Goal: Complete application form: Complete application form

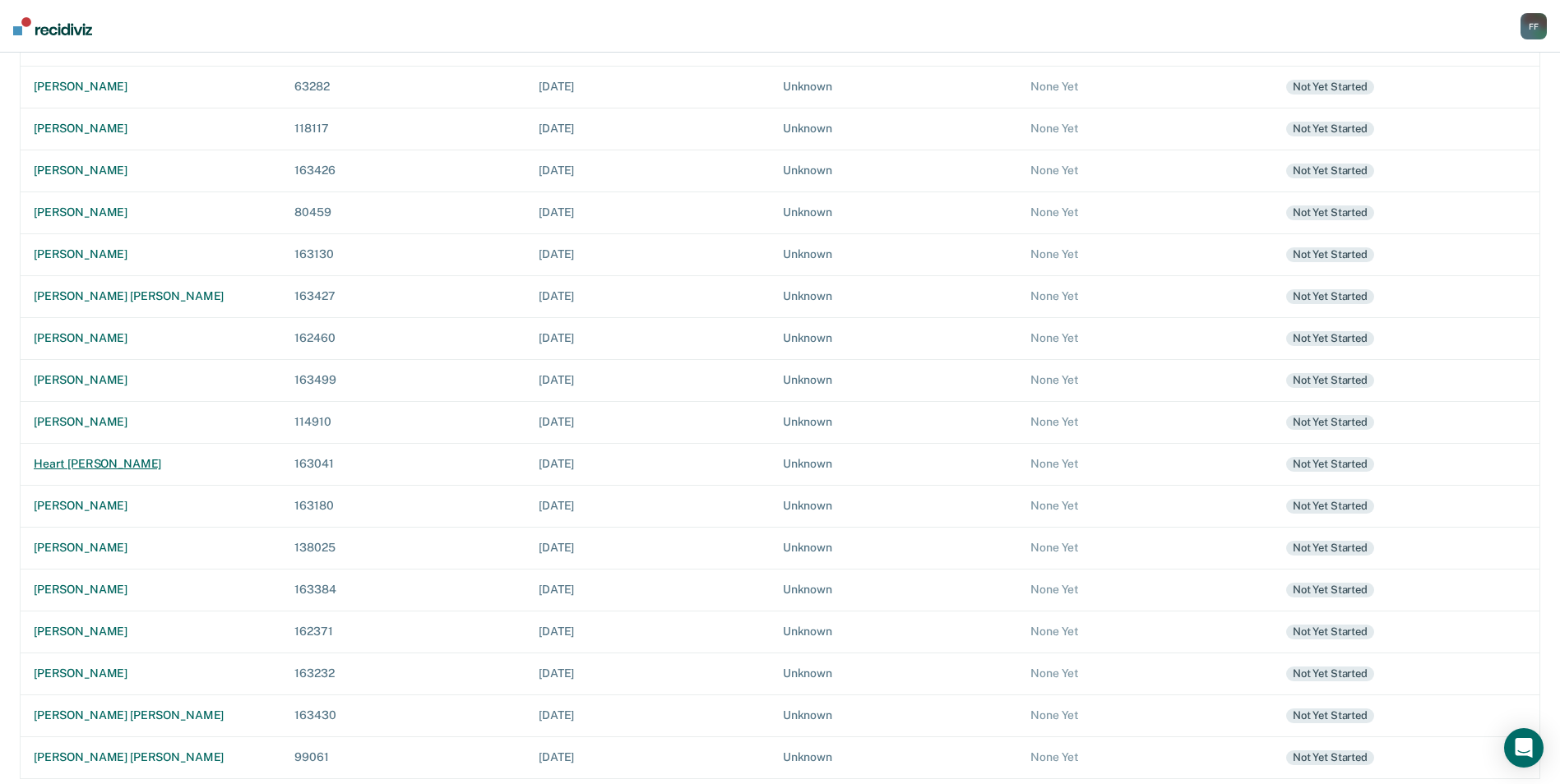
scroll to position [438, 0]
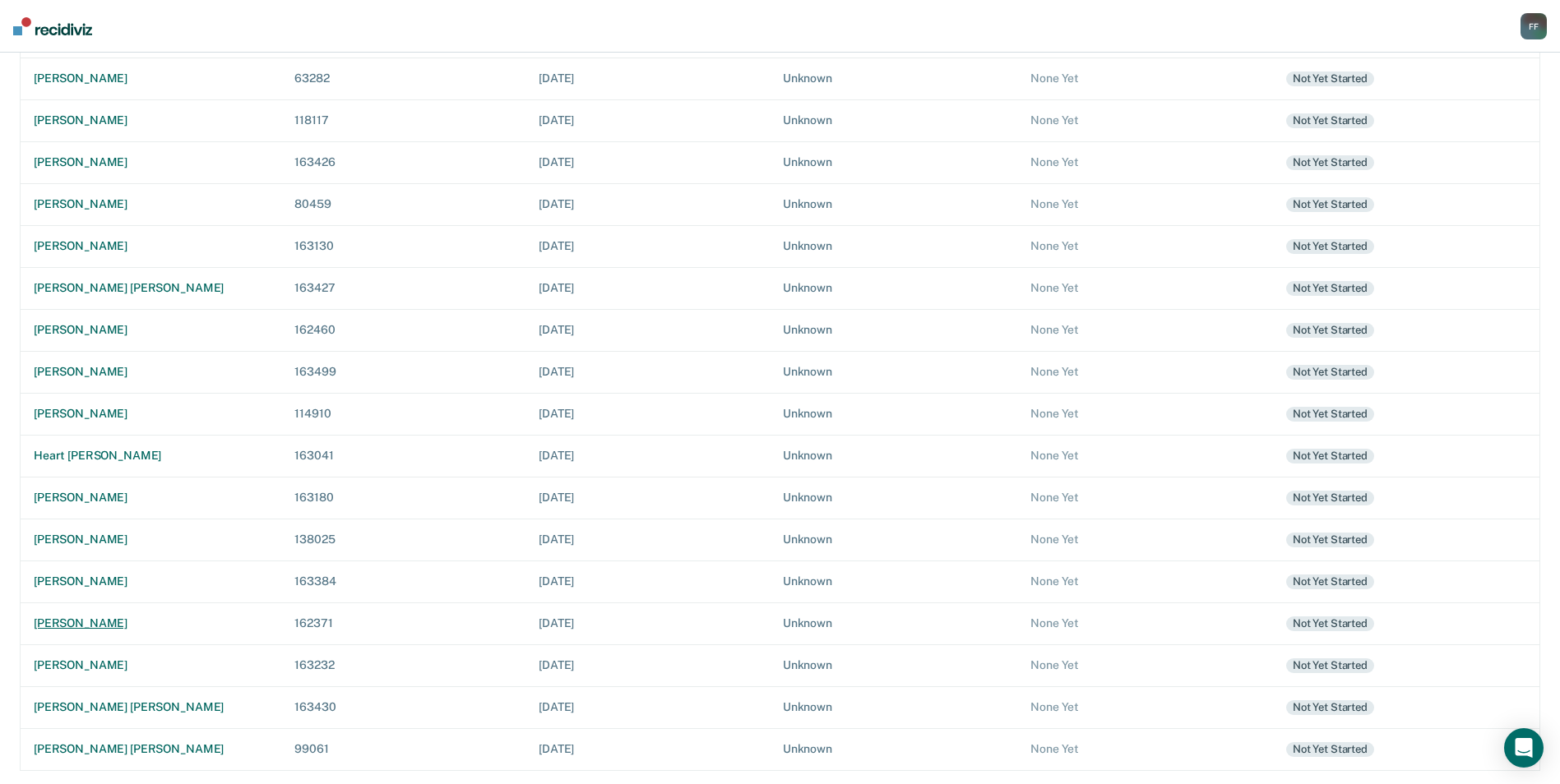
click at [102, 622] on div "[PERSON_NAME]" at bounding box center [151, 623] width 234 height 14
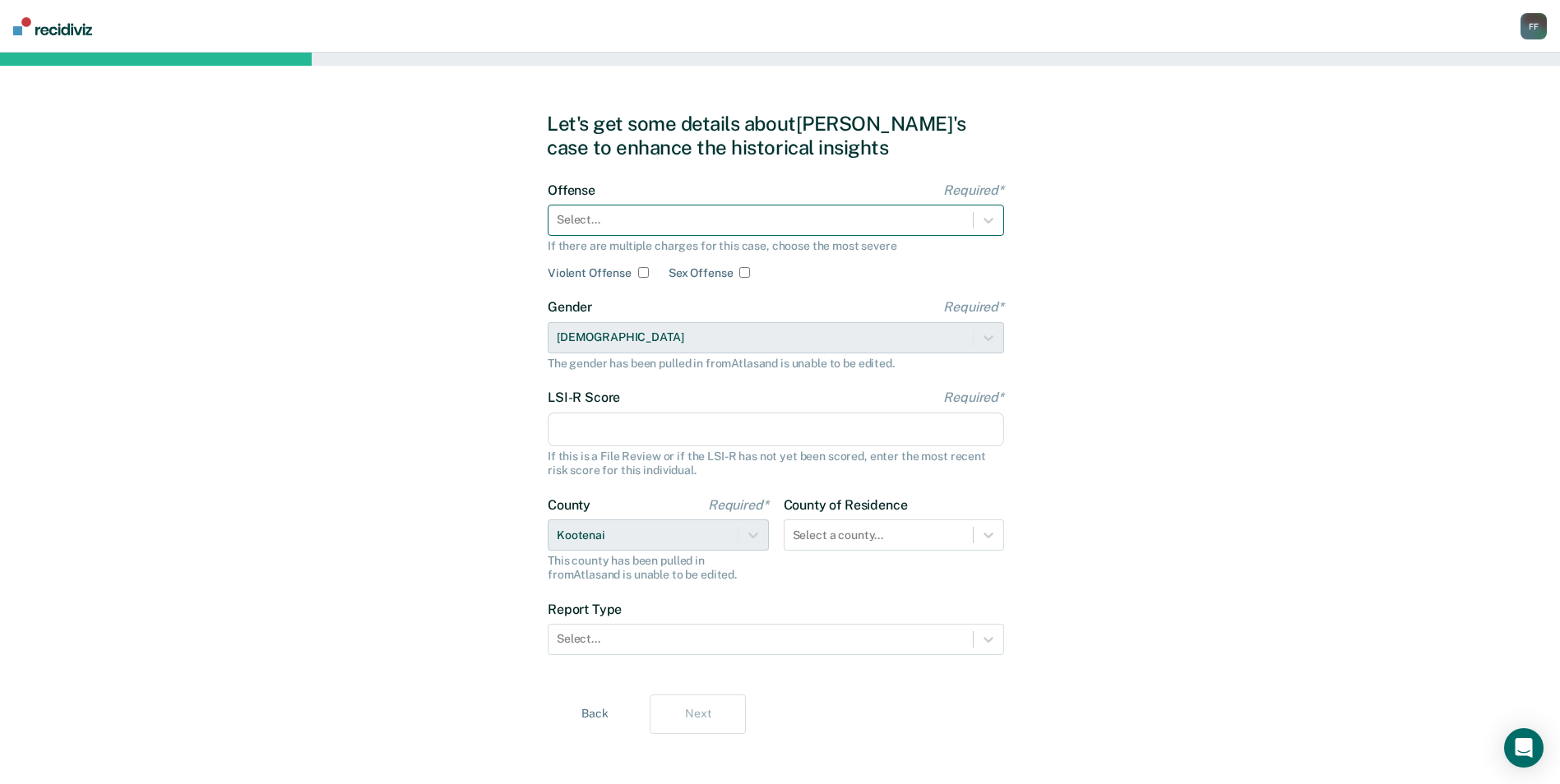
click at [652, 221] on div at bounding box center [761, 220] width 408 height 18
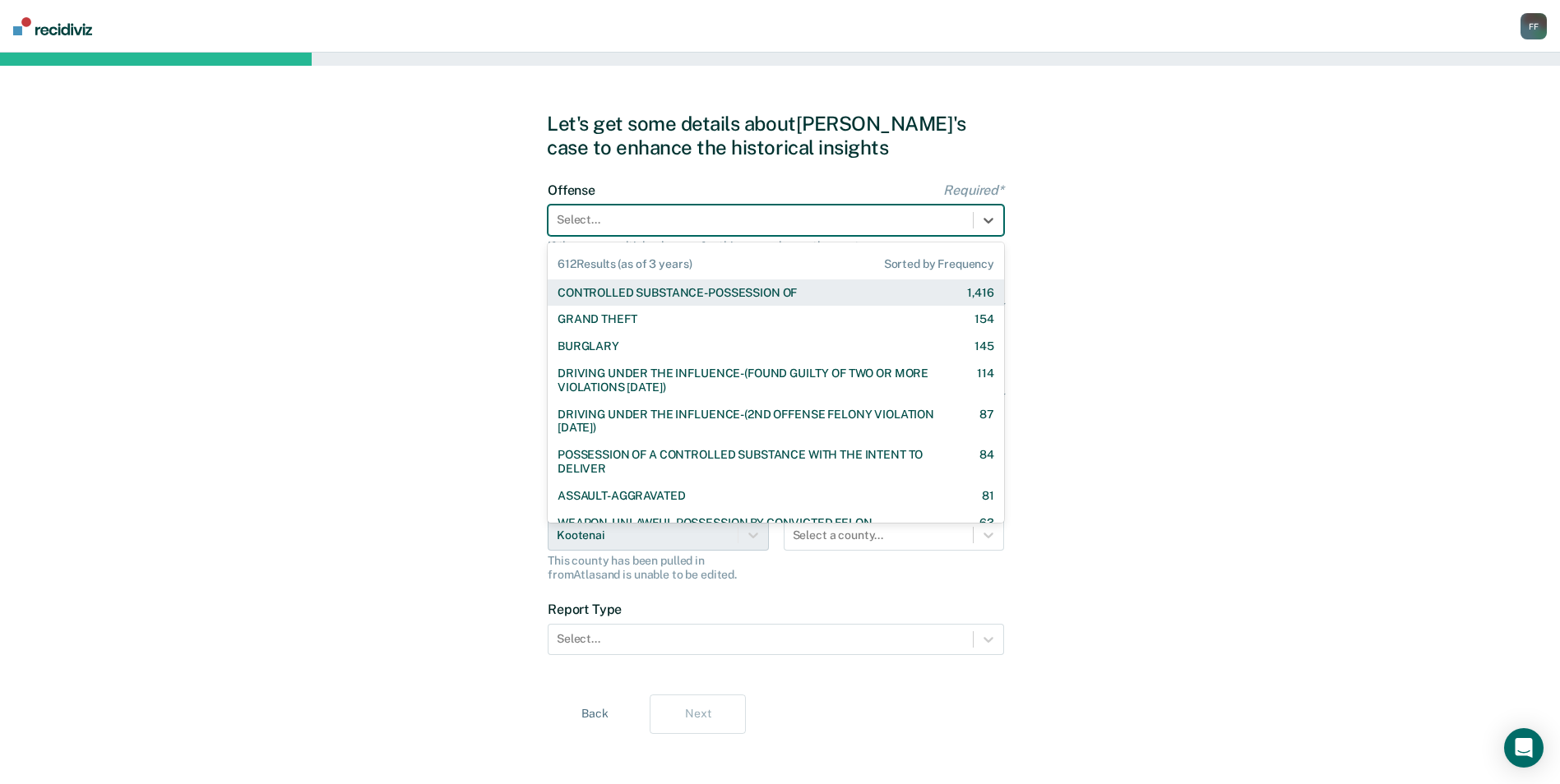
click at [650, 291] on div "CONTROLLED SUBSTANCE-POSSESSION OF" at bounding box center [677, 293] width 239 height 14
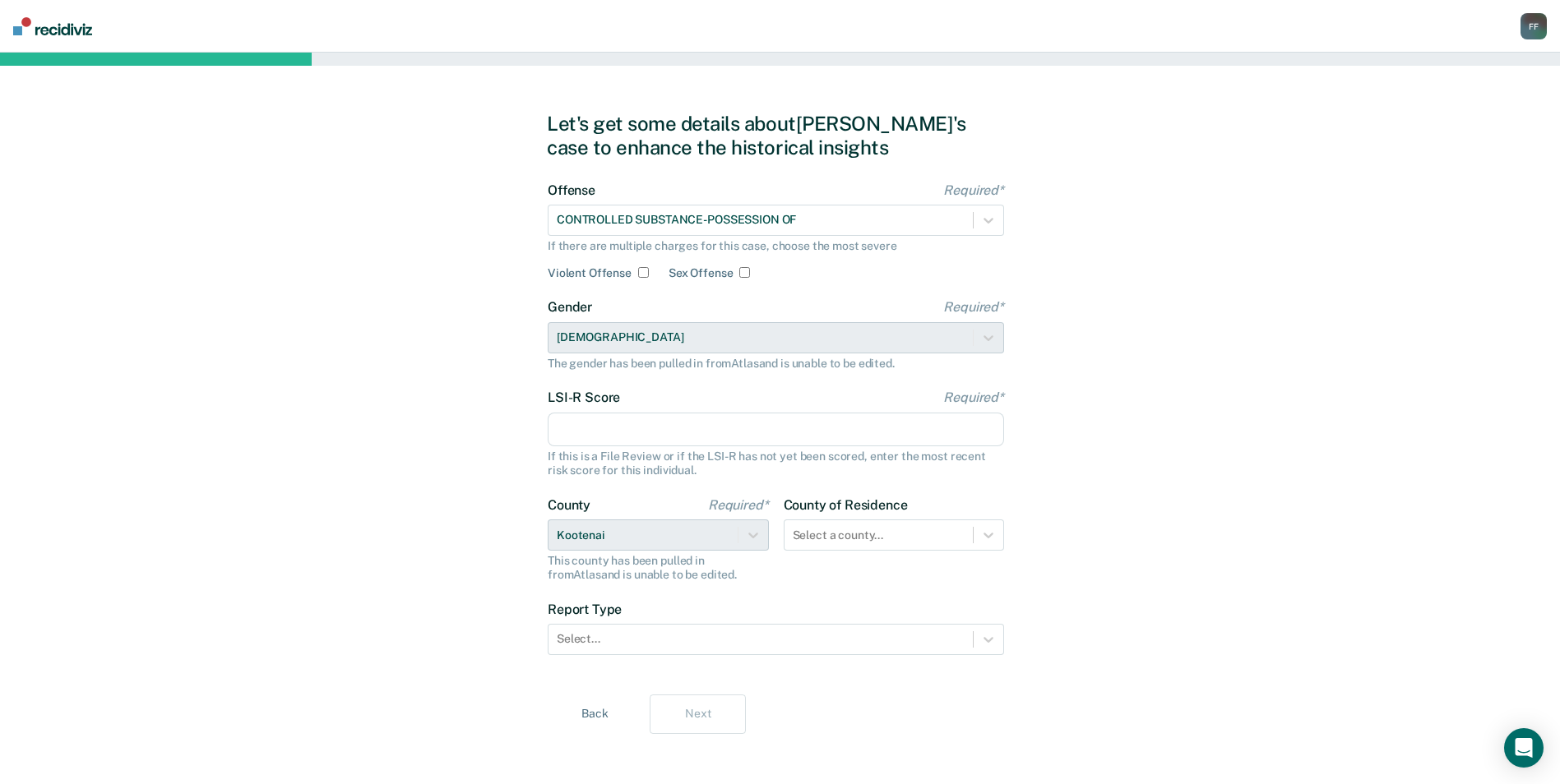
click at [621, 432] on input "LSI-R Score Required*" at bounding box center [776, 430] width 456 height 34
click at [633, 442] on input "LSI-R Score Required*" at bounding box center [776, 430] width 456 height 34
type input "25"
click at [719, 648] on div at bounding box center [761, 638] width 408 height 18
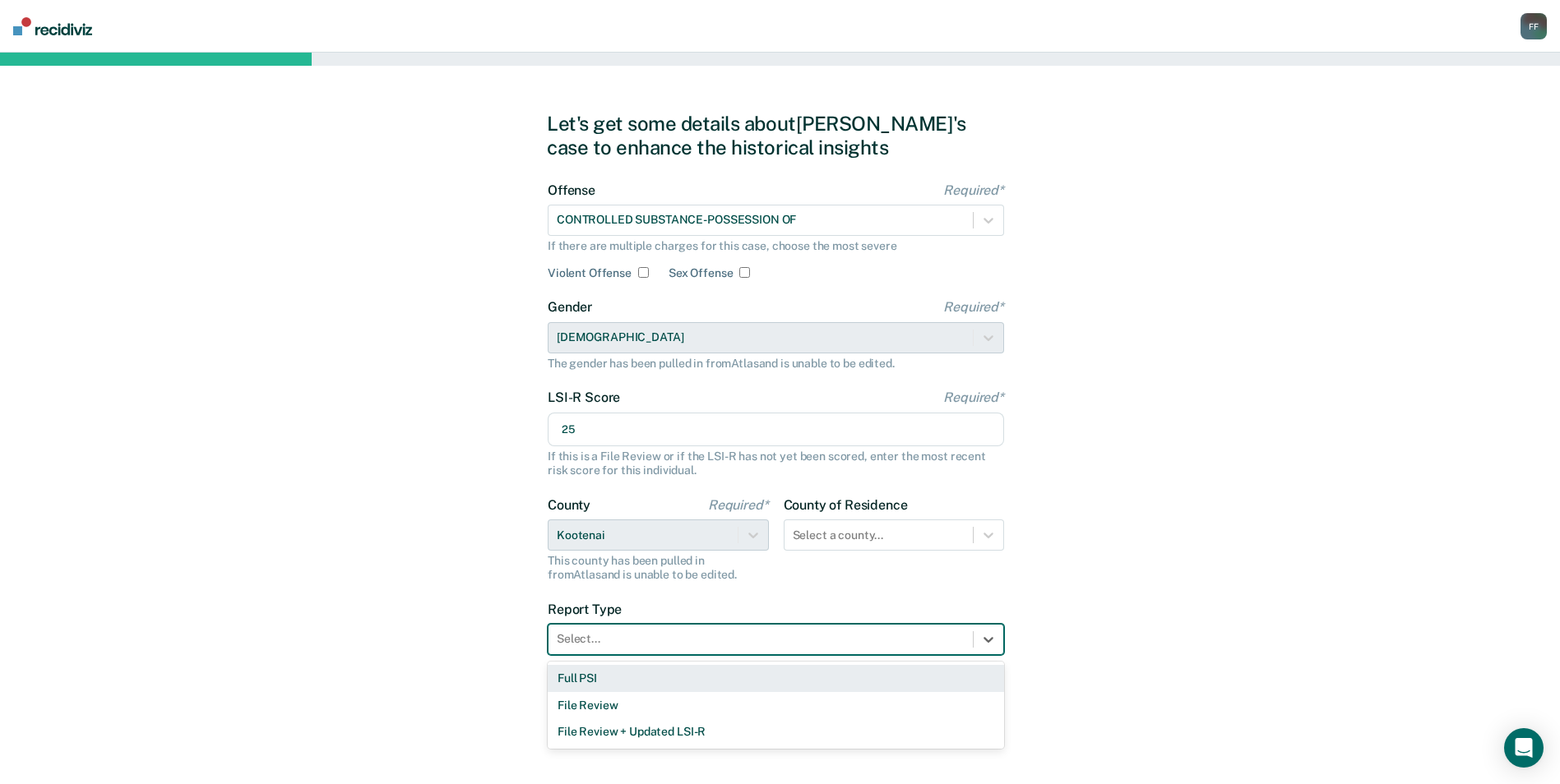
click at [713, 681] on div "Full PSI" at bounding box center [776, 679] width 456 height 27
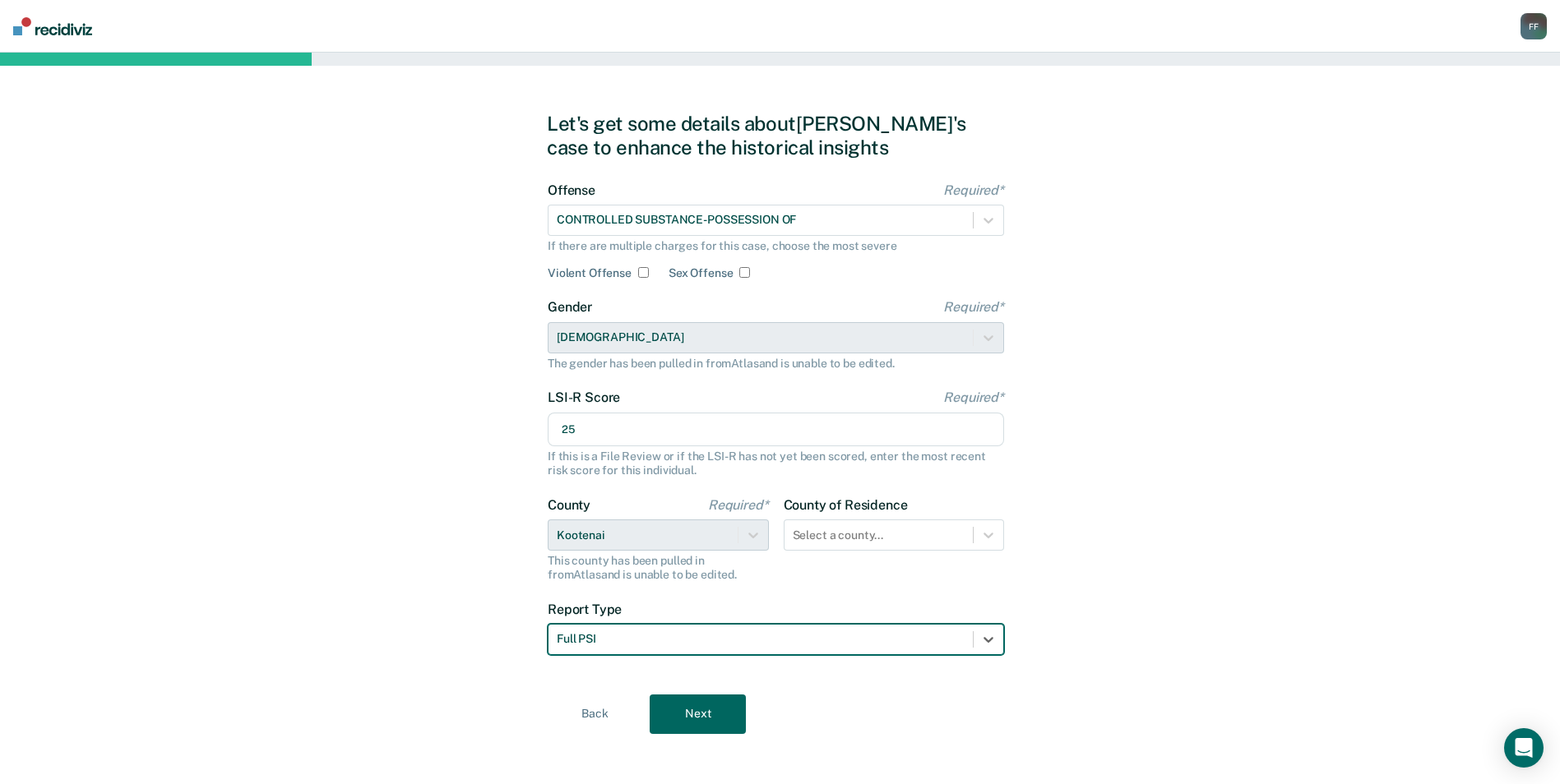
click at [708, 706] on button "Next" at bounding box center [698, 714] width 96 height 40
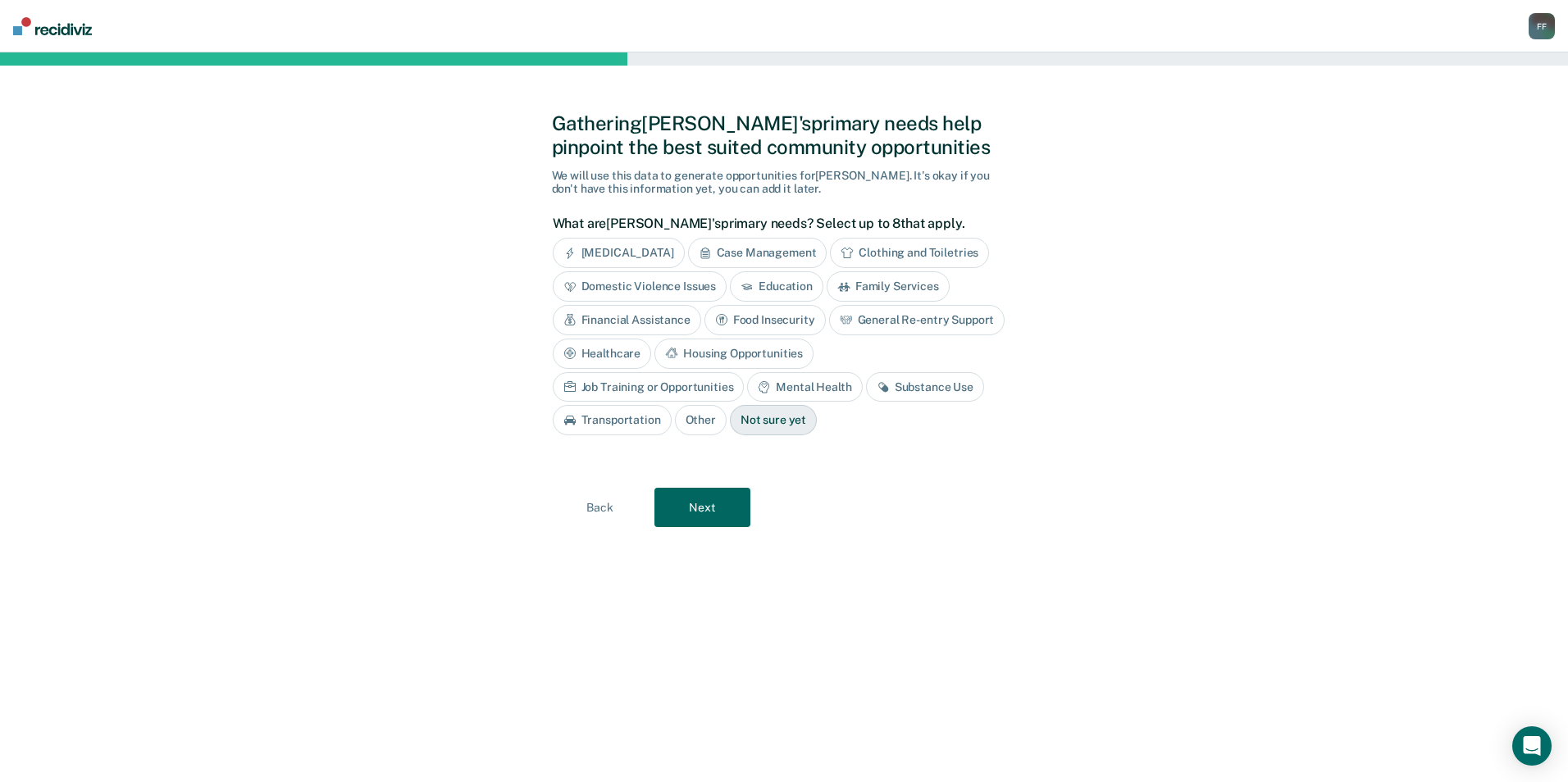
click at [745, 373] on div "Job Training or Opportunities" at bounding box center [649, 388] width 192 height 30
click at [926, 382] on div "Substance Use" at bounding box center [943, 388] width 118 height 30
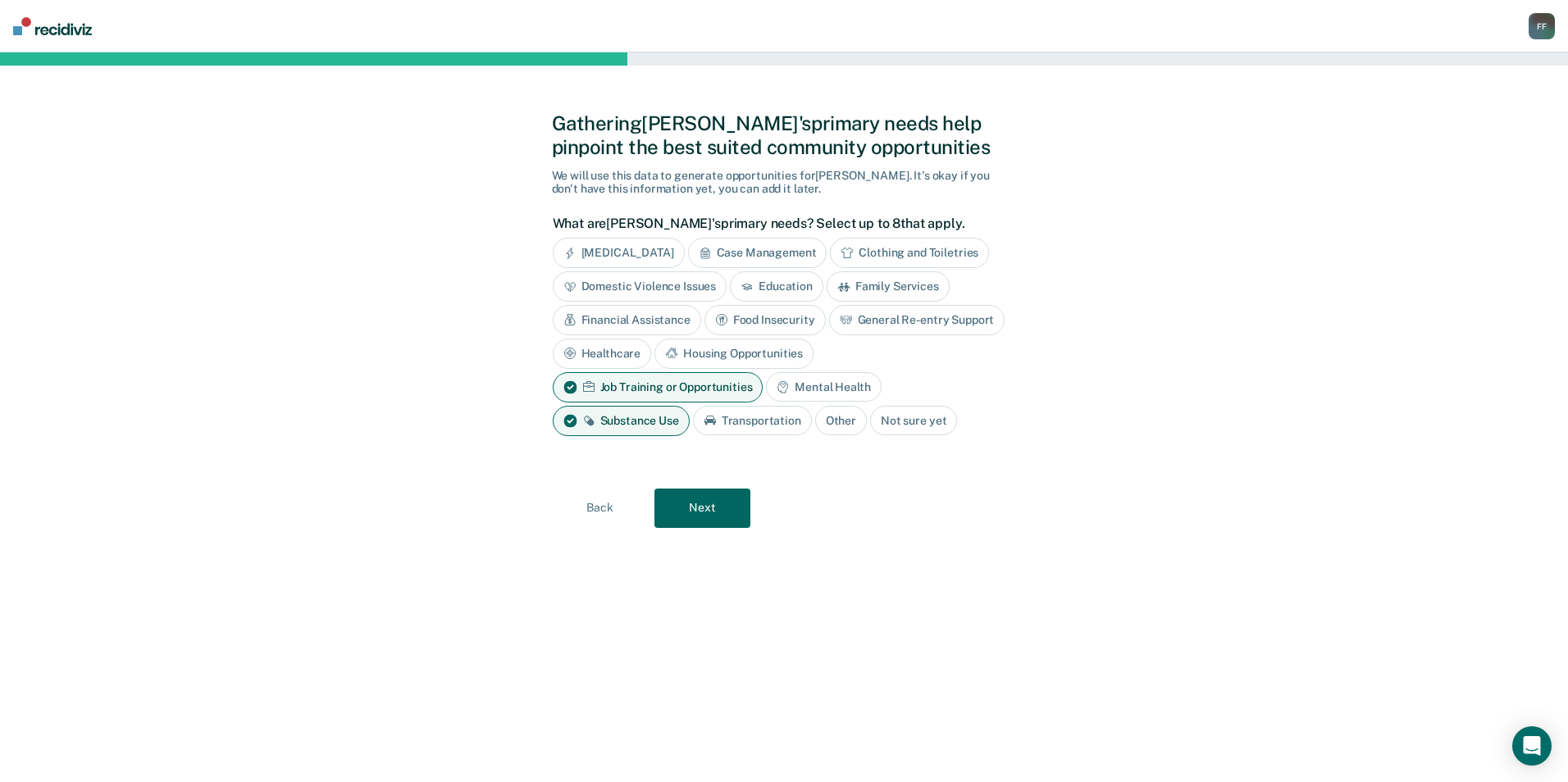
click at [757, 425] on div "Transportation" at bounding box center [753, 421] width 119 height 30
click at [721, 501] on button "Next" at bounding box center [703, 508] width 96 height 39
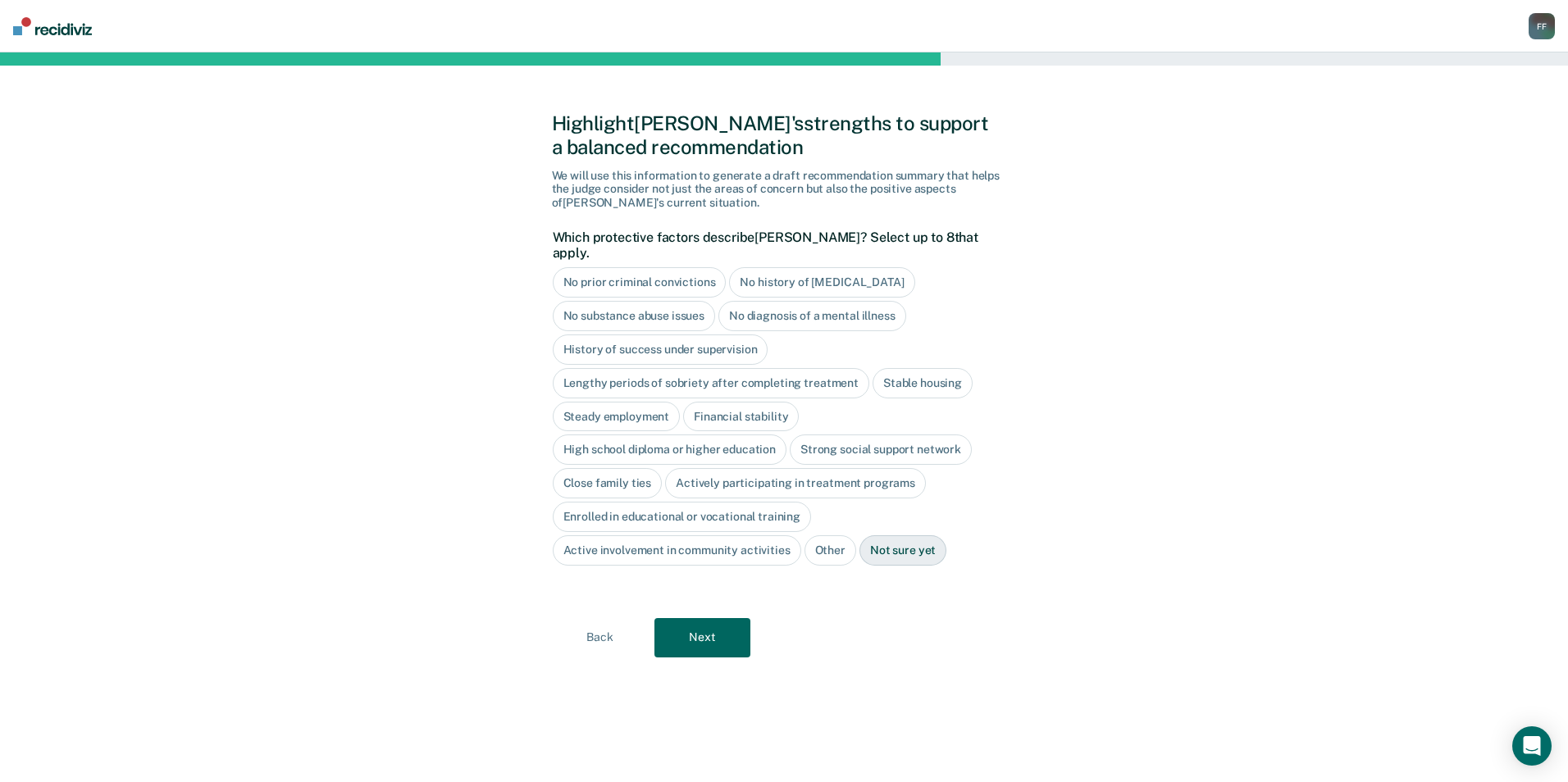
click at [643, 268] on div "No prior criminal convictions" at bounding box center [640, 283] width 174 height 30
click at [842, 268] on div "No history of [MEDICAL_DATA]" at bounding box center [840, 283] width 186 height 30
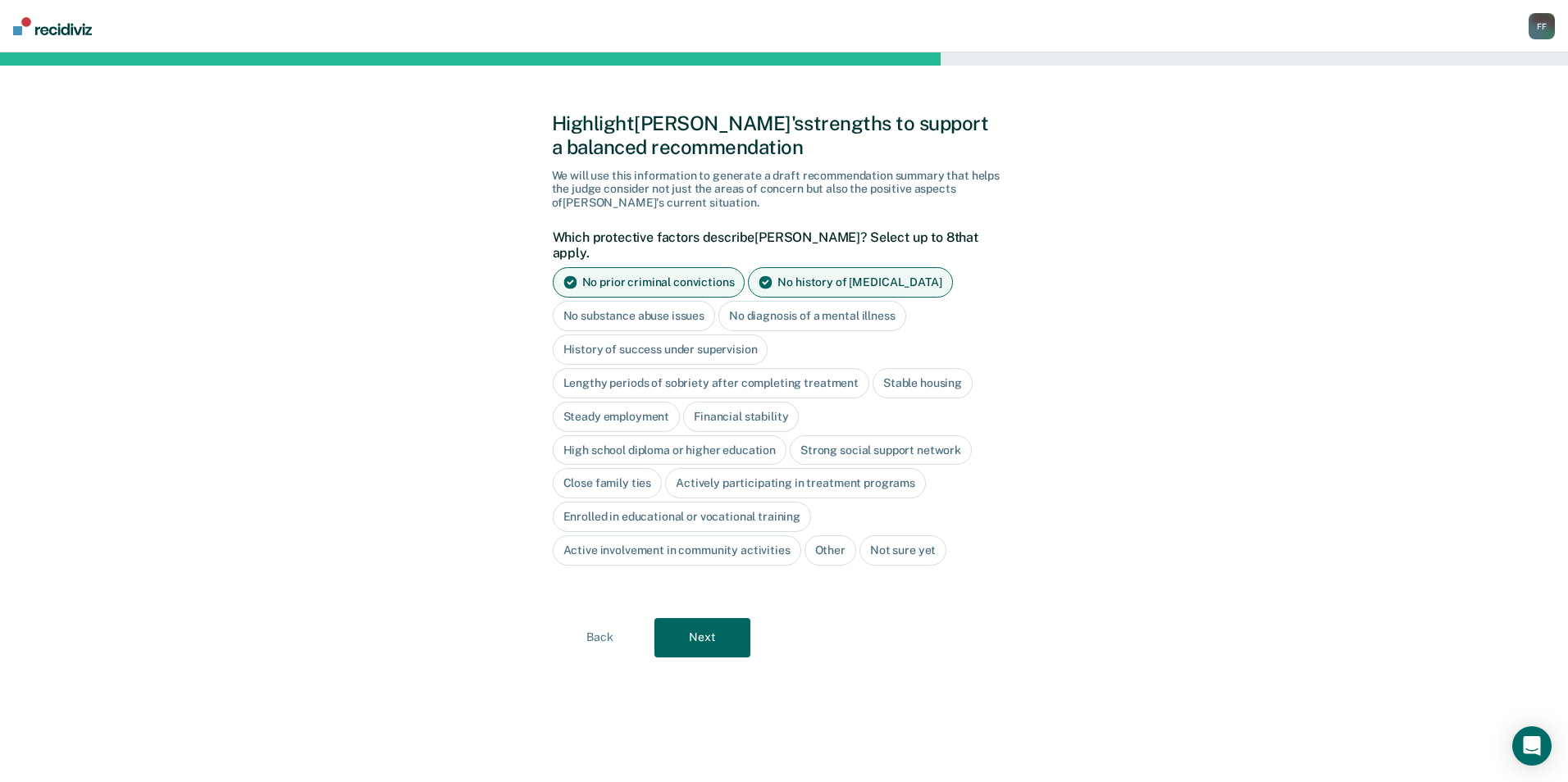
click at [719, 626] on button "Next" at bounding box center [703, 638] width 96 height 39
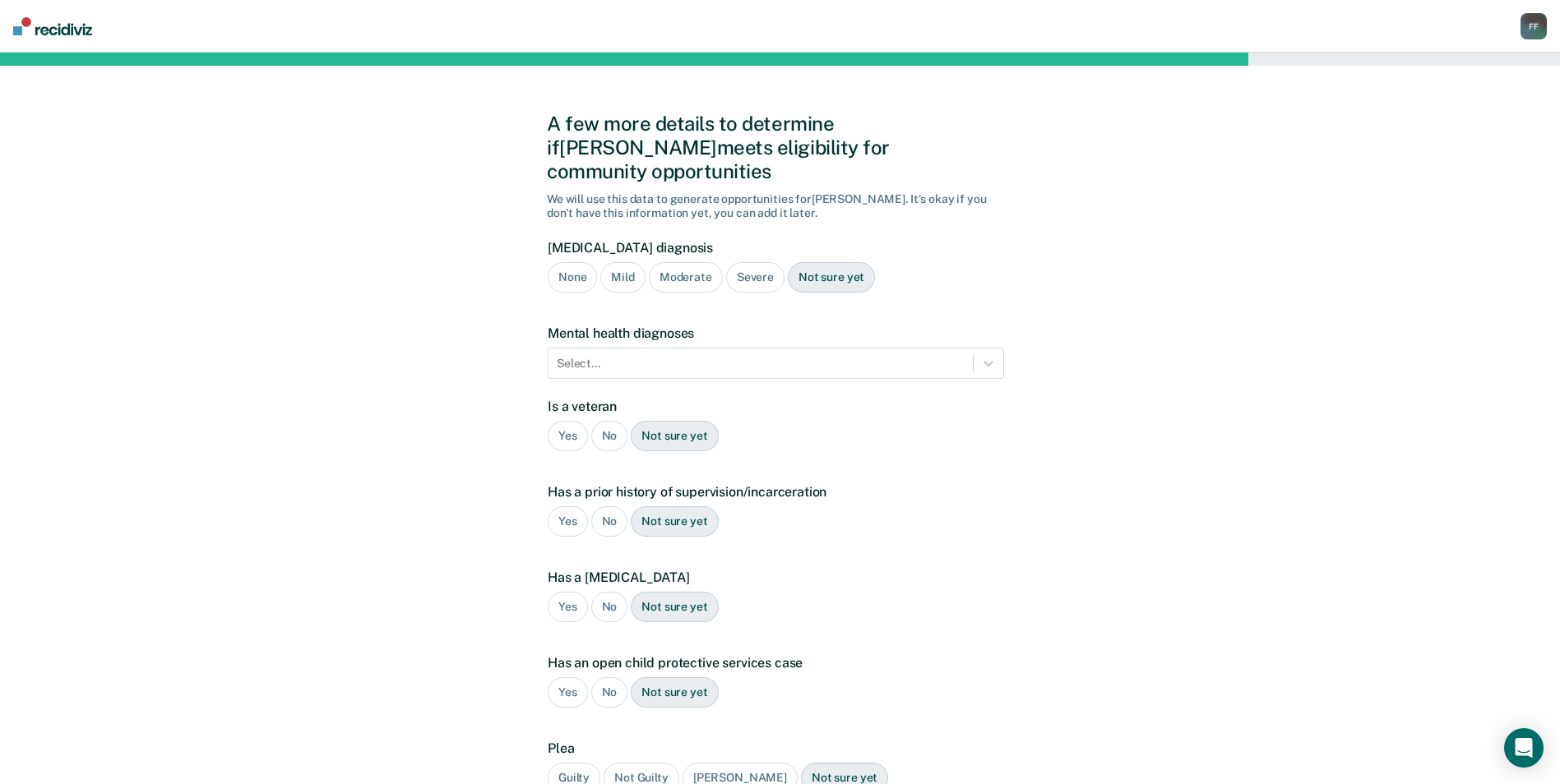
click at [747, 262] on div "Severe" at bounding box center [755, 278] width 58 height 30
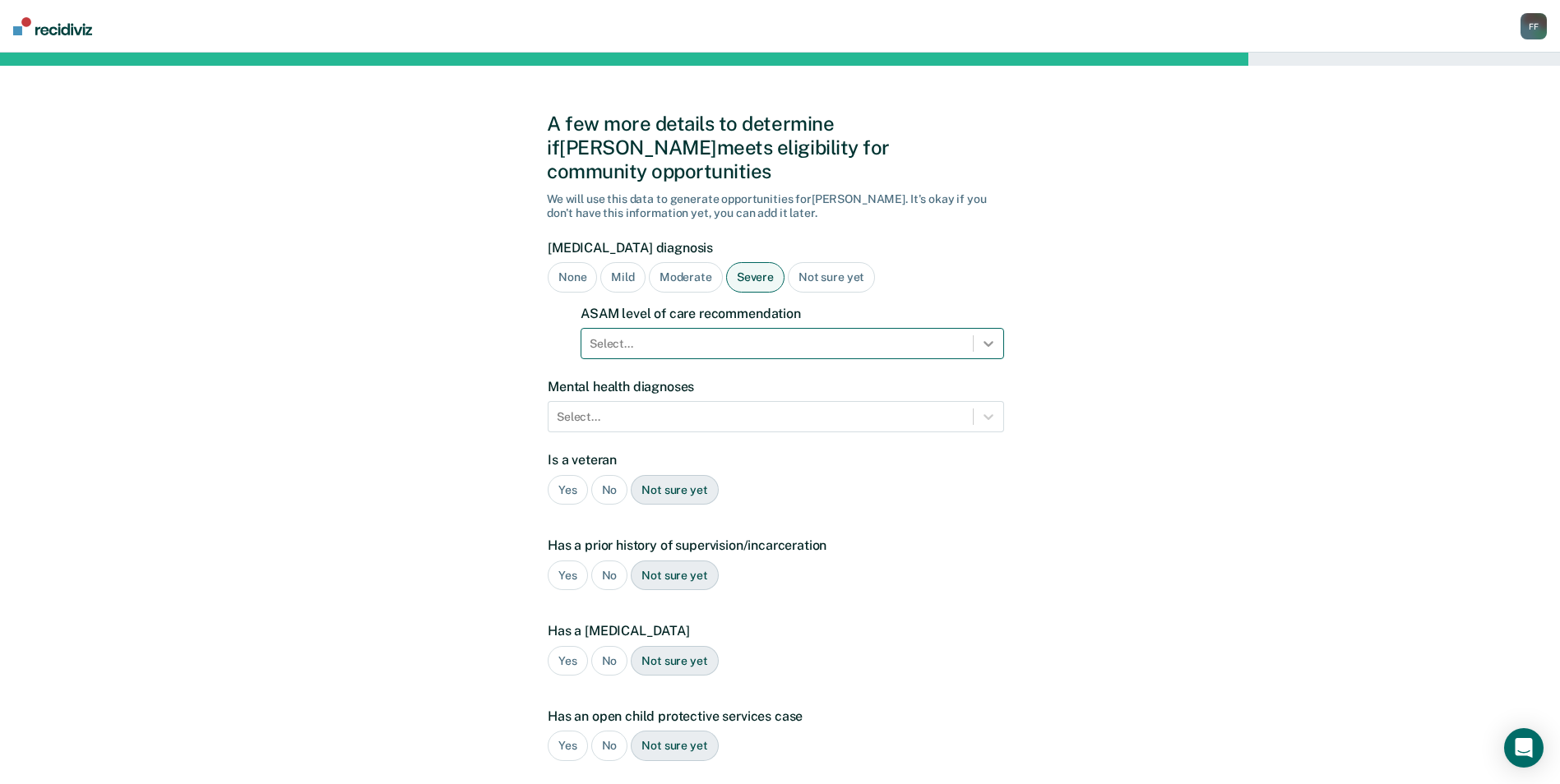
click at [984, 336] on icon at bounding box center [989, 344] width 17 height 17
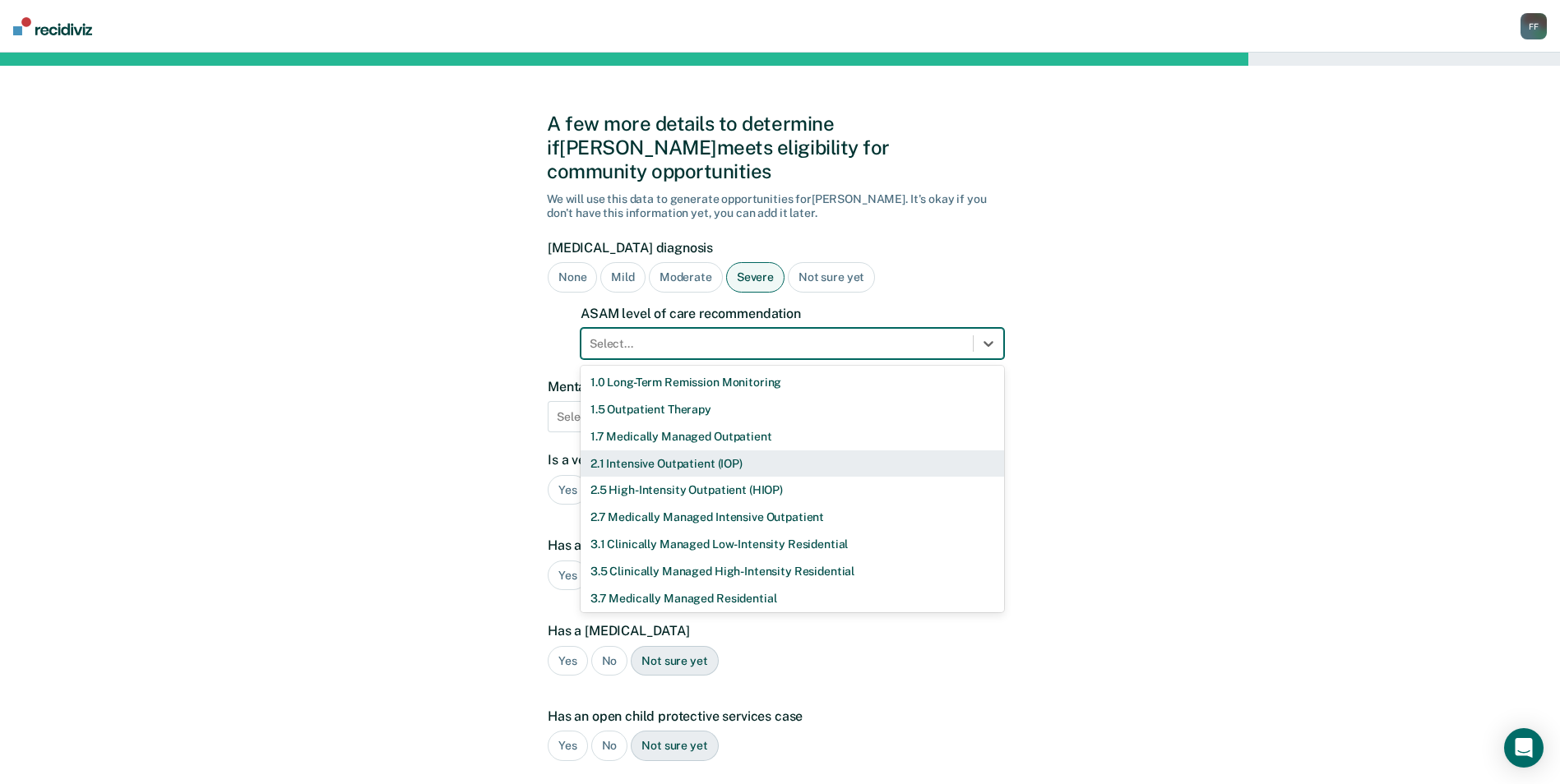
click at [889, 450] on div "2.1 Intensive Outpatient (IOP)" at bounding box center [792, 464] width 423 height 27
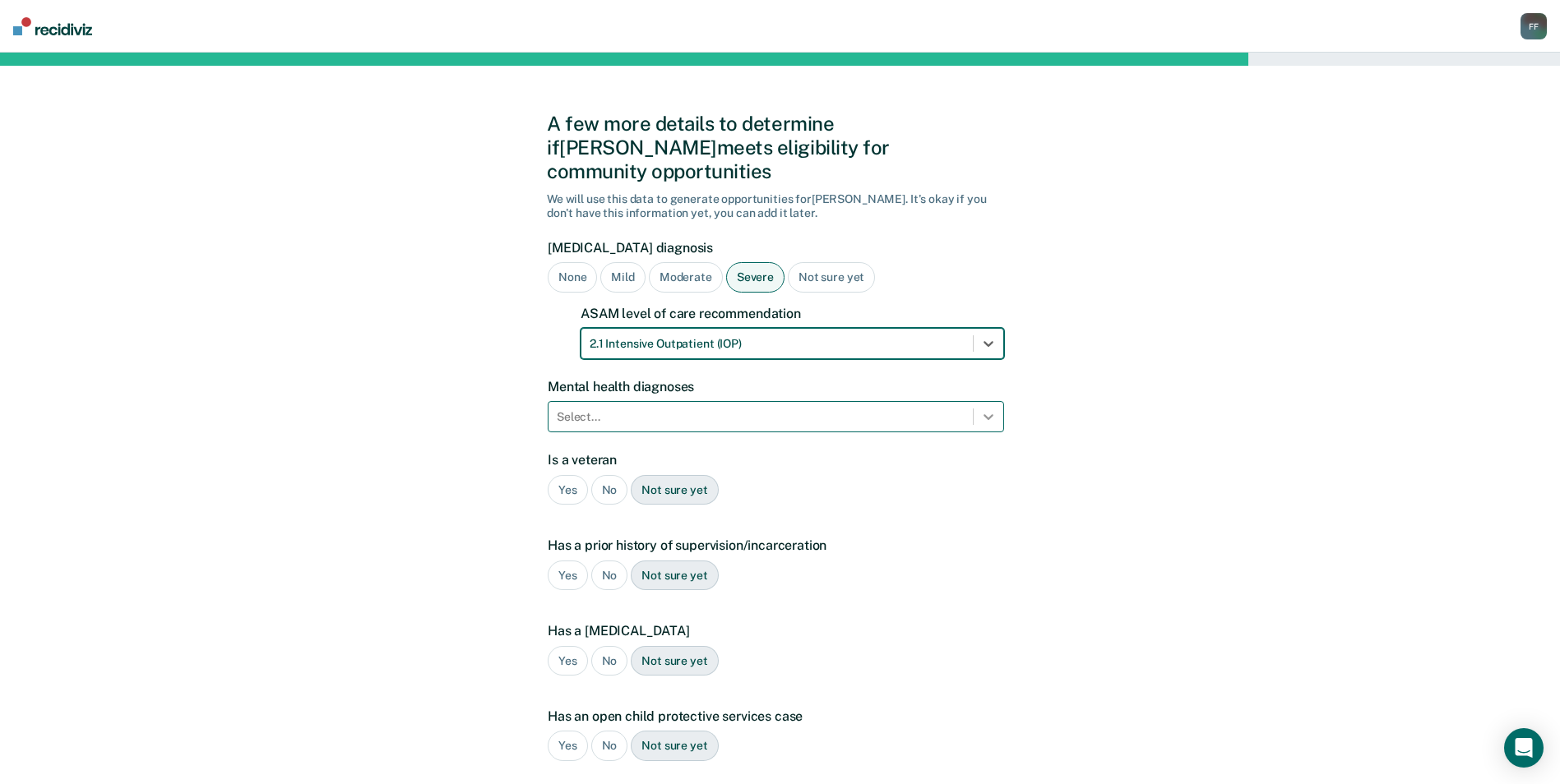
click at [996, 402] on div at bounding box center [988, 416] width 29 height 29
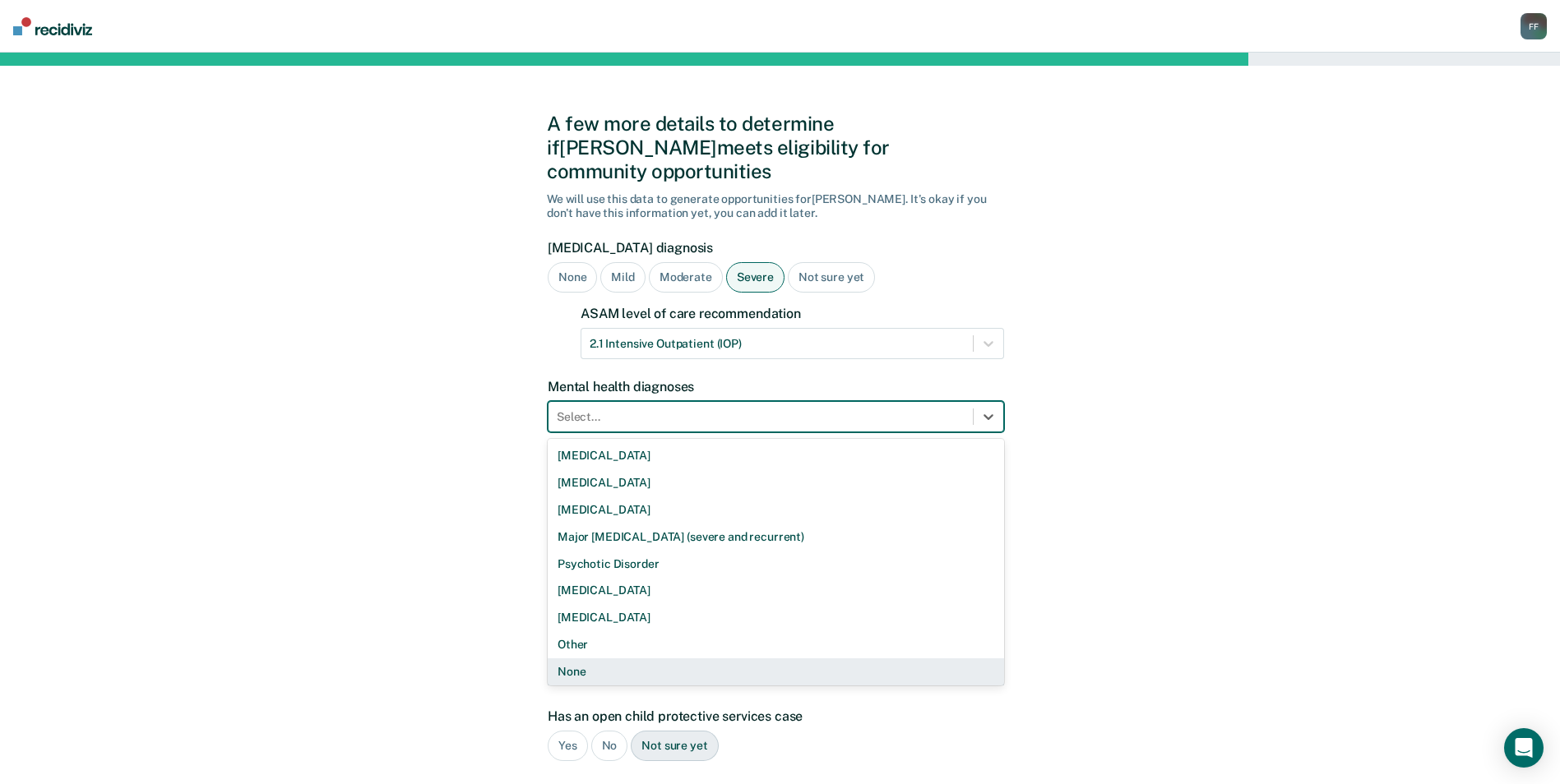
click at [566, 659] on div "None" at bounding box center [776, 672] width 456 height 27
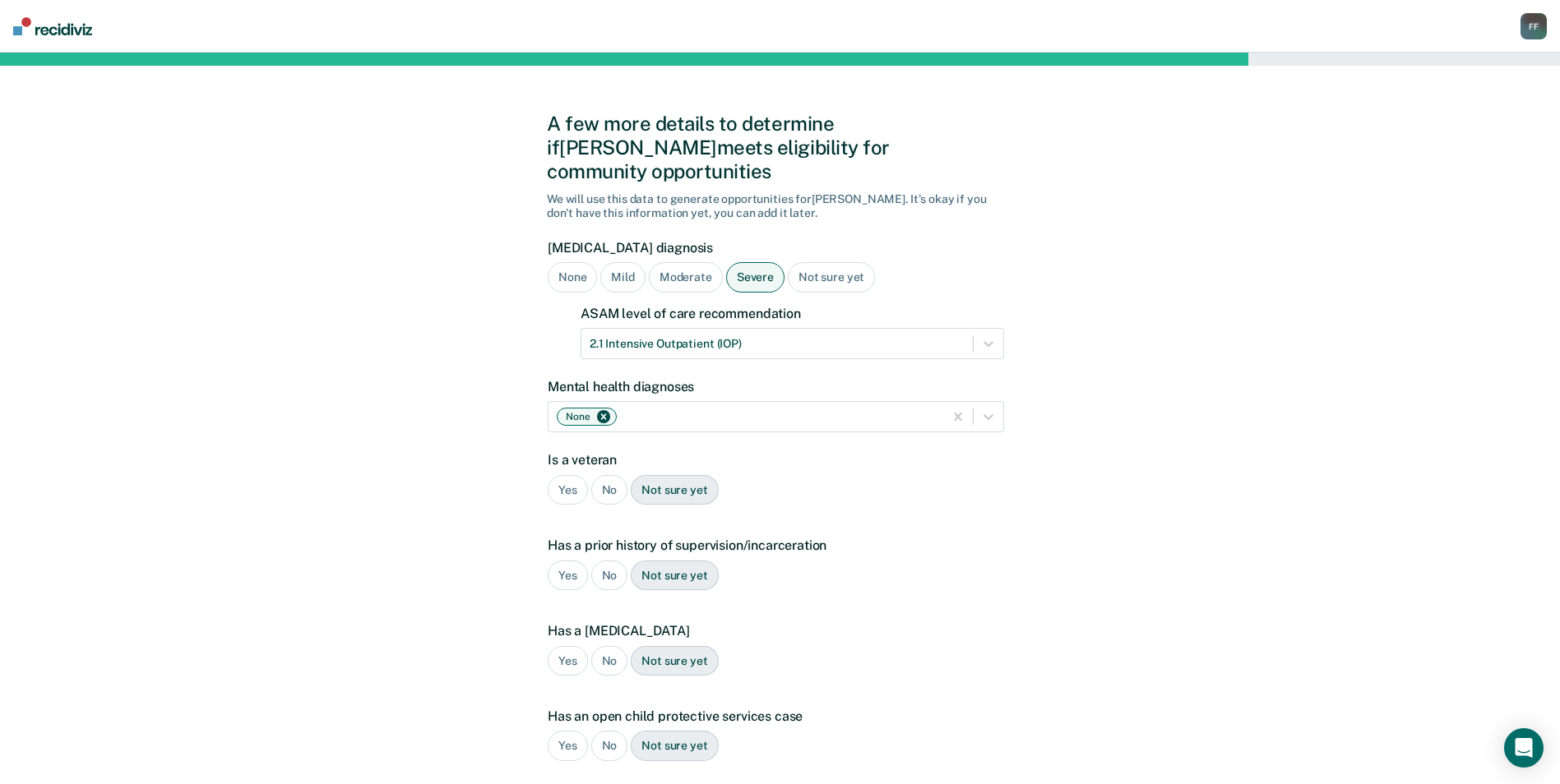
click at [621, 475] on div "No" at bounding box center [610, 490] width 37 height 30
click at [609, 560] on div "No" at bounding box center [610, 575] width 37 height 30
click at [566, 560] on div "Yes" at bounding box center [568, 575] width 40 height 30
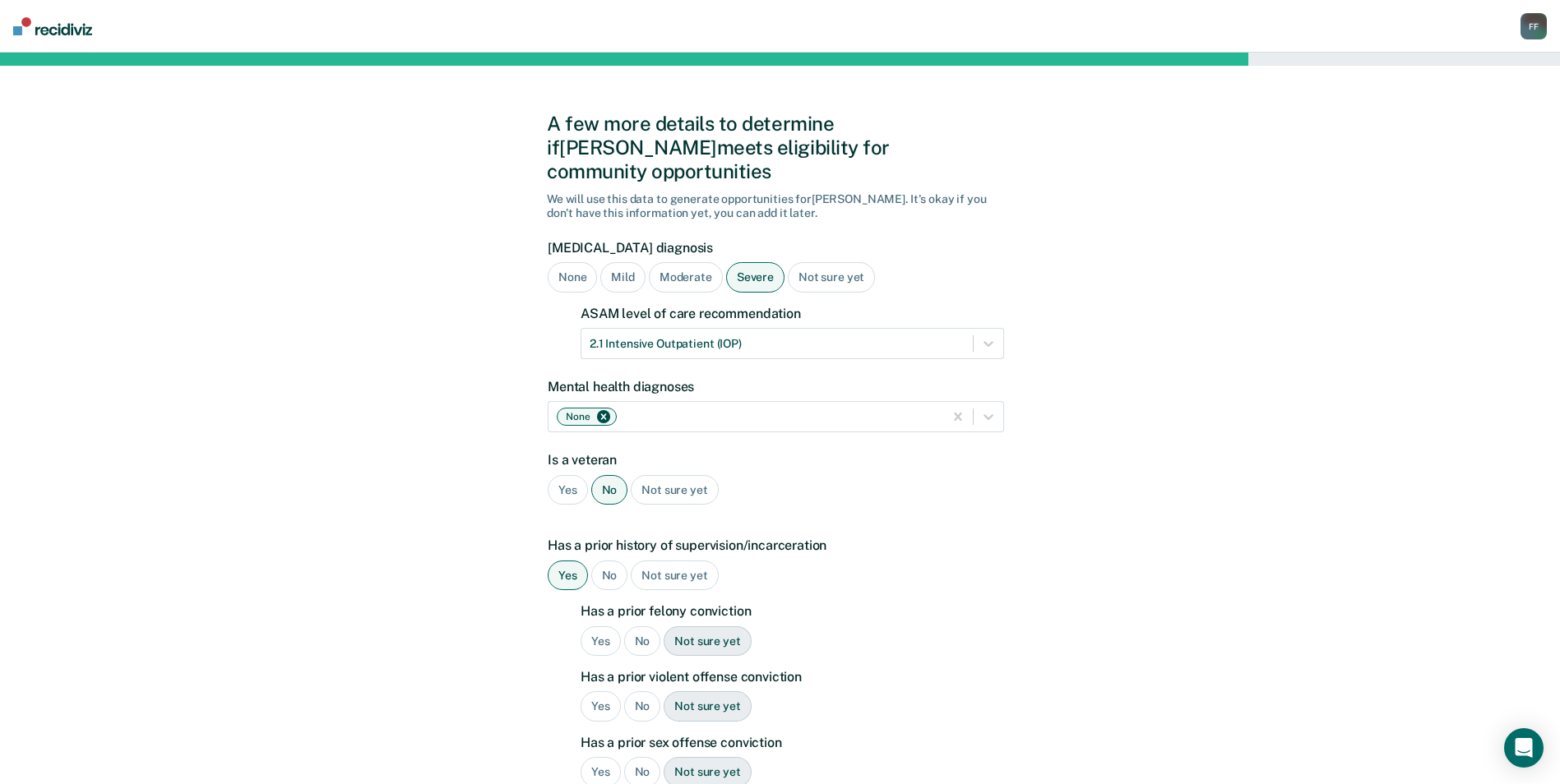
click at [641, 627] on div "No" at bounding box center [643, 642] width 37 height 30
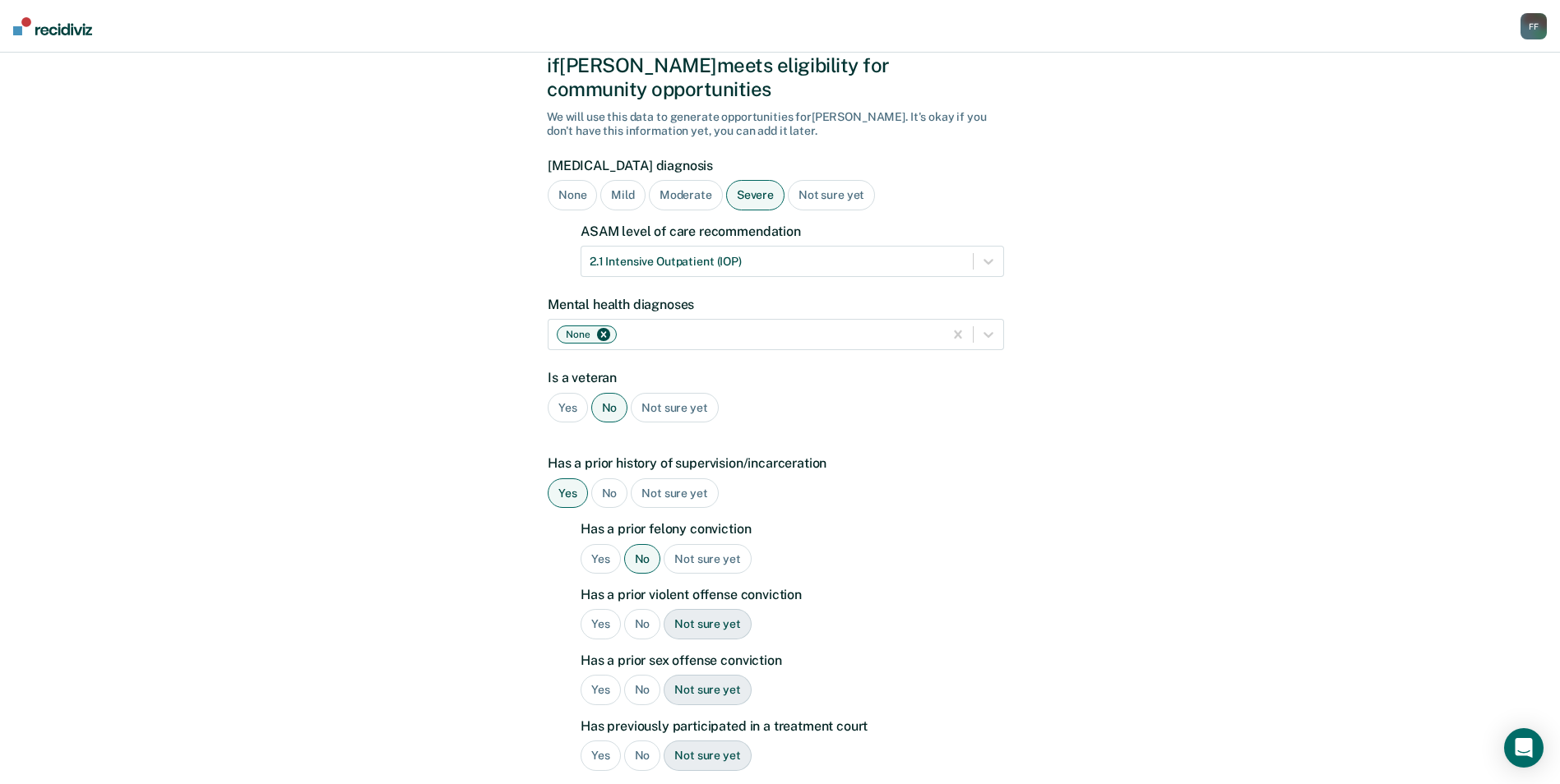
click at [643, 609] on div "No" at bounding box center [643, 624] width 37 height 30
click at [644, 675] on div "No" at bounding box center [643, 690] width 37 height 30
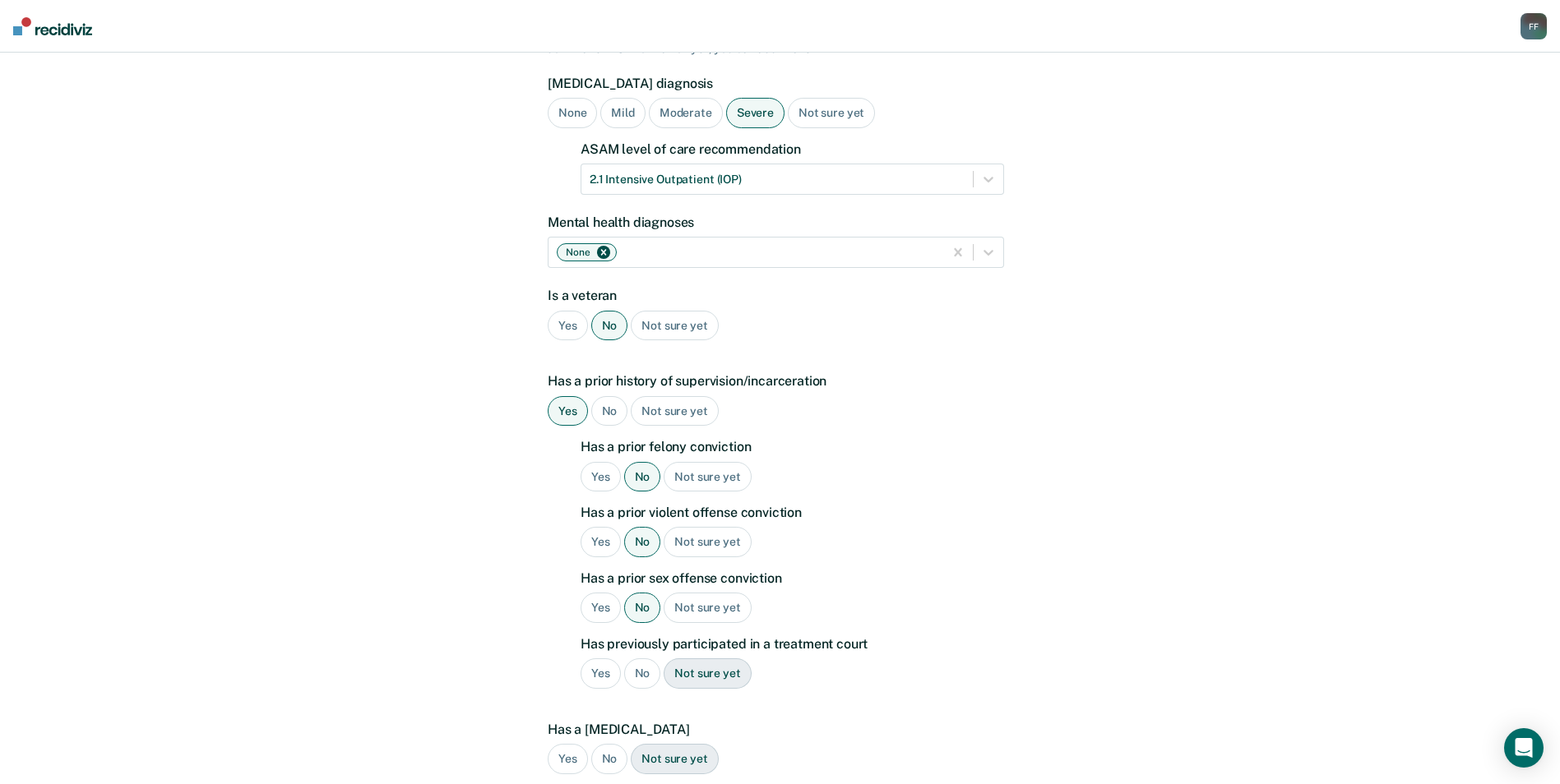
click at [641, 659] on div "No" at bounding box center [643, 674] width 37 height 30
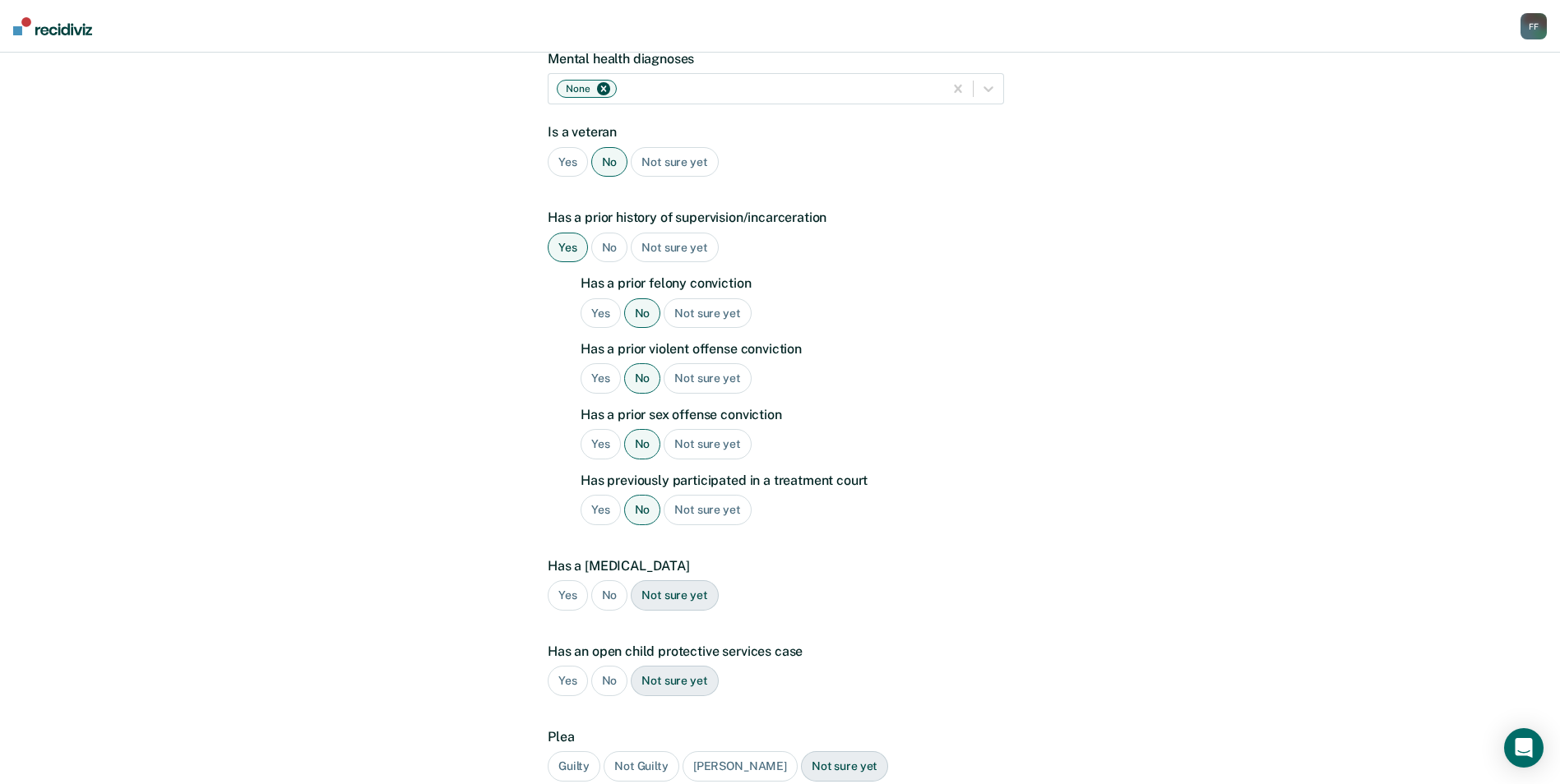
scroll to position [329, 0]
click at [613, 580] on div "No" at bounding box center [610, 595] width 37 height 30
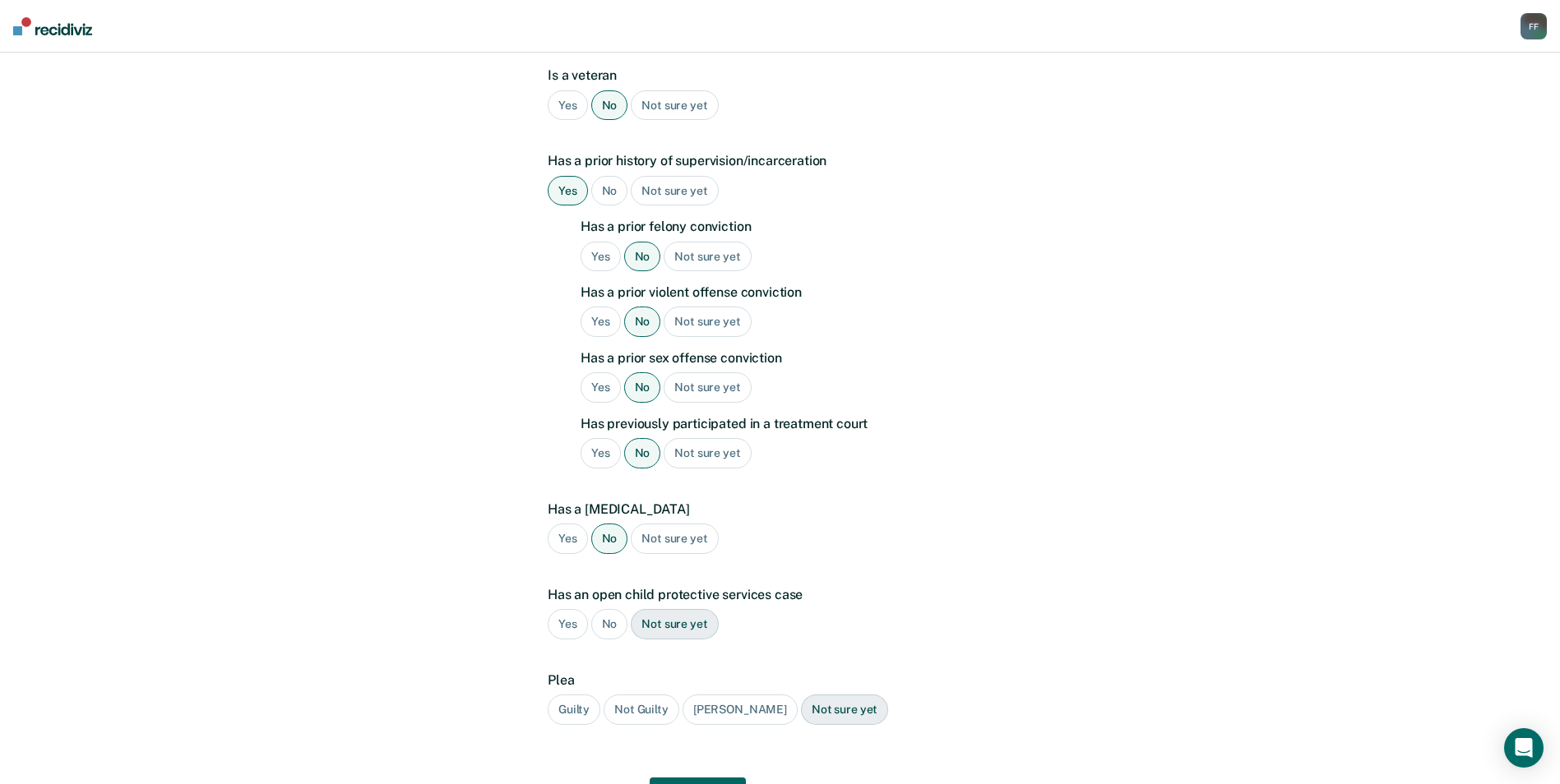
scroll to position [411, 0]
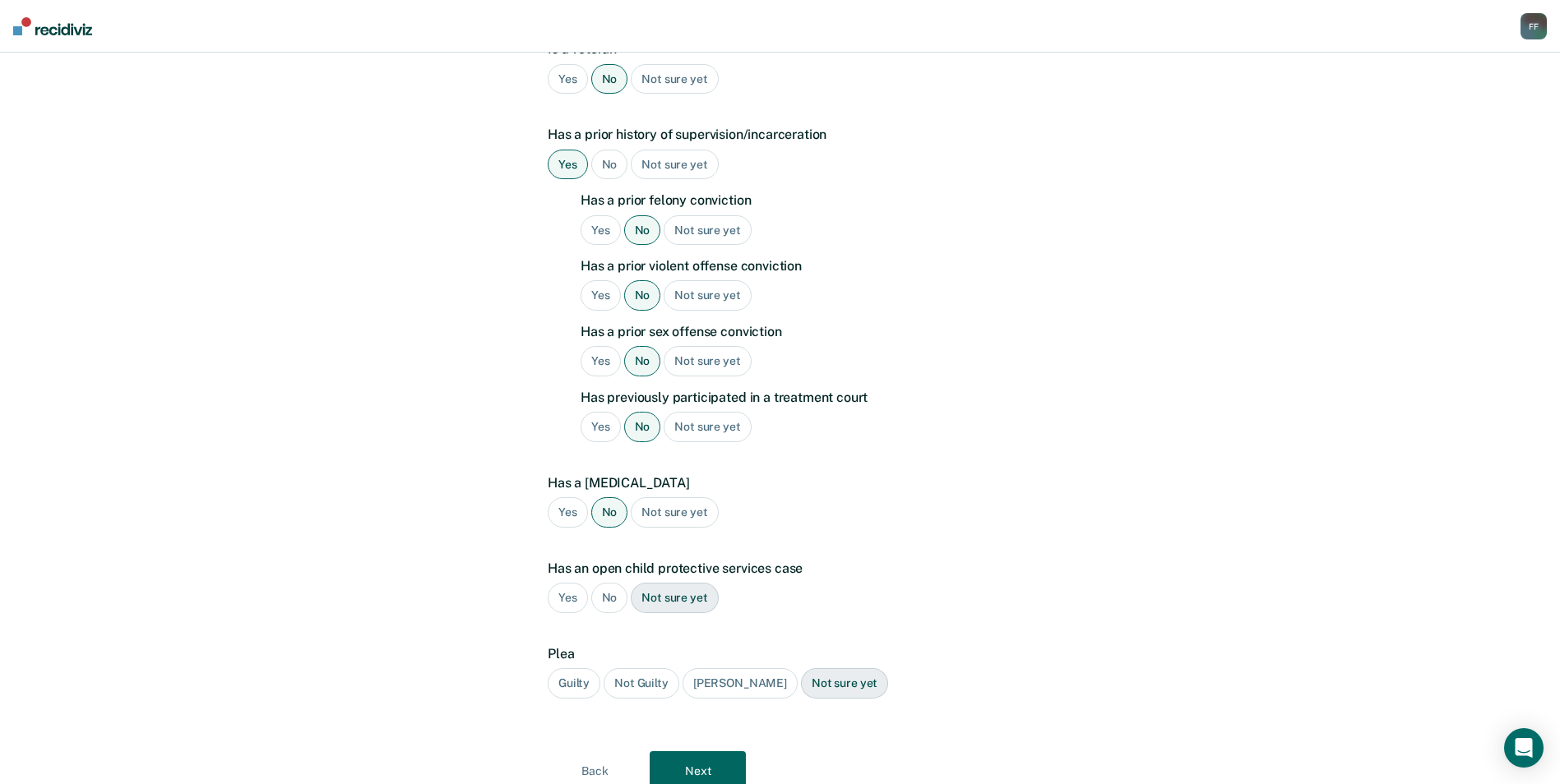
drag, startPoint x: 571, startPoint y: 659, endPoint x: 581, endPoint y: 664, distance: 11.2
click at [570, 668] on div "Guilty" at bounding box center [574, 683] width 53 height 30
click at [693, 751] on button "Next" at bounding box center [698, 771] width 96 height 40
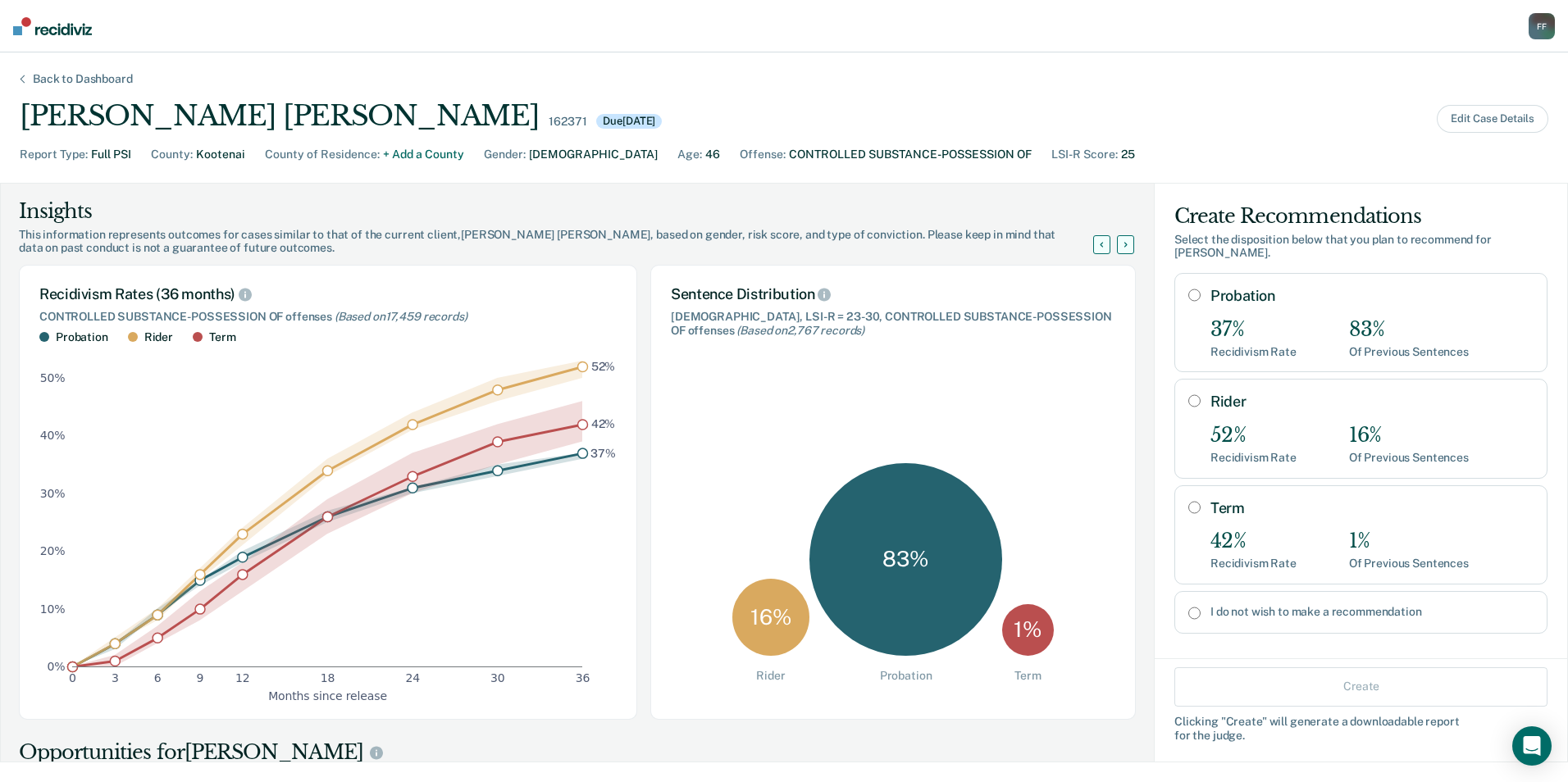
click at [1189, 394] on input "Rider" at bounding box center [1194, 401] width 13 height 13
radio input "true"
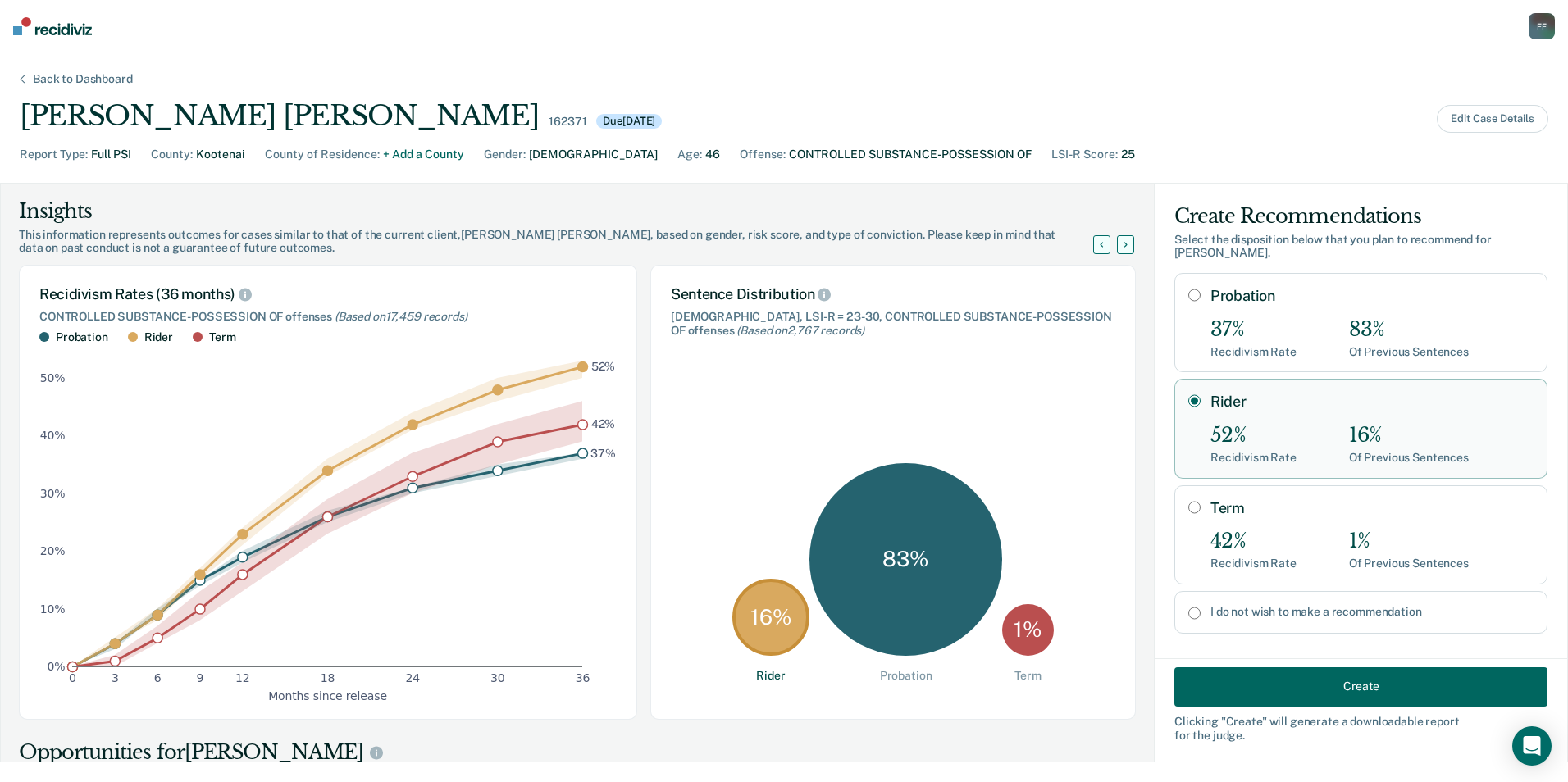
click at [1263, 685] on button "Create" at bounding box center [1361, 686] width 374 height 39
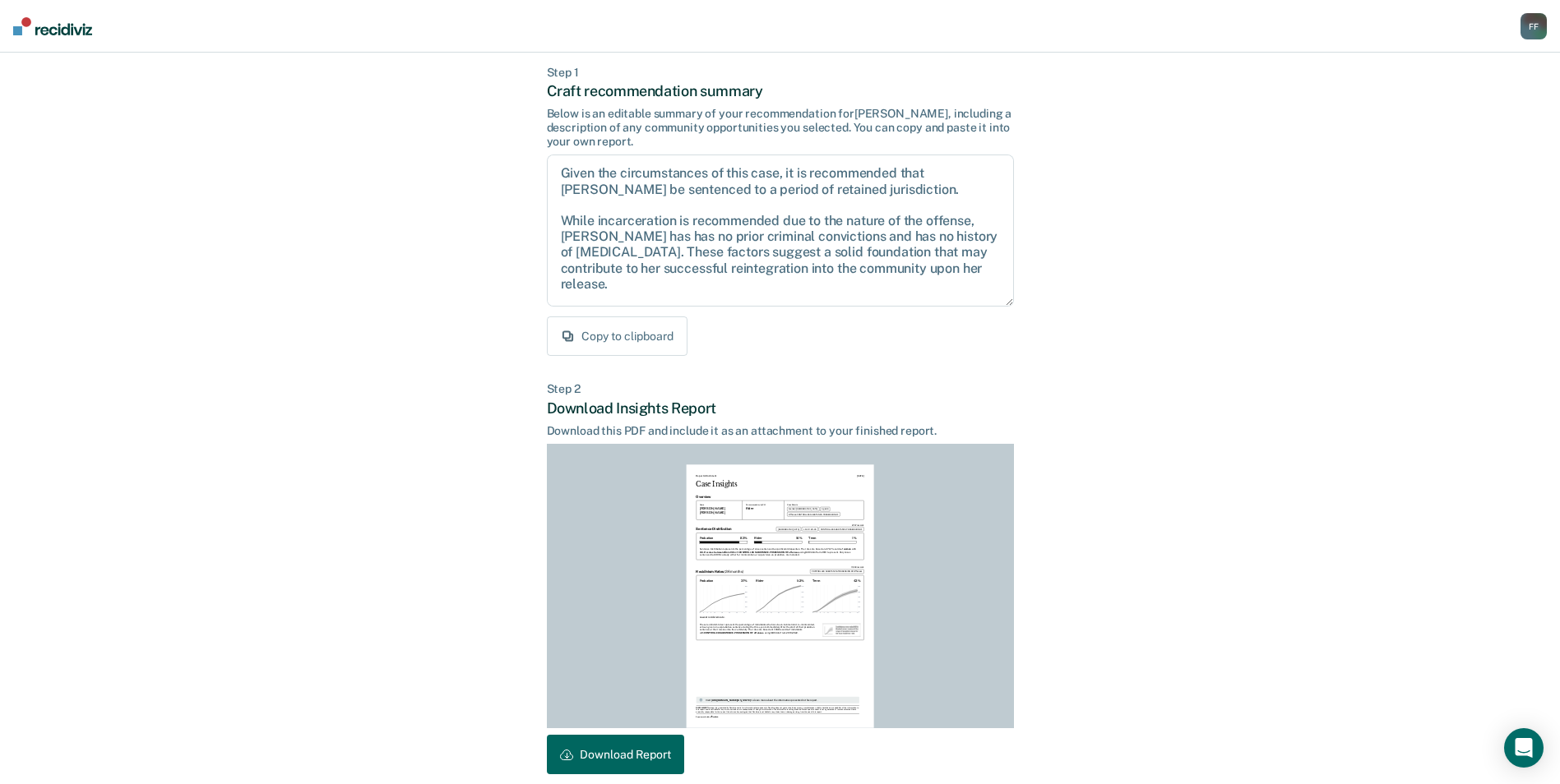
scroll to position [153, 0]
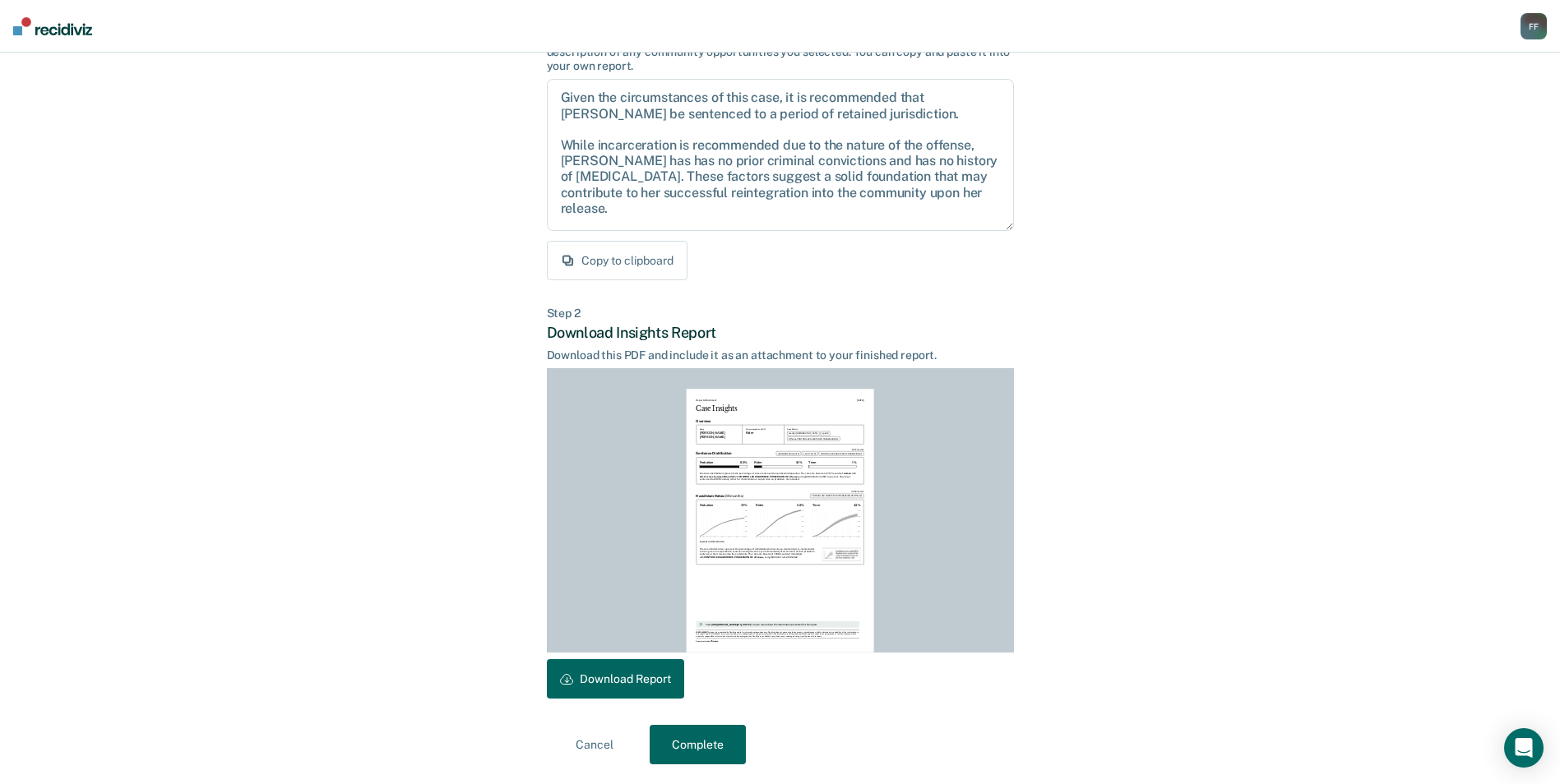
click at [625, 686] on button "Download Report" at bounding box center [615, 679] width 137 height 40
click at [668, 740] on button "Complete" at bounding box center [698, 744] width 96 height 40
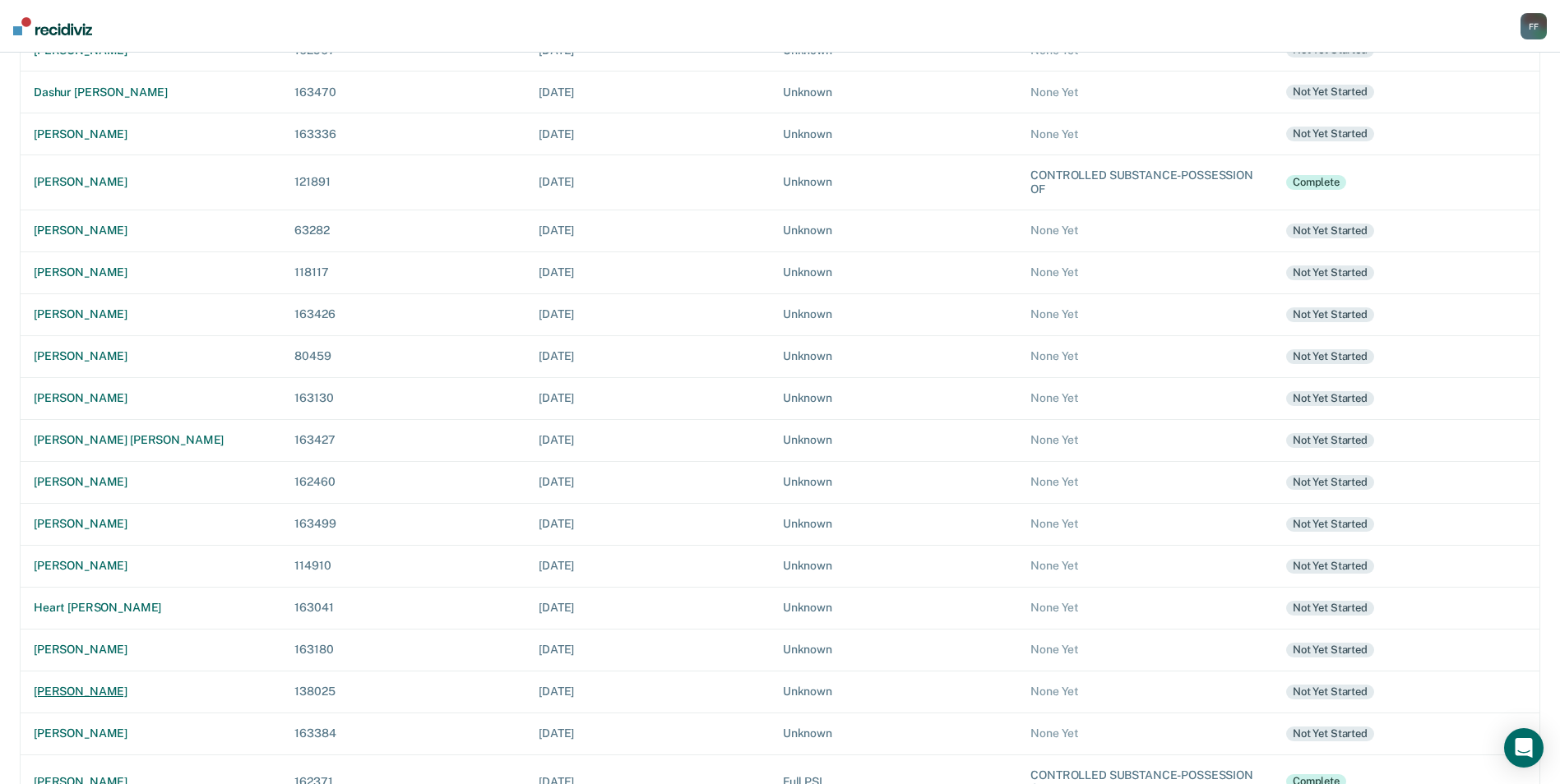
scroll to position [329, 0]
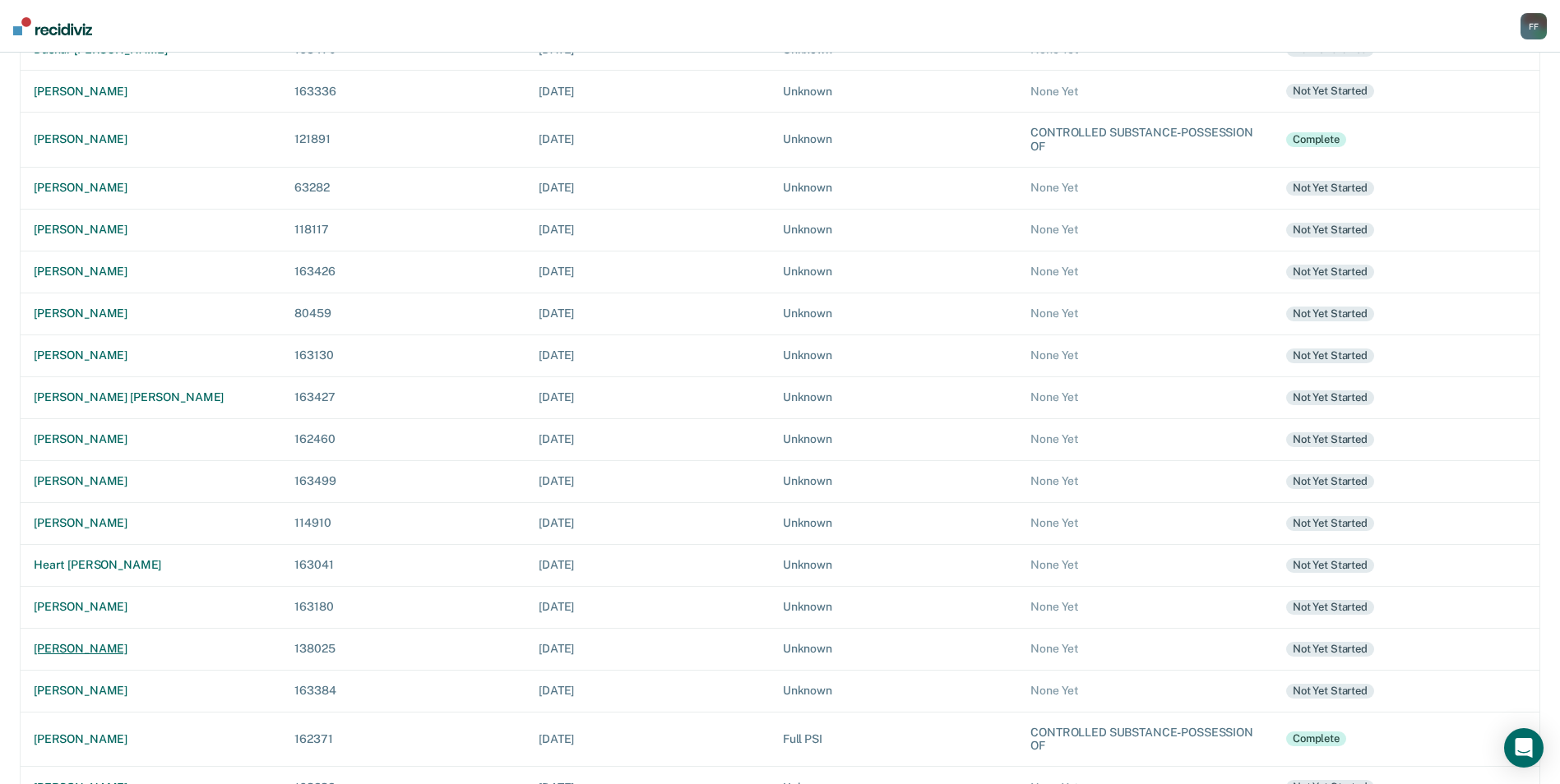
click at [126, 651] on div "[PERSON_NAME]" at bounding box center [151, 649] width 234 height 14
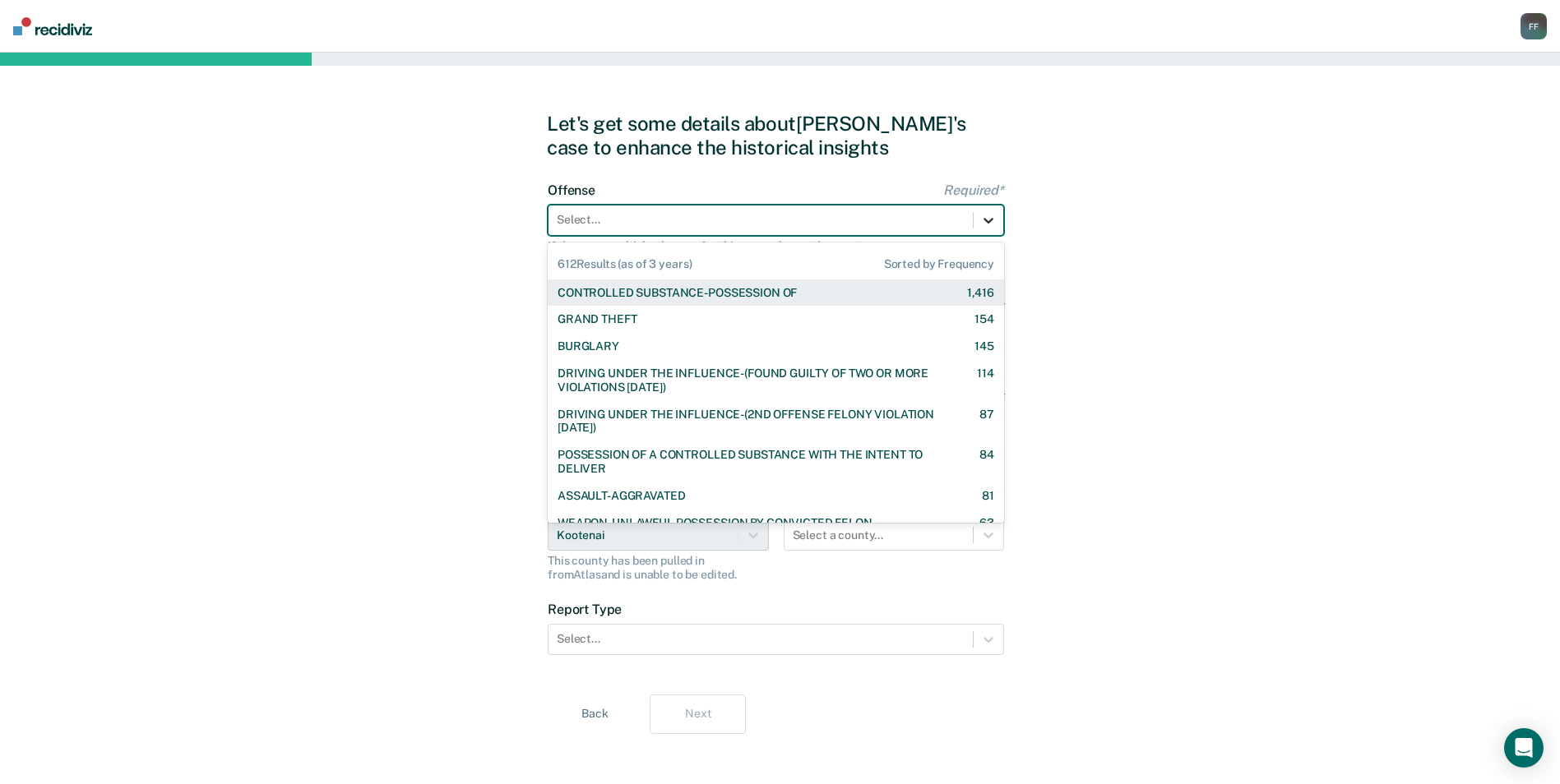
click at [986, 218] on icon at bounding box center [989, 220] width 17 height 17
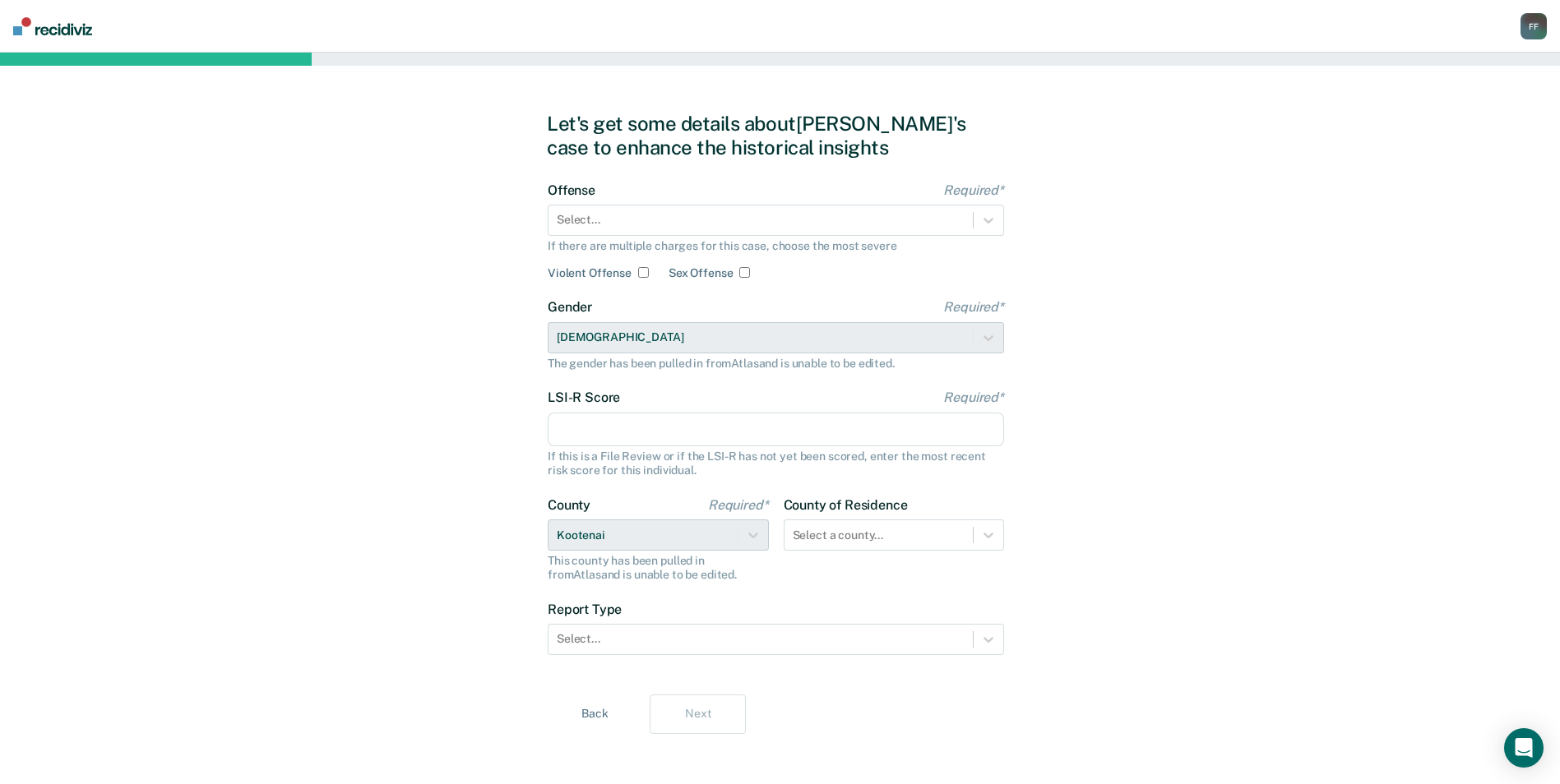
click at [594, 445] on input "LSI-R Score Required*" at bounding box center [776, 430] width 456 height 34
type input "32"
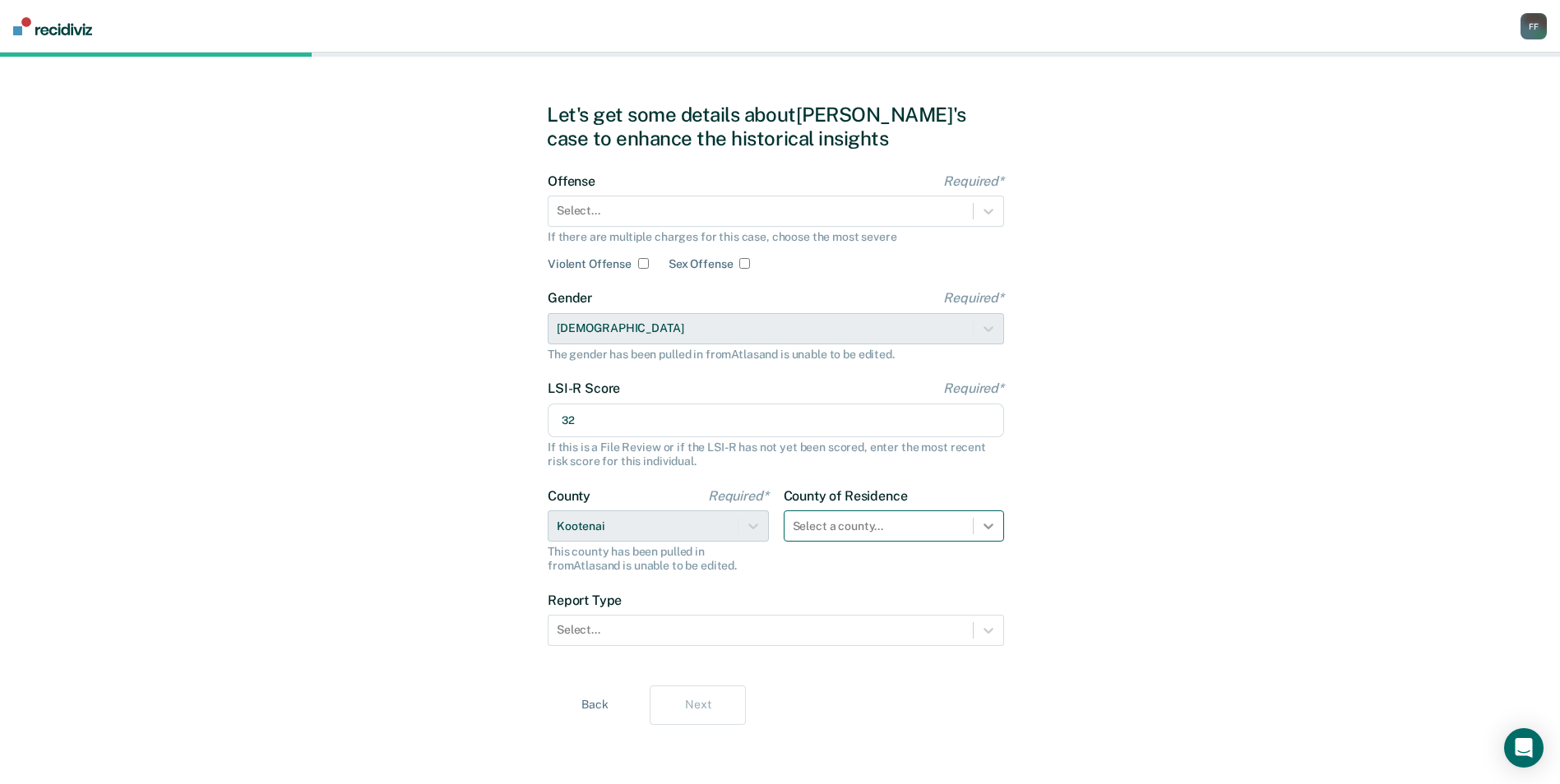
click at [988, 543] on div "County of Residence Select a county..." at bounding box center [894, 530] width 221 height 85
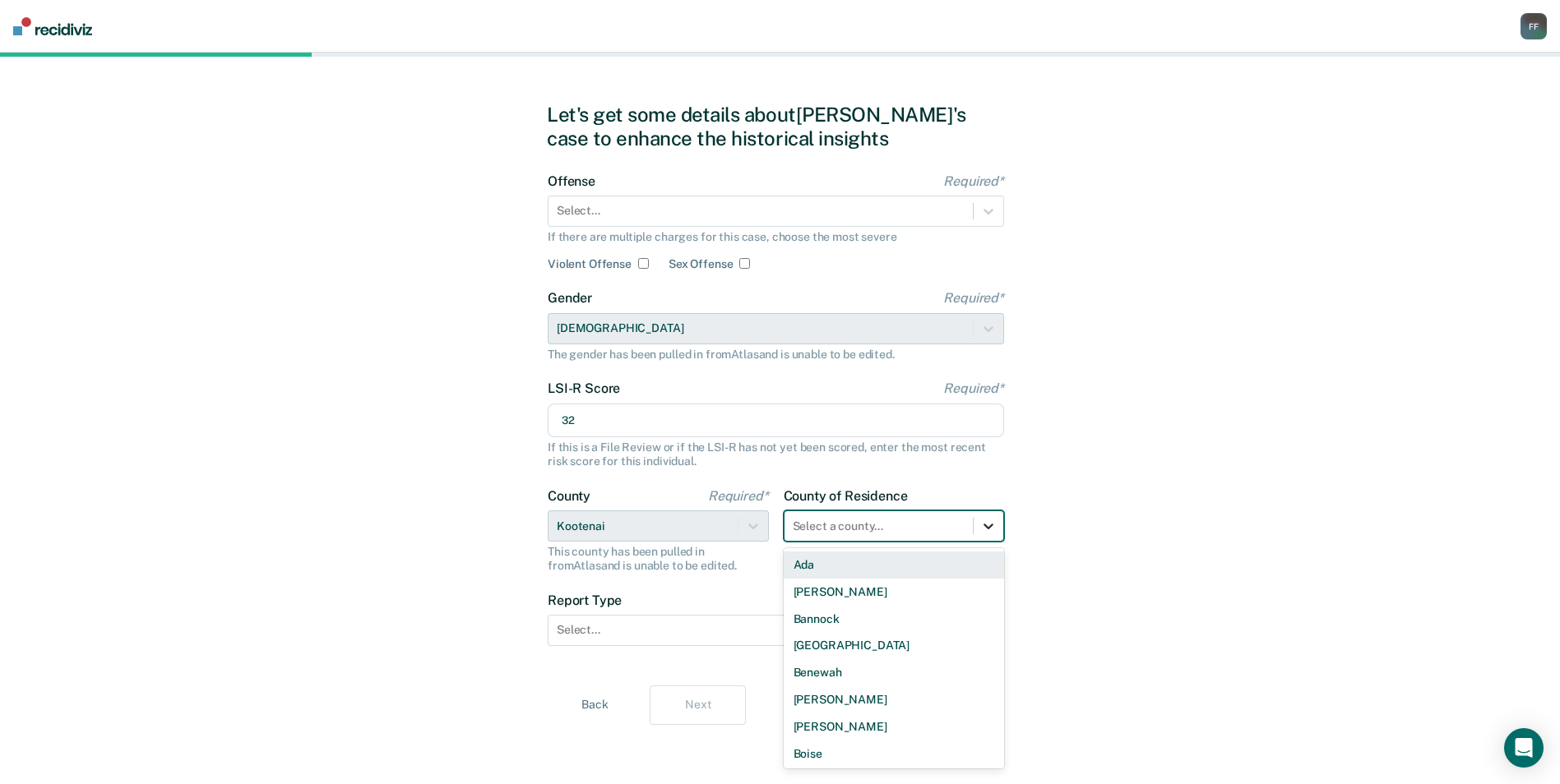
click at [991, 527] on icon at bounding box center [989, 527] width 17 height 17
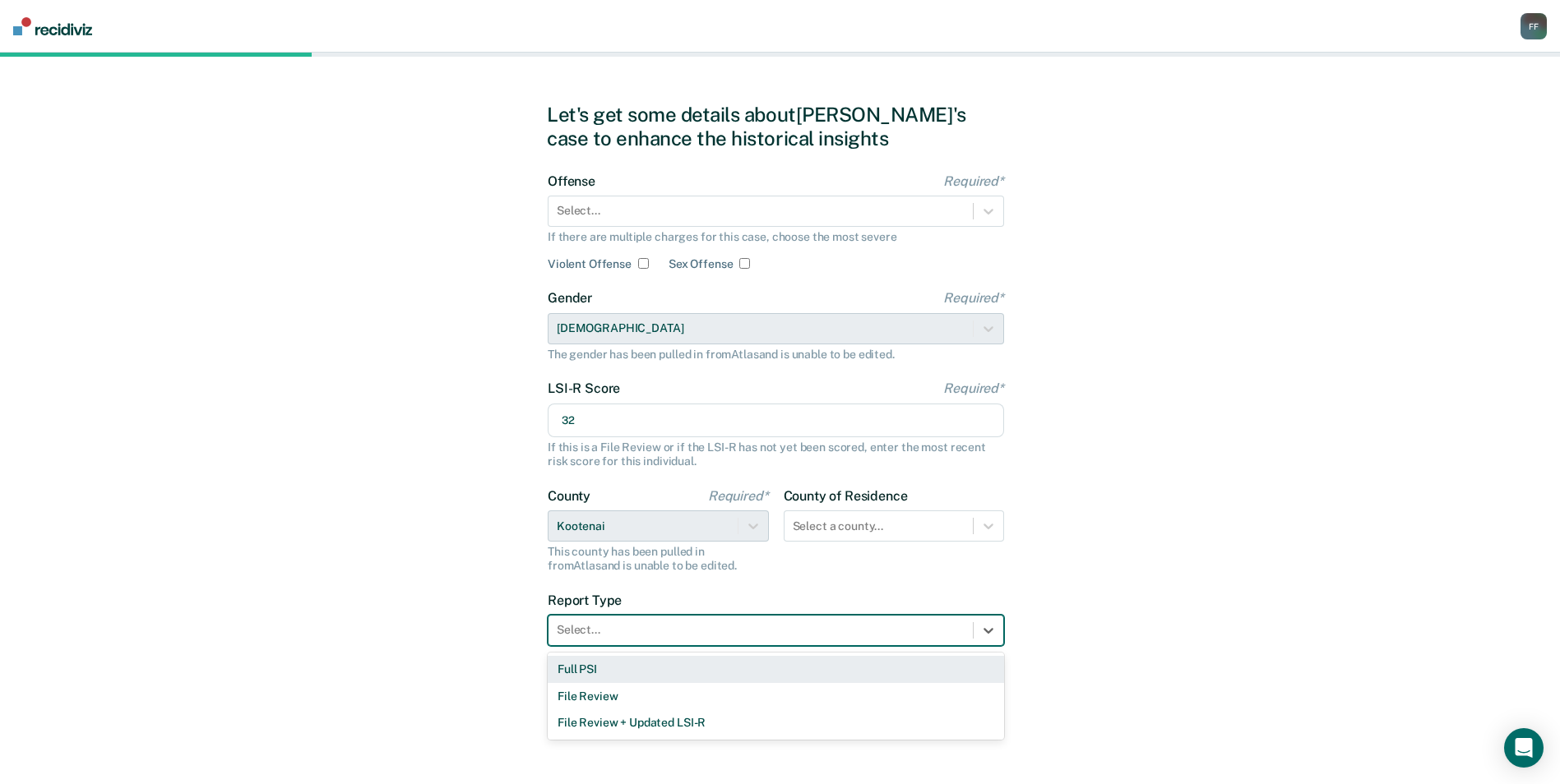
click at [721, 638] on div at bounding box center [761, 630] width 408 height 18
click at [708, 673] on div "Full PSI" at bounding box center [776, 670] width 456 height 27
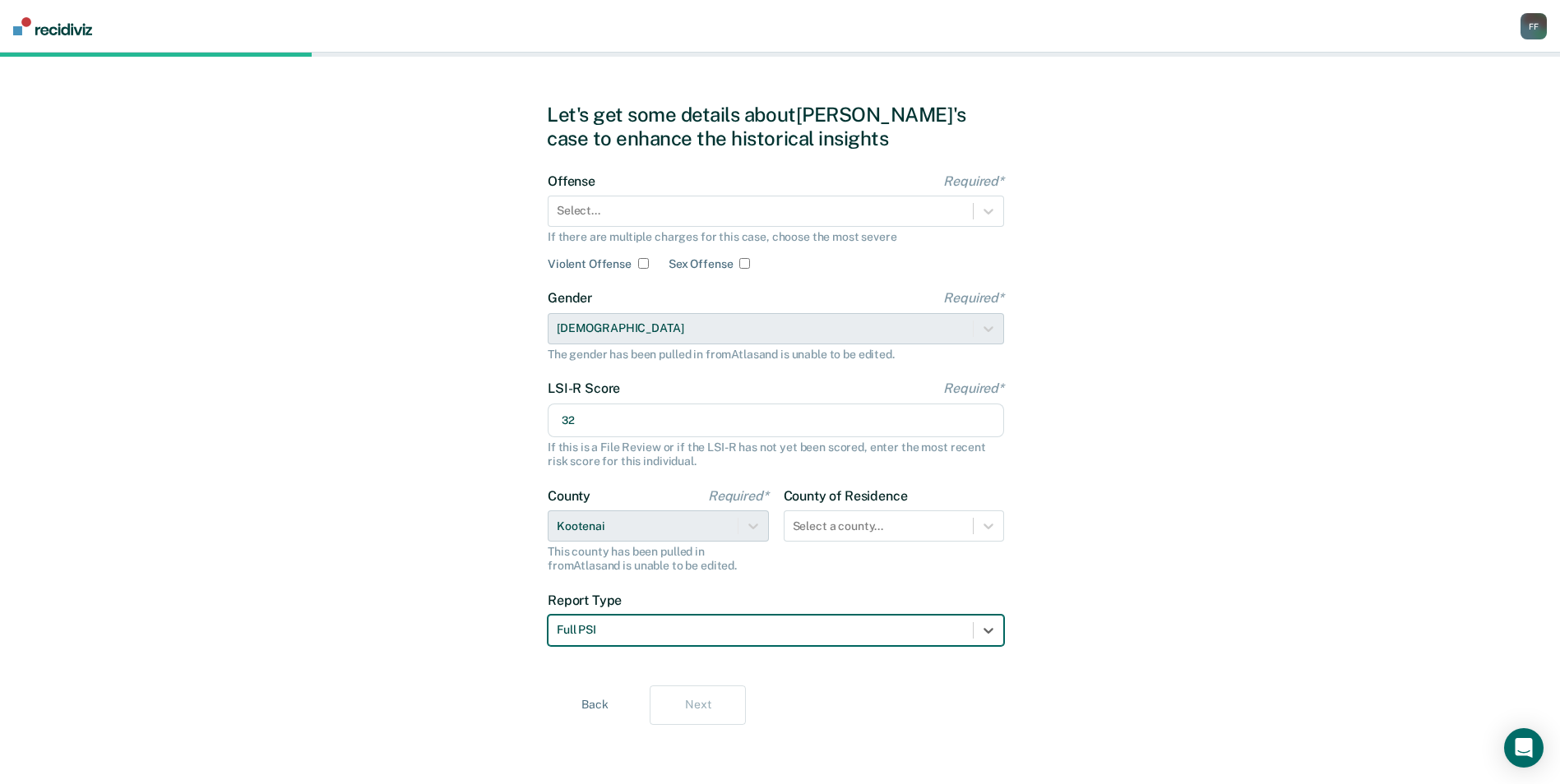
click at [1176, 666] on div "Let's get some details about [PERSON_NAME]'s case to enhance the historical ins…" at bounding box center [780, 414] width 1560 height 740
click at [678, 206] on div at bounding box center [761, 210] width 408 height 18
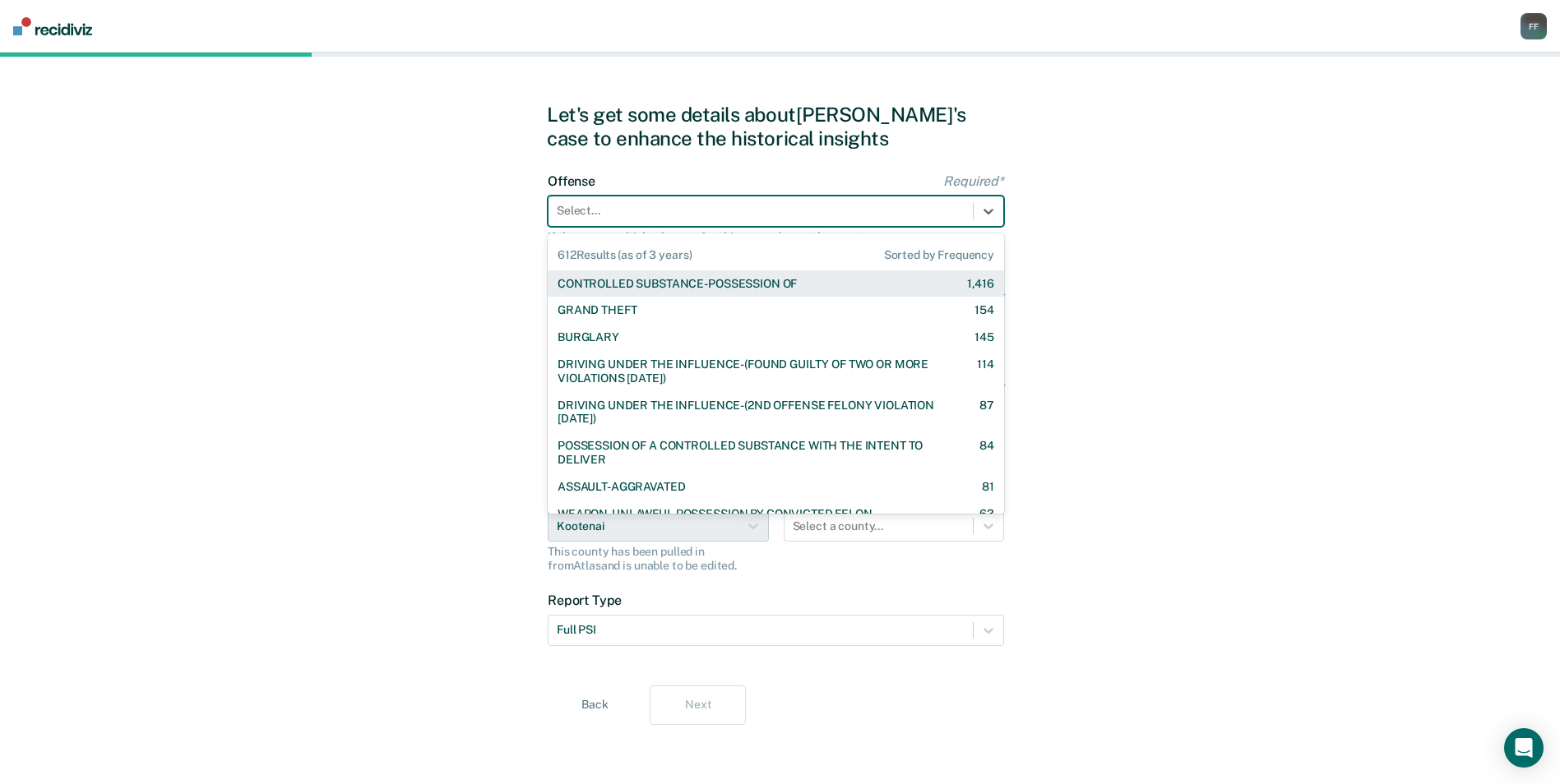
click at [645, 284] on div "CONTROLLED SUBSTANCE-POSSESSION OF" at bounding box center [677, 283] width 239 height 14
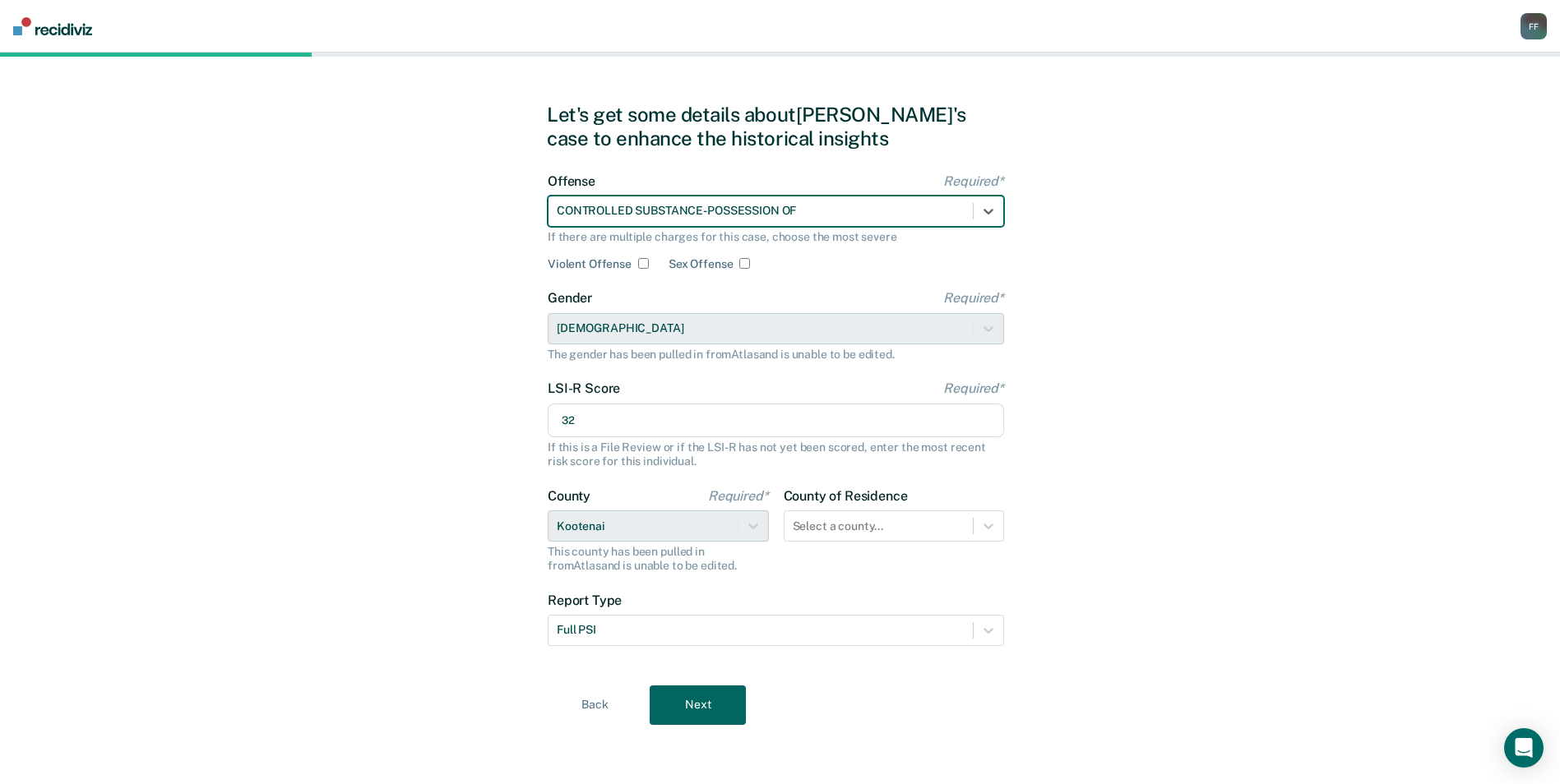
click at [712, 706] on button "Next" at bounding box center [698, 705] width 96 height 40
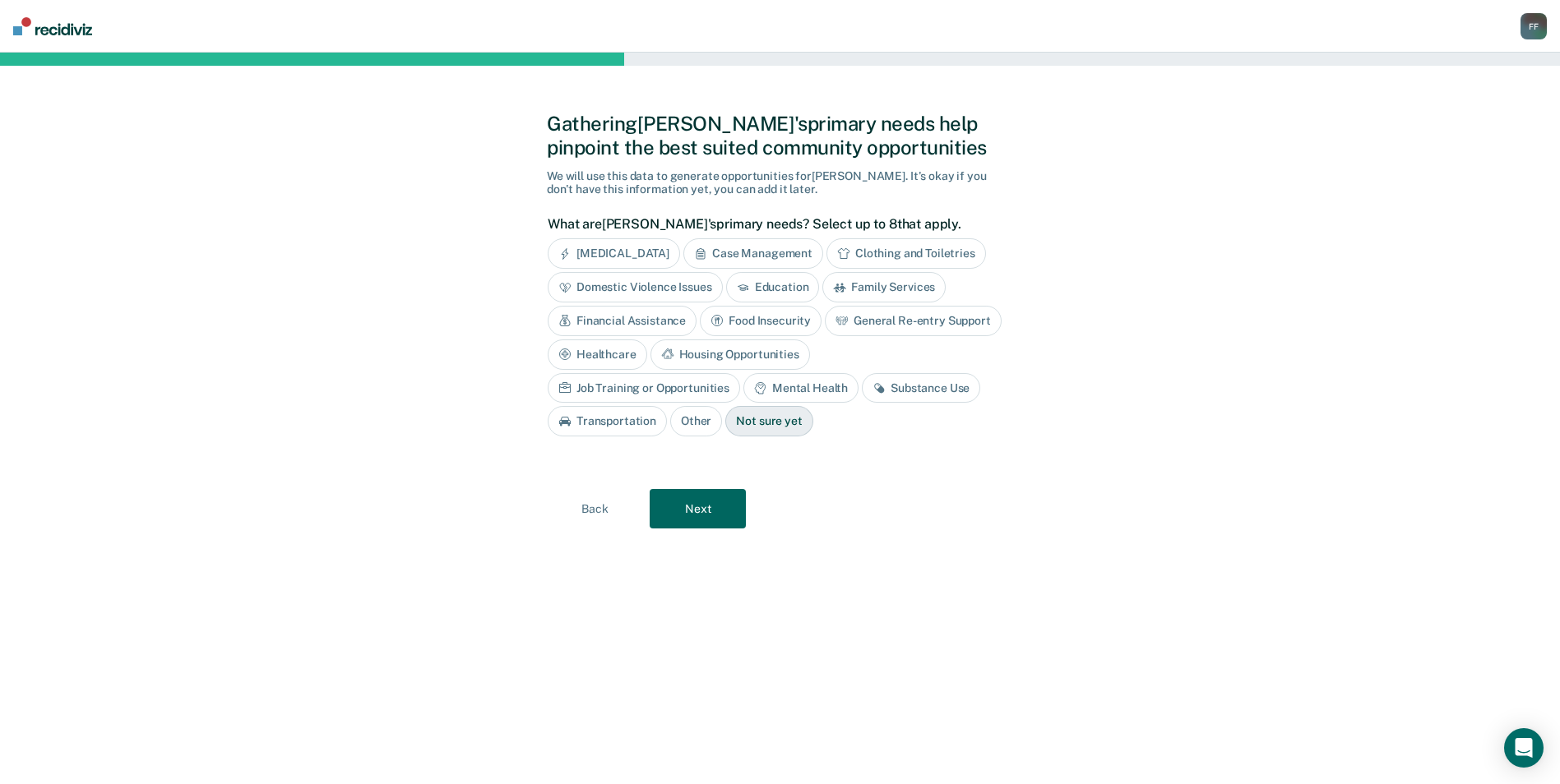
scroll to position [0, 0]
click at [777, 350] on div "Housing Opportunities" at bounding box center [736, 355] width 160 height 30
click at [614, 384] on div "Job Training or Opportunities" at bounding box center [650, 389] width 193 height 30
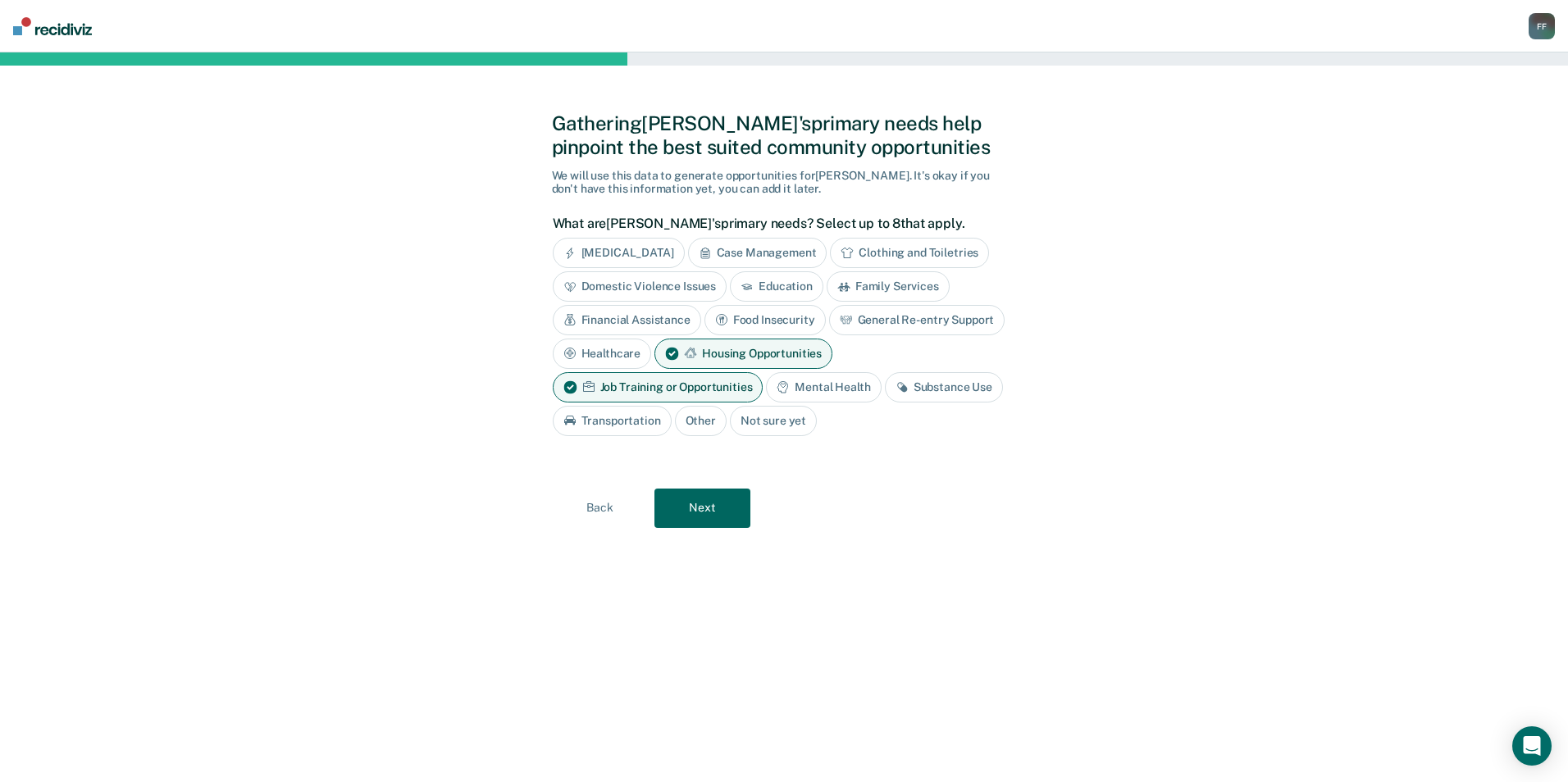
click at [923, 397] on div "Substance Use" at bounding box center [943, 388] width 118 height 30
click at [737, 429] on div "Transportation" at bounding box center [753, 421] width 119 height 30
click at [716, 512] on button "Next" at bounding box center [703, 508] width 96 height 39
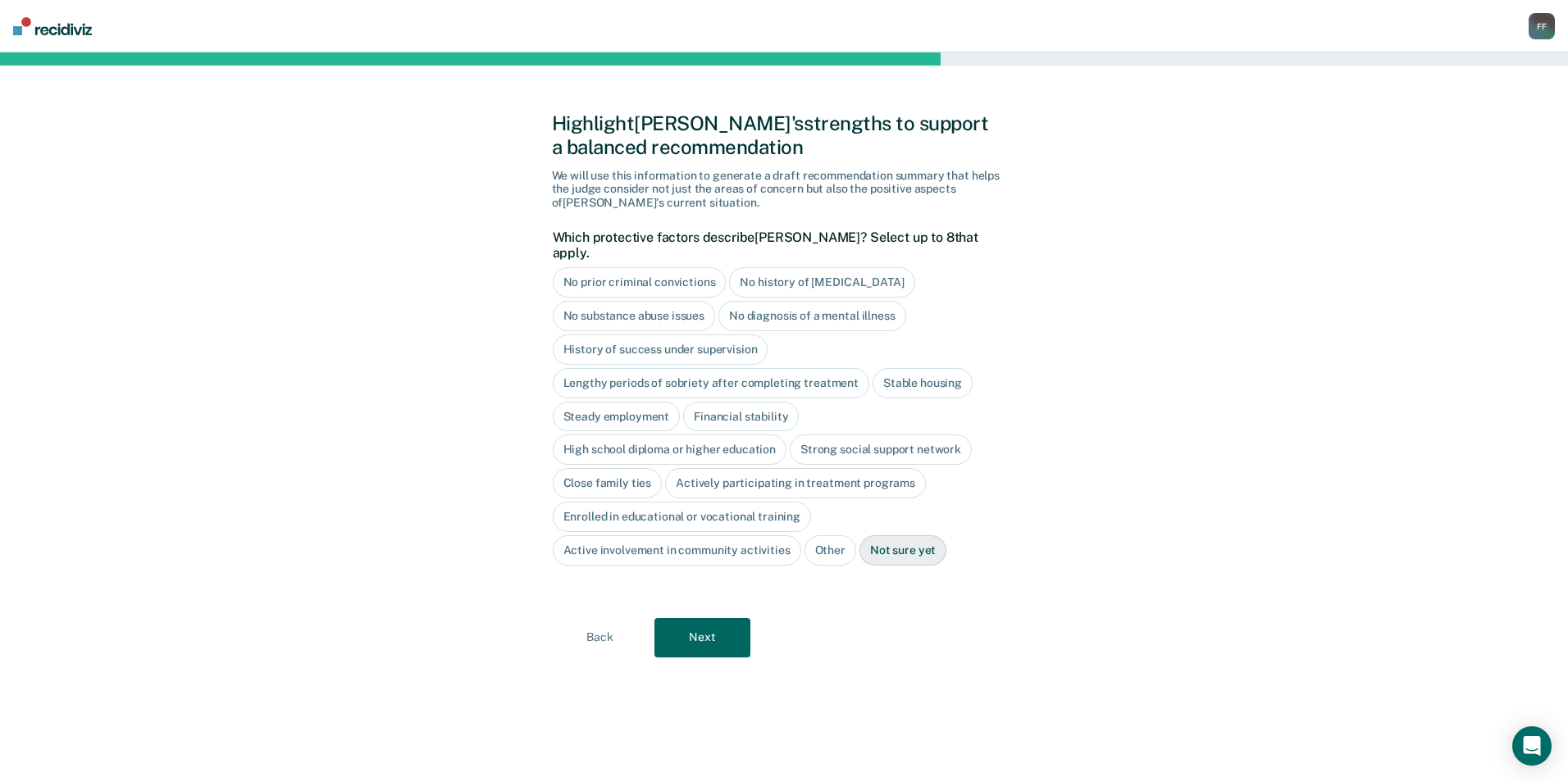
click at [608, 468] on div "Close family ties" at bounding box center [608, 483] width 110 height 30
click at [713, 618] on button "Next" at bounding box center [703, 638] width 96 height 39
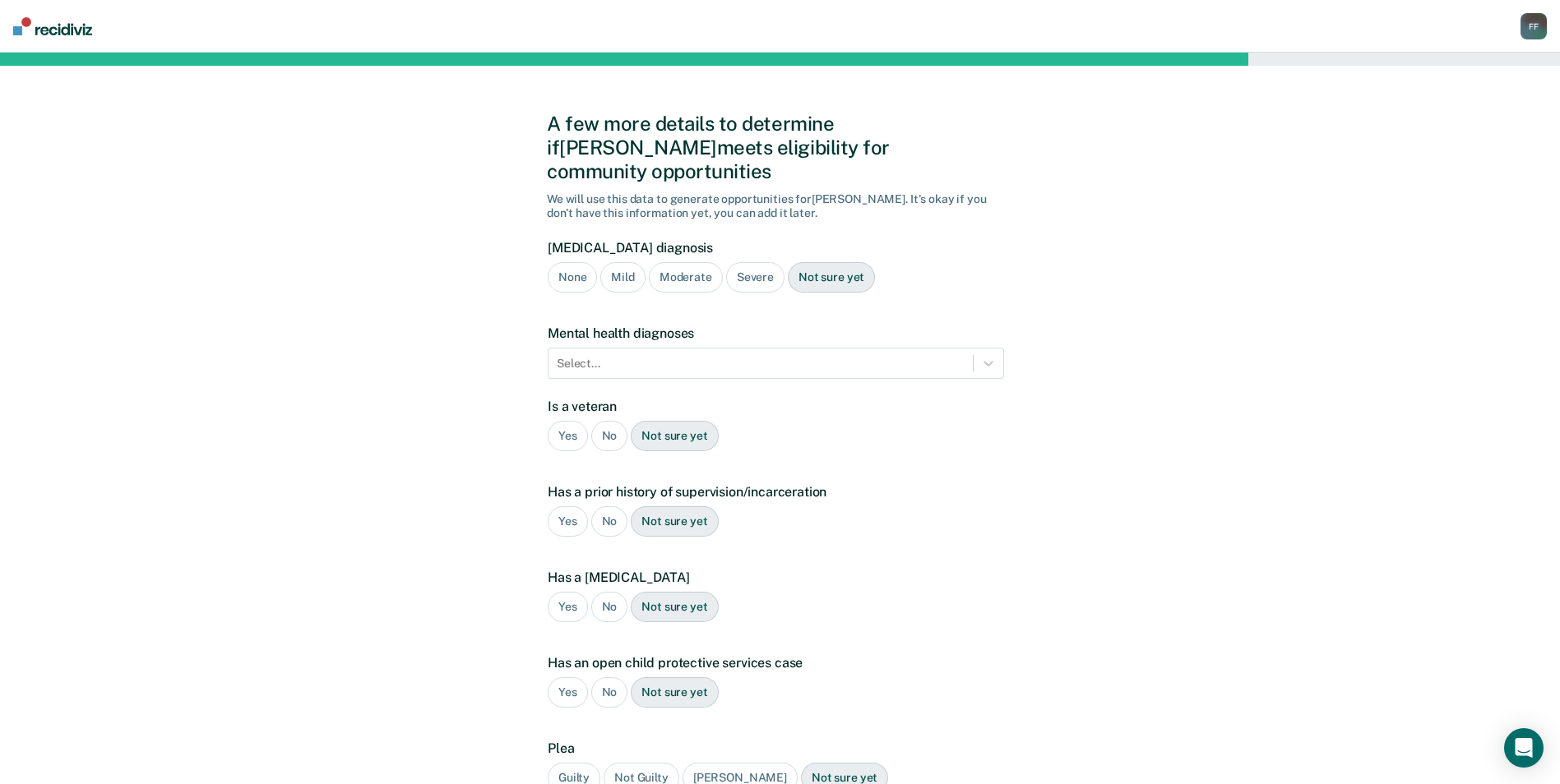
click at [627, 262] on div "Mild" at bounding box center [622, 278] width 45 height 30
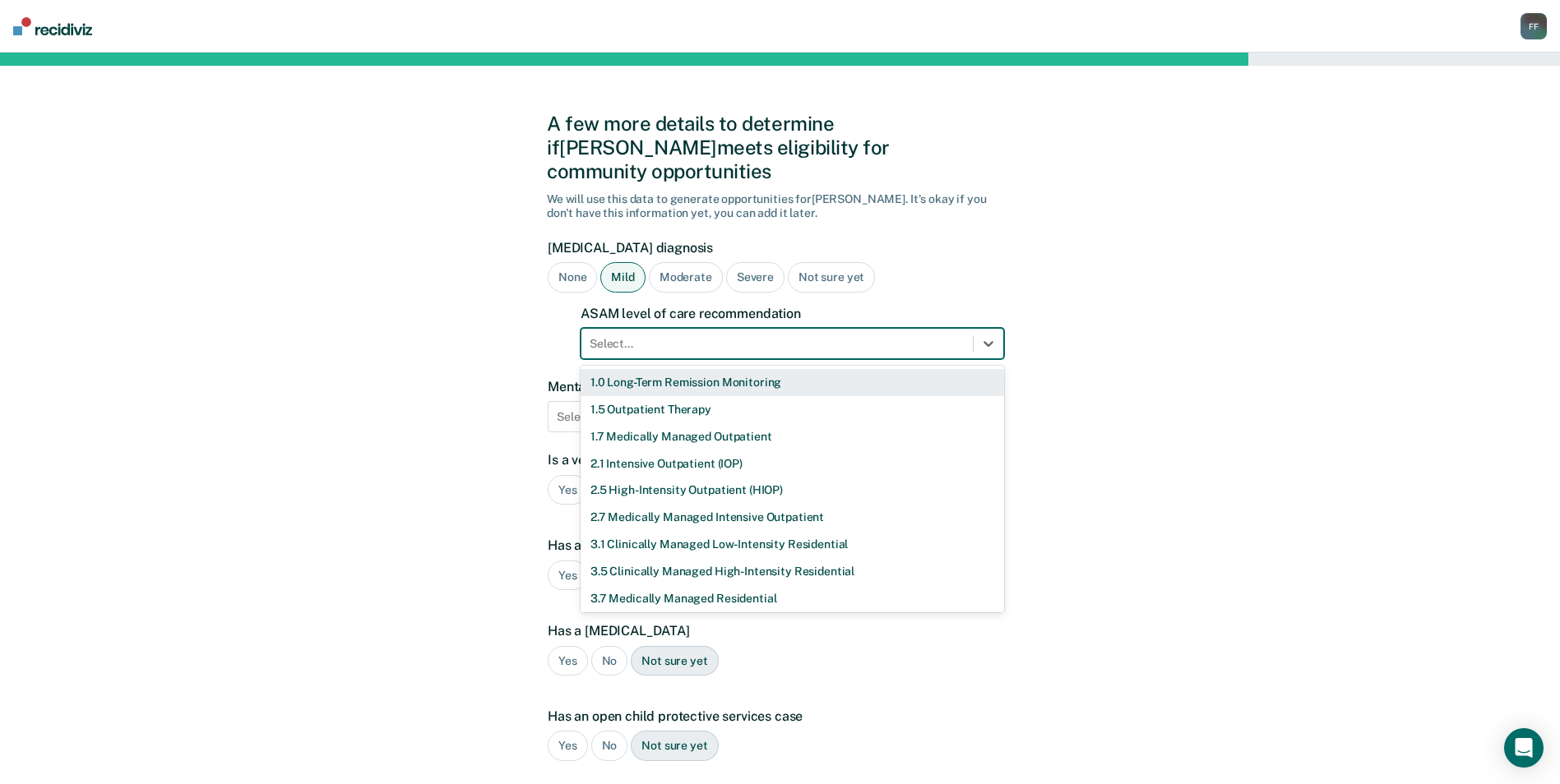
click at [809, 336] on div at bounding box center [777, 344] width 375 height 18
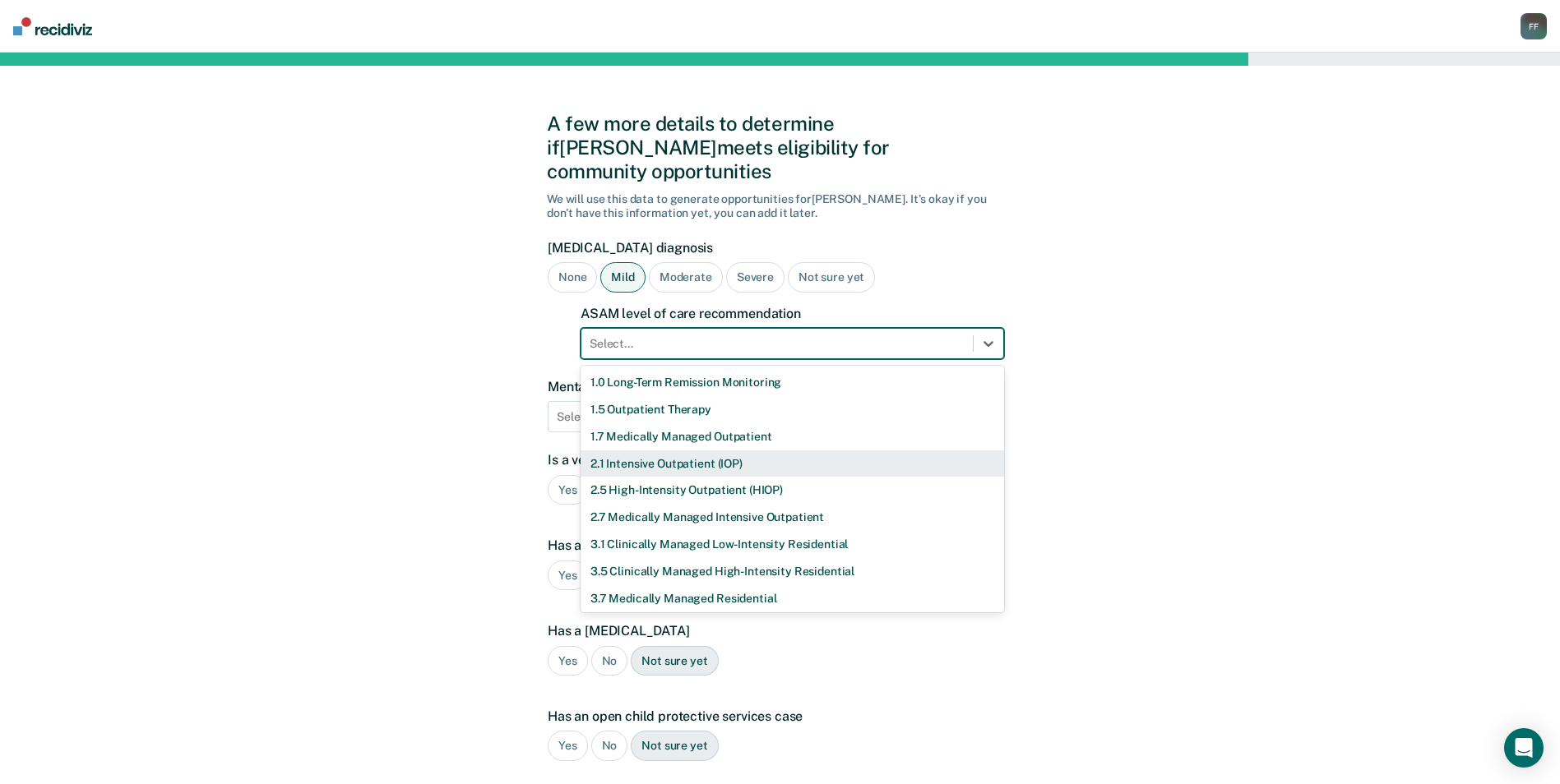
click at [684, 450] on div "2.1 Intensive Outpatient (IOP)" at bounding box center [792, 464] width 423 height 27
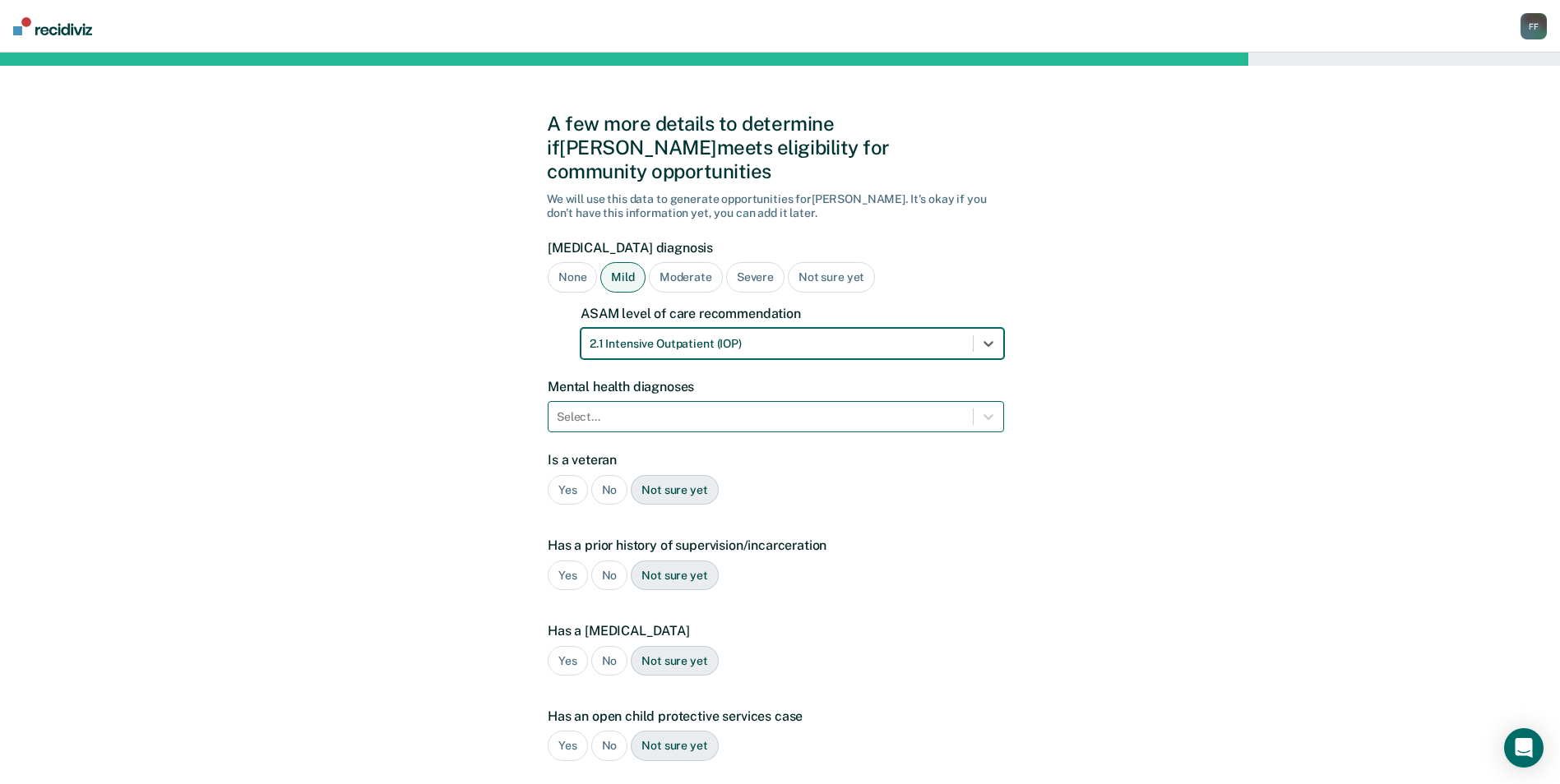
click at [681, 409] on div at bounding box center [761, 417] width 408 height 18
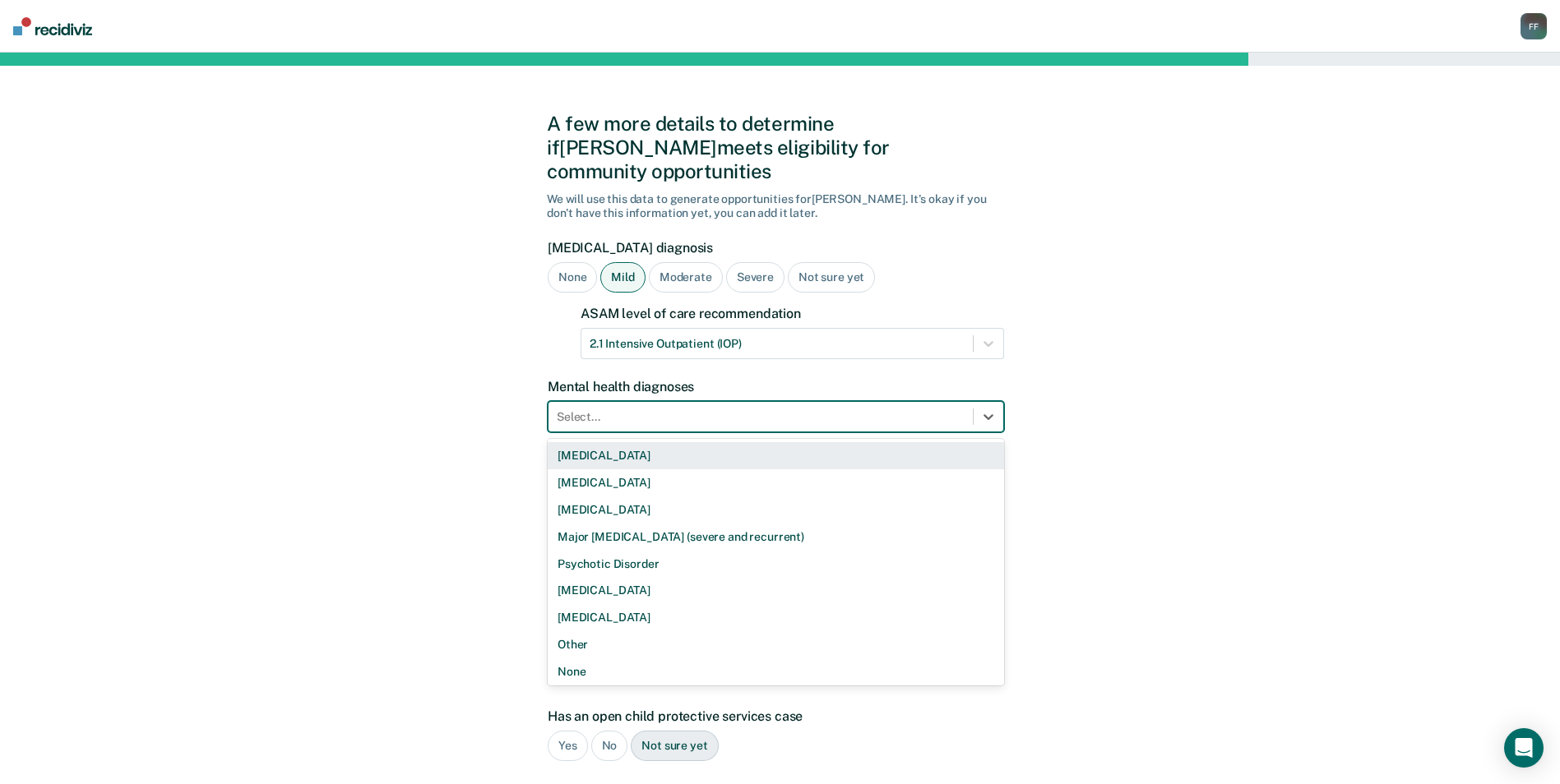
click at [708, 409] on div at bounding box center [761, 417] width 408 height 18
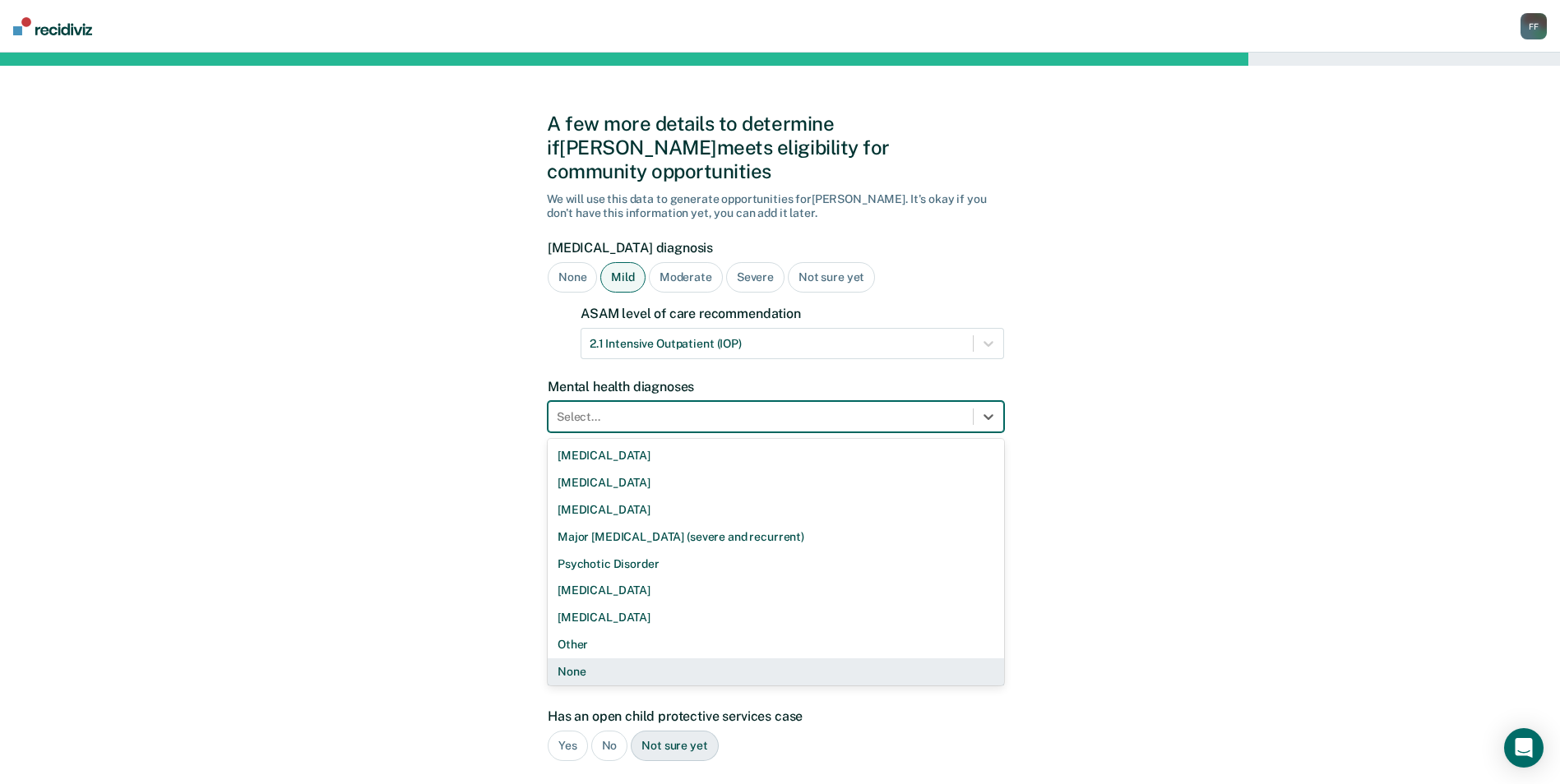
click at [577, 659] on div "None" at bounding box center [776, 672] width 456 height 27
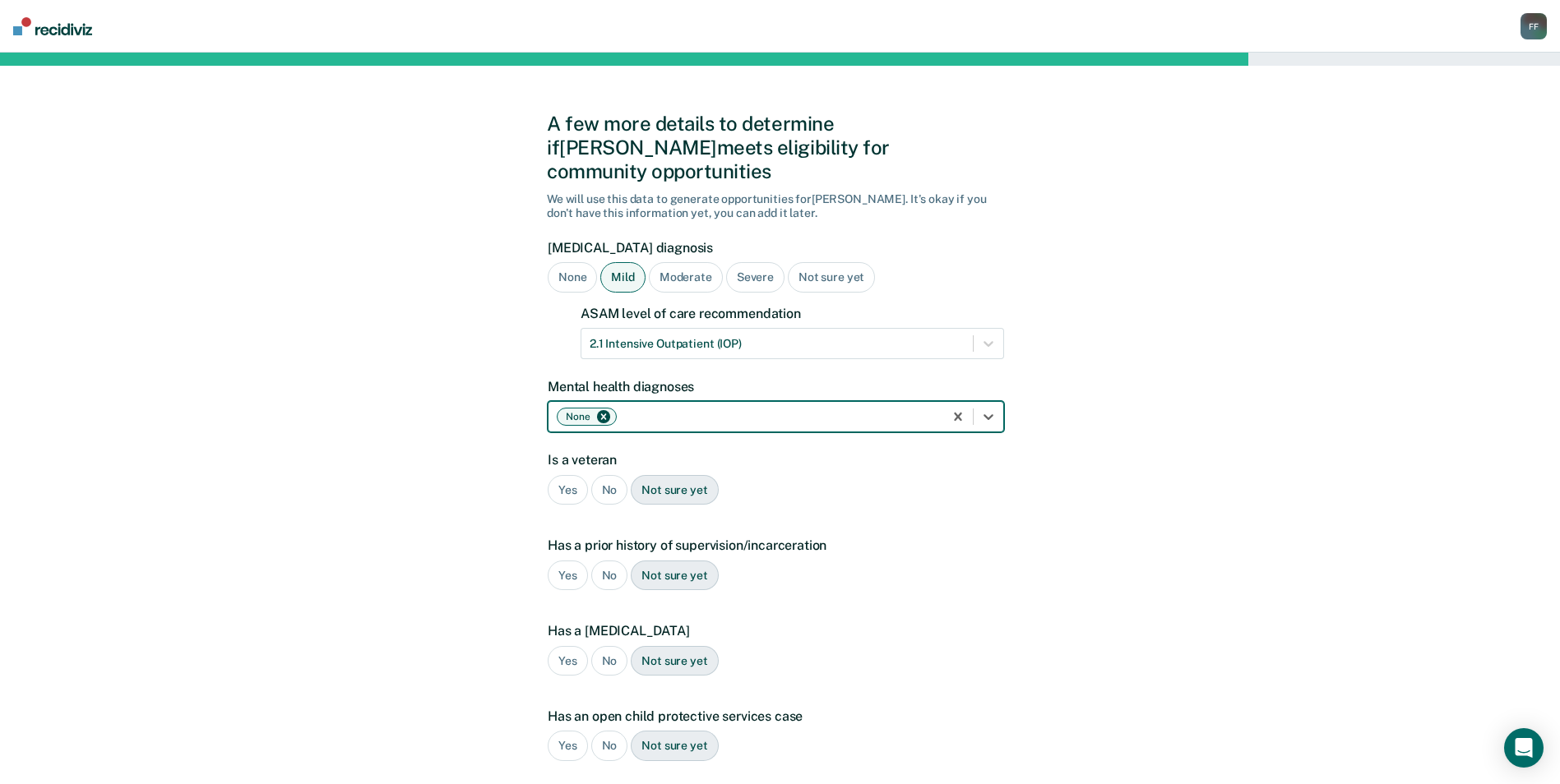
click at [598, 475] on div "No" at bounding box center [610, 490] width 37 height 30
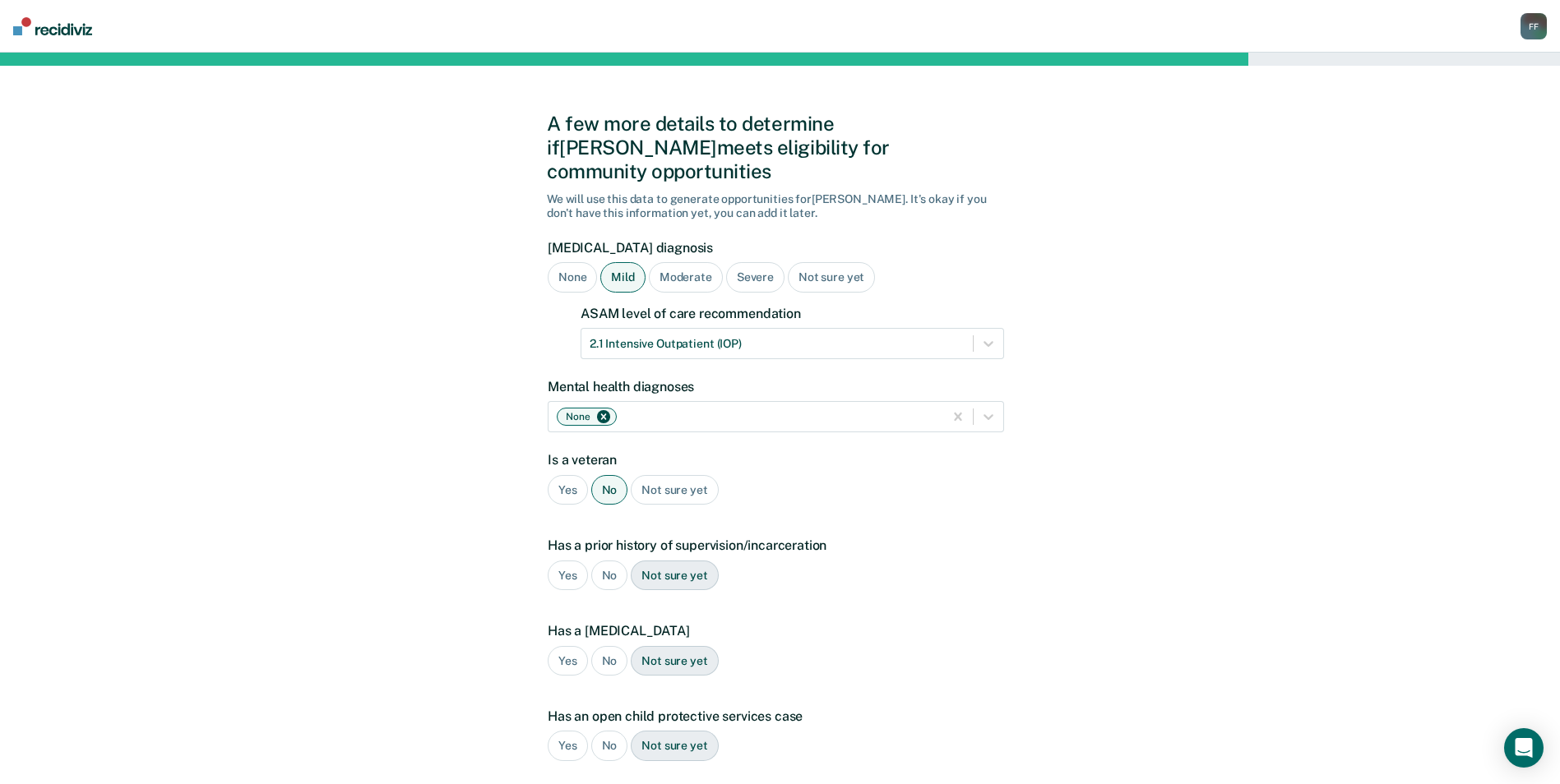
click at [555, 560] on div "Yes" at bounding box center [568, 575] width 40 height 30
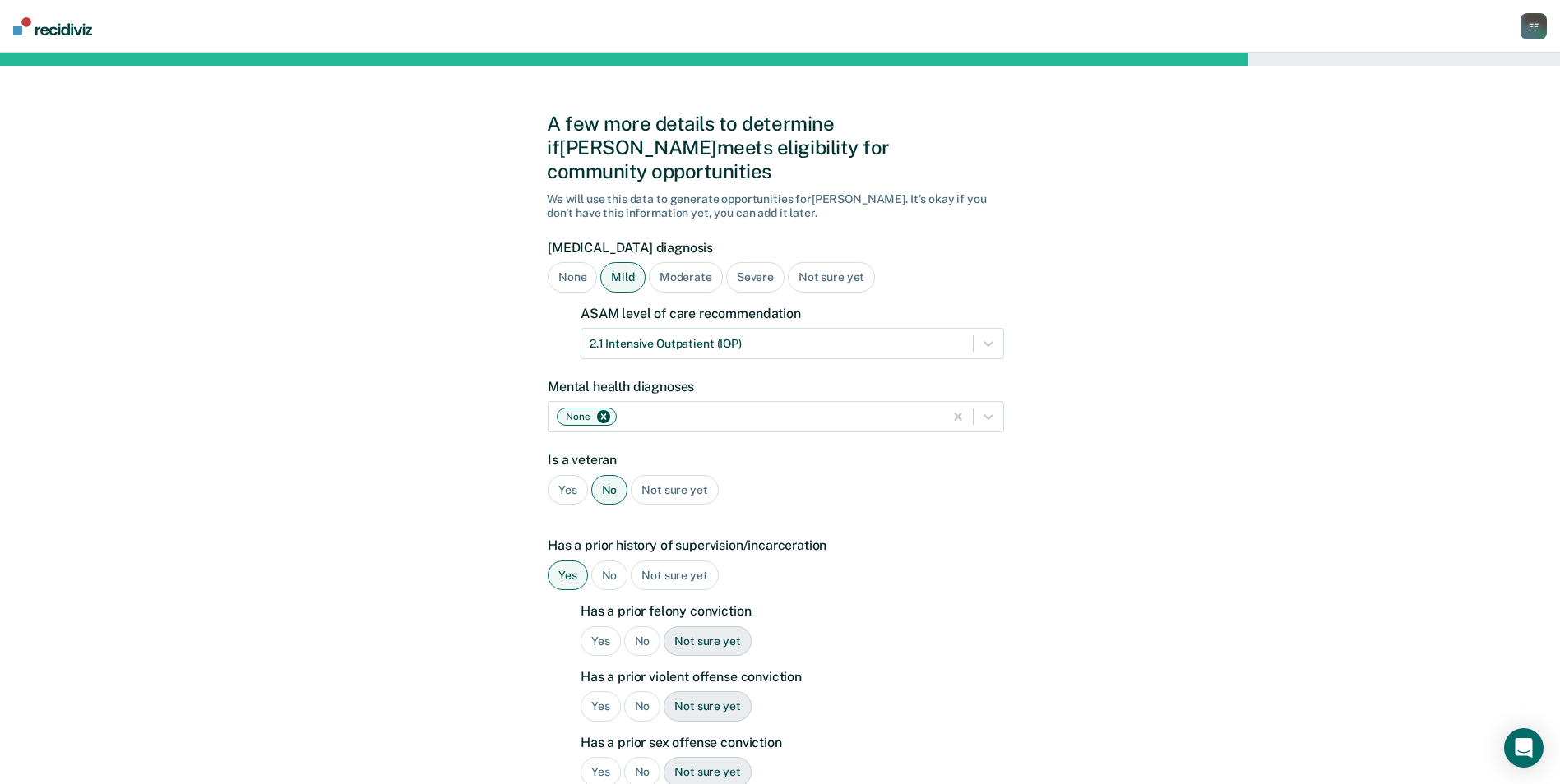
click at [597, 627] on div "Yes" at bounding box center [601, 642] width 40 height 30
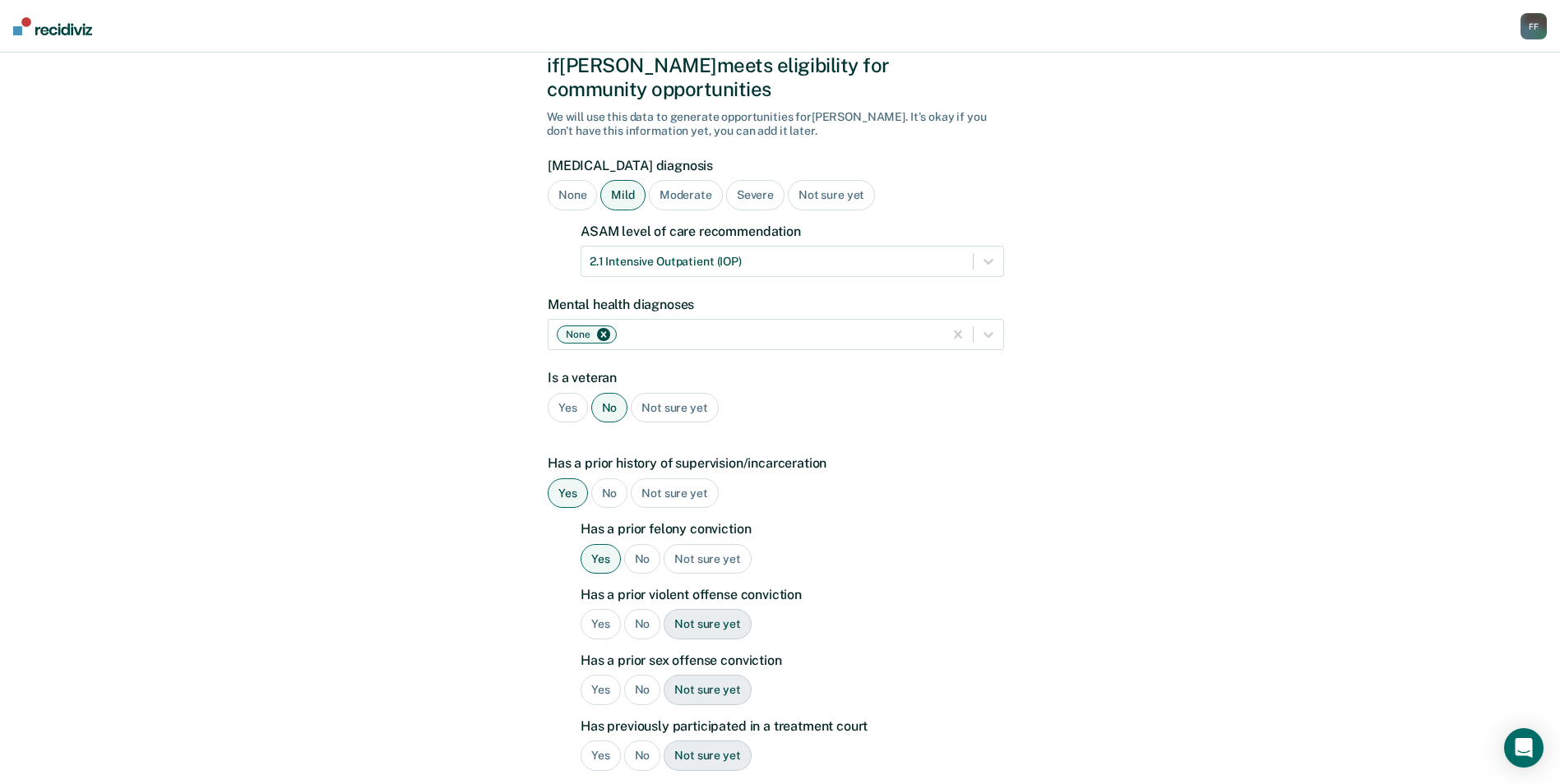
click at [646, 609] on div "No" at bounding box center [643, 624] width 37 height 30
click at [636, 675] on div "No" at bounding box center [643, 690] width 37 height 30
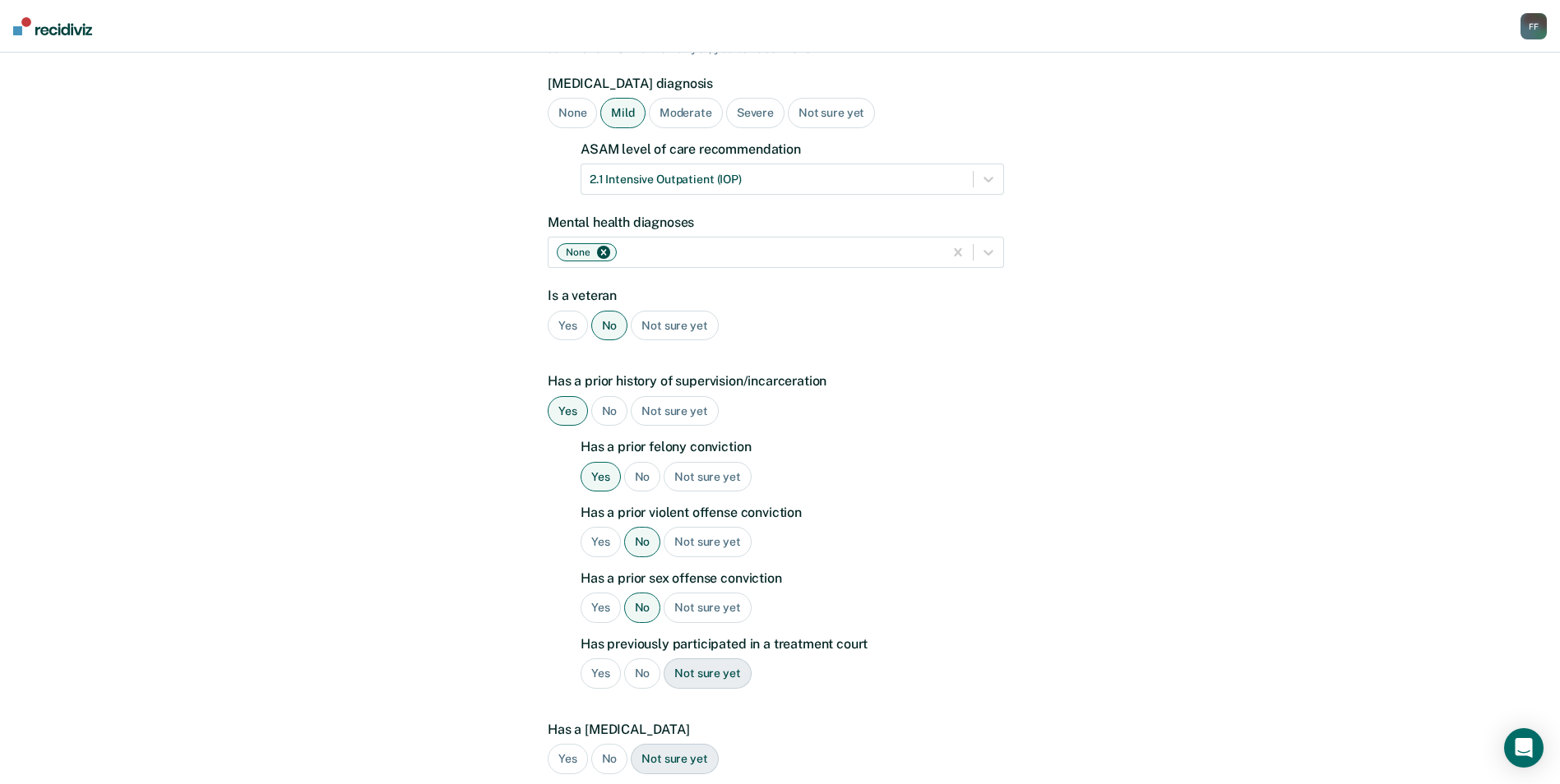
click at [635, 660] on div "No" at bounding box center [643, 674] width 37 height 30
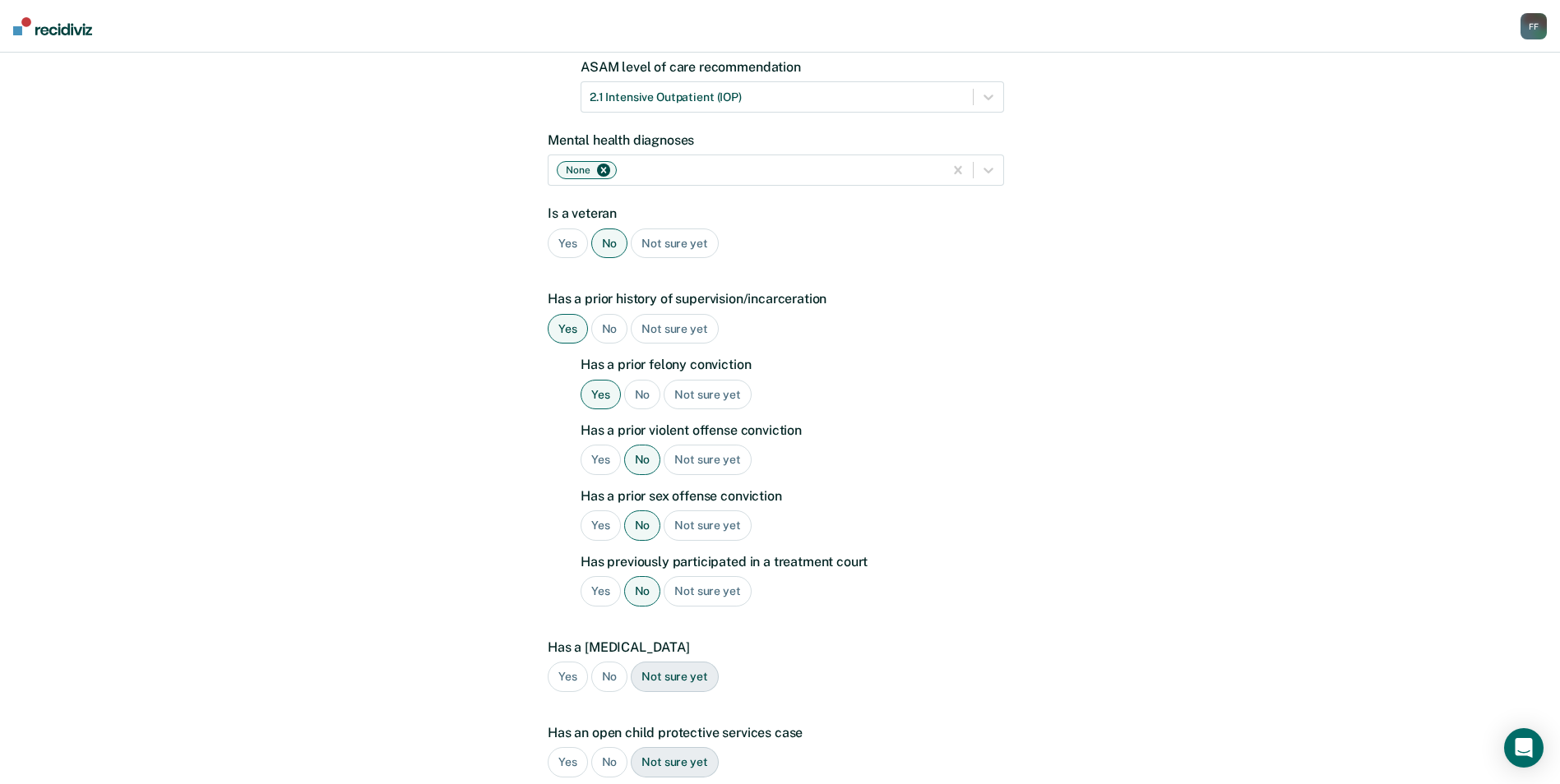
click at [609, 662] on div "No" at bounding box center [610, 677] width 37 height 30
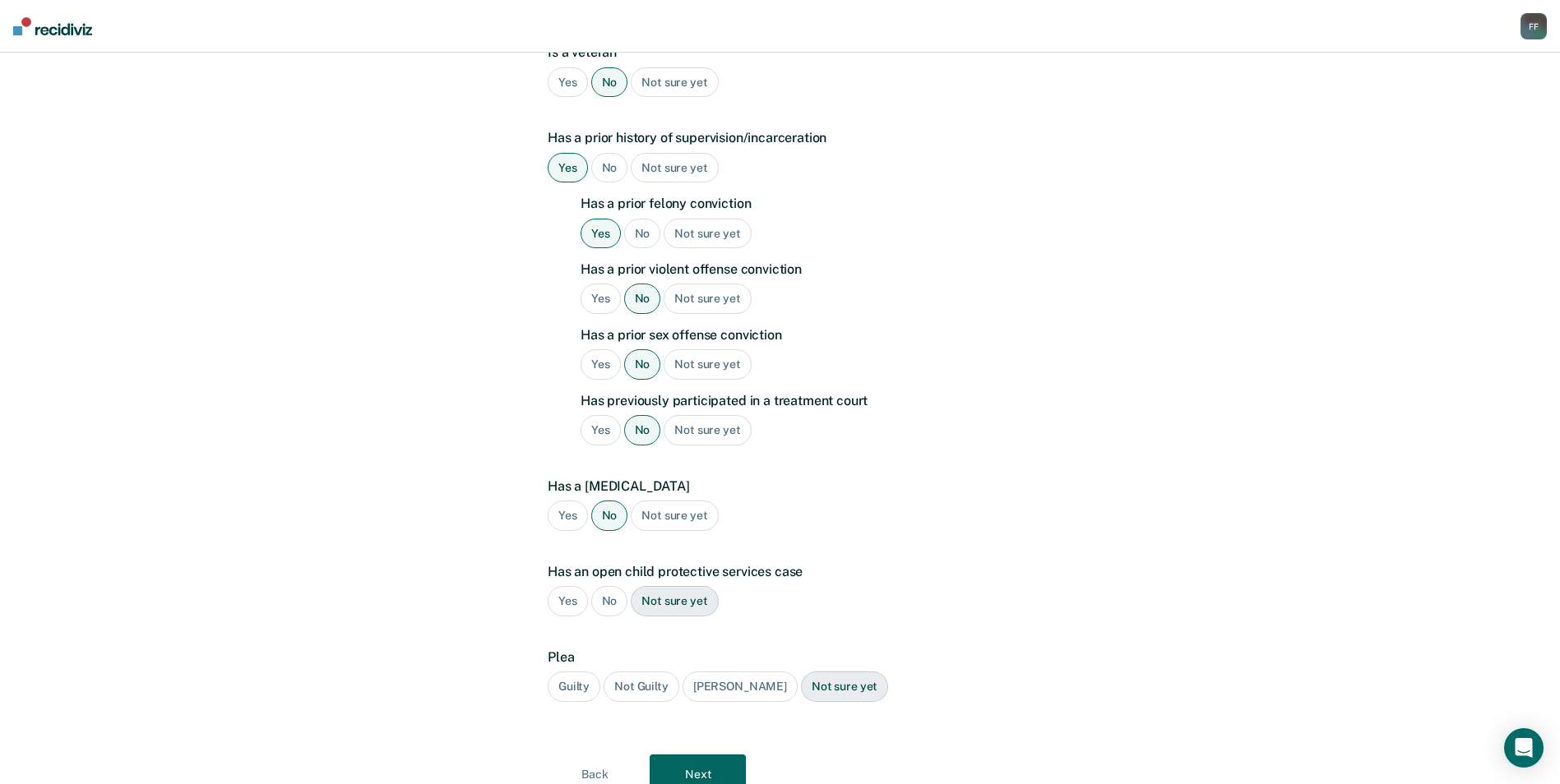
scroll to position [411, 0]
click at [610, 584] on div "No" at bounding box center [610, 598] width 37 height 30
click at [573, 668] on div "Guilty" at bounding box center [574, 683] width 53 height 30
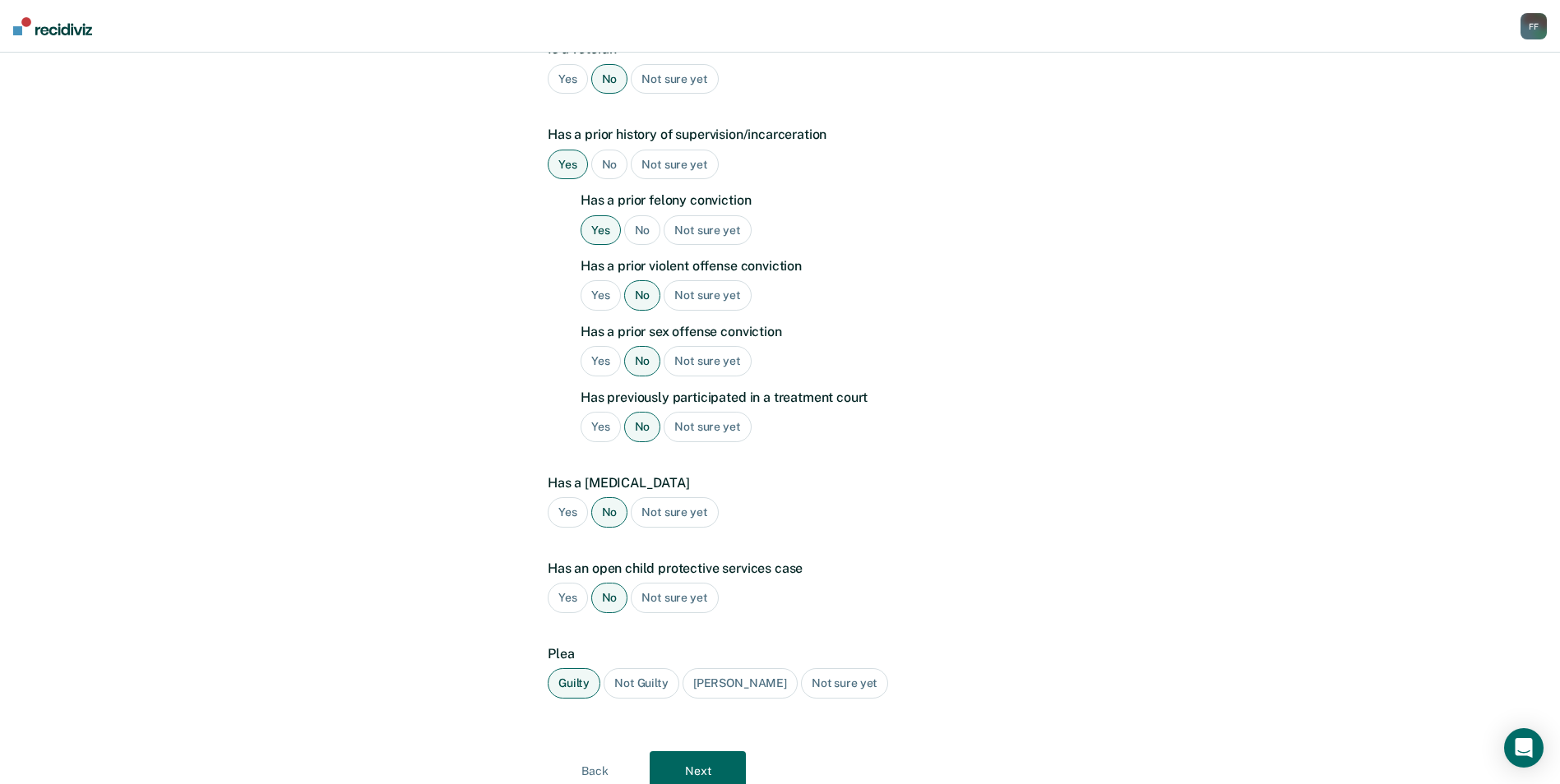
click at [698, 751] on button "Next" at bounding box center [698, 771] width 96 height 40
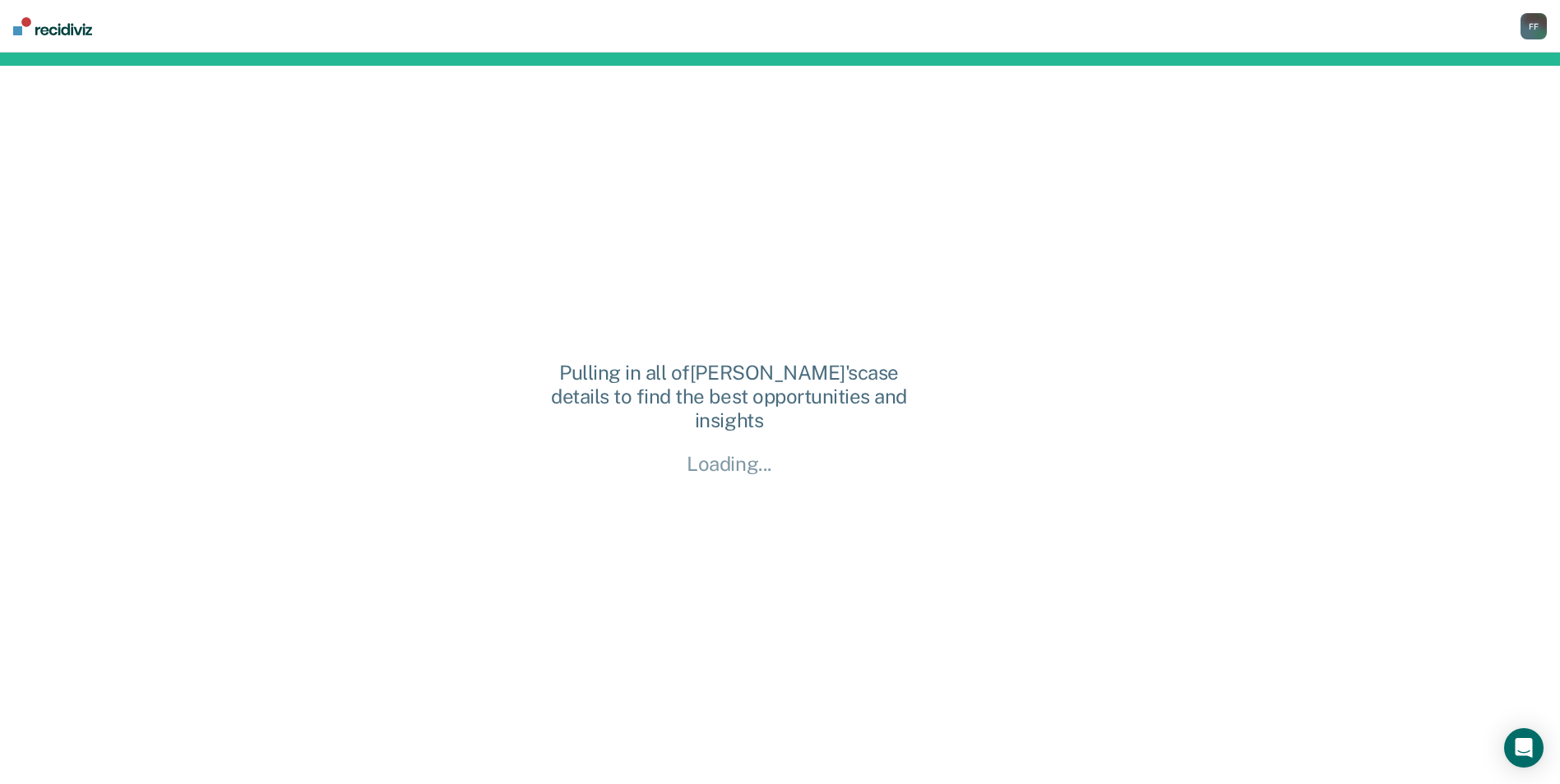
scroll to position [0, 0]
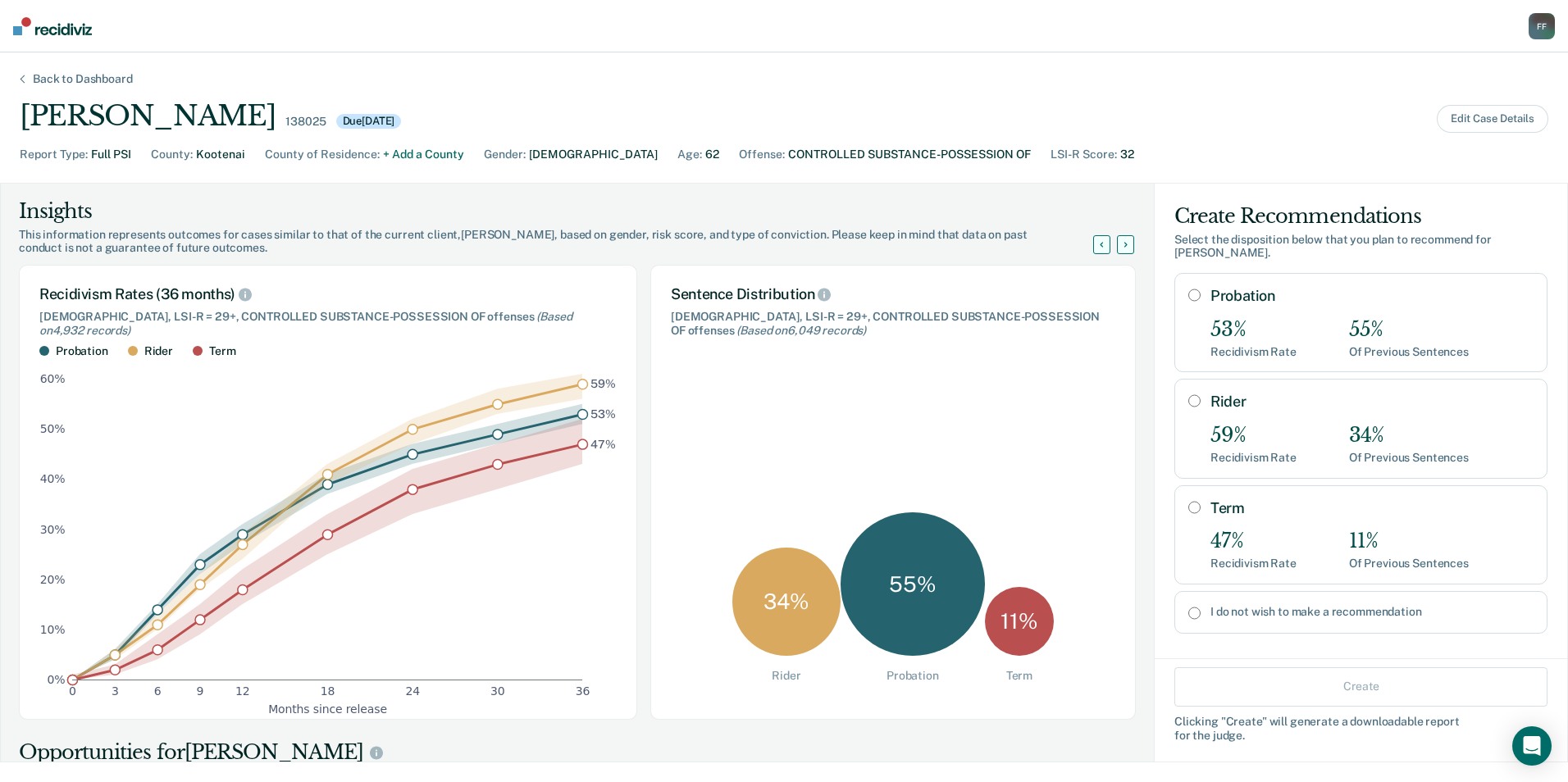
click at [1179, 500] on div "Term 47% Recidivism Rate 11% Of Previous Sentences" at bounding box center [1361, 534] width 374 height 99
radio input "true"
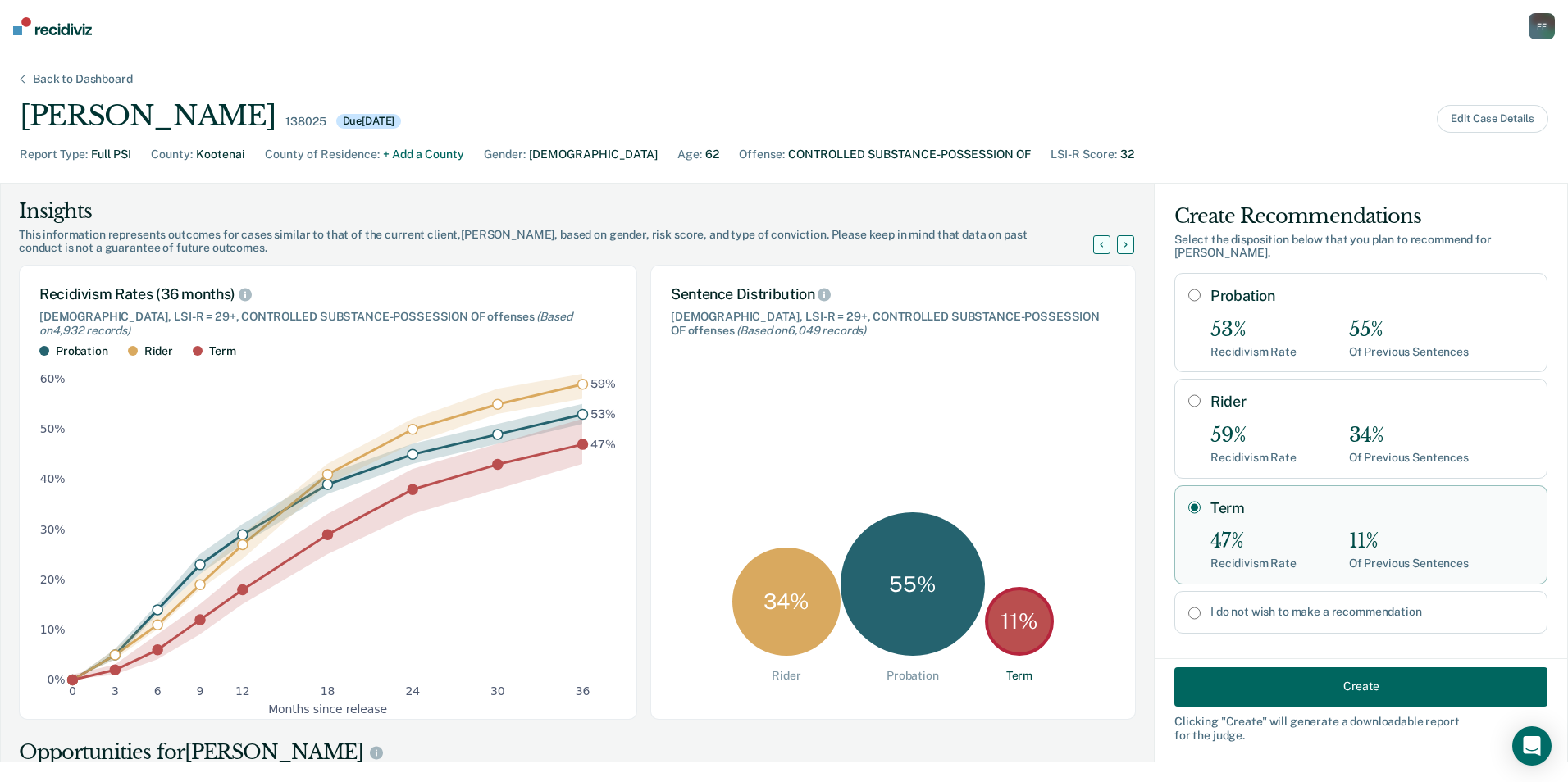
click at [1240, 674] on button "Create" at bounding box center [1361, 686] width 374 height 39
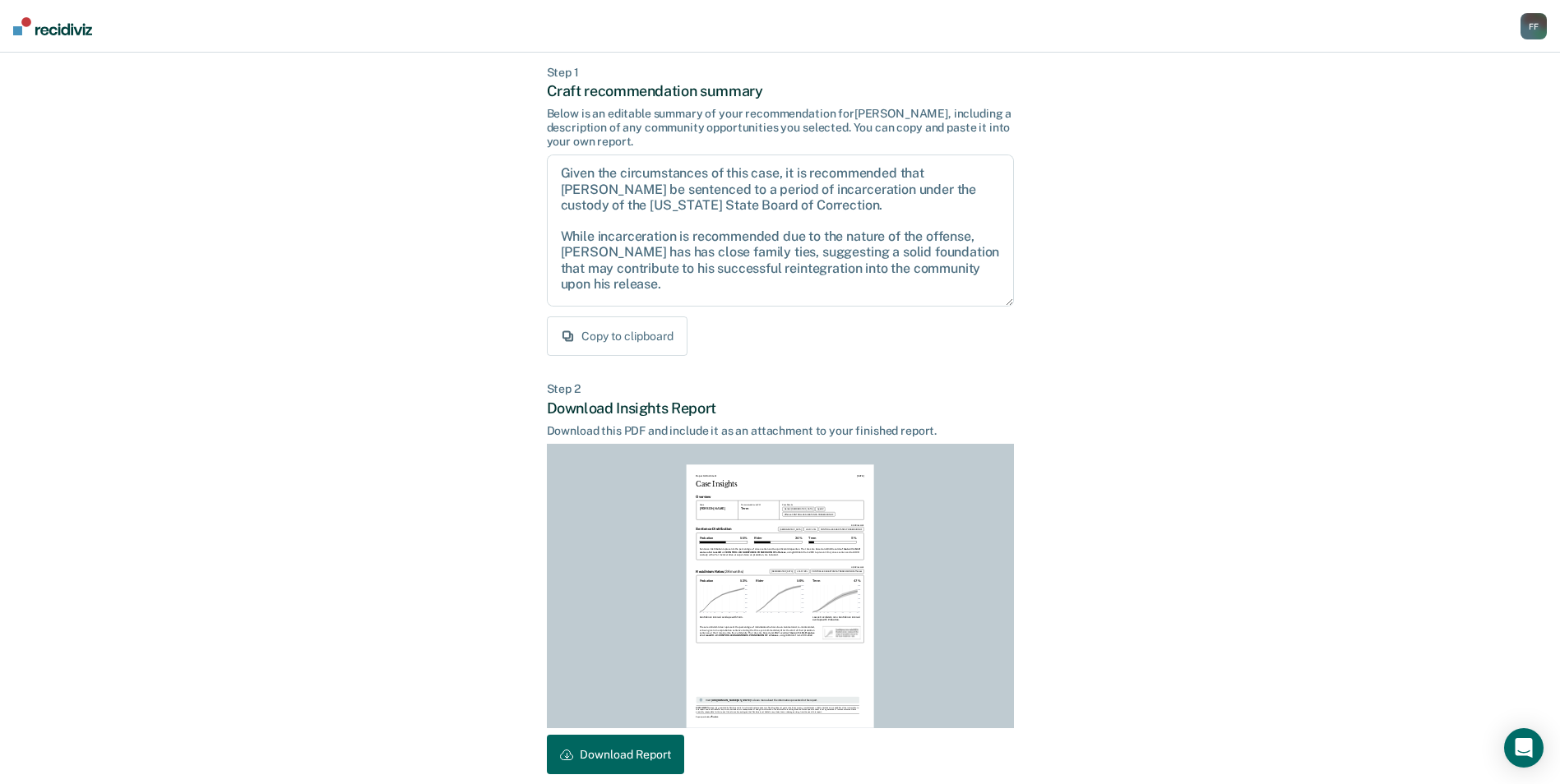
scroll to position [153, 0]
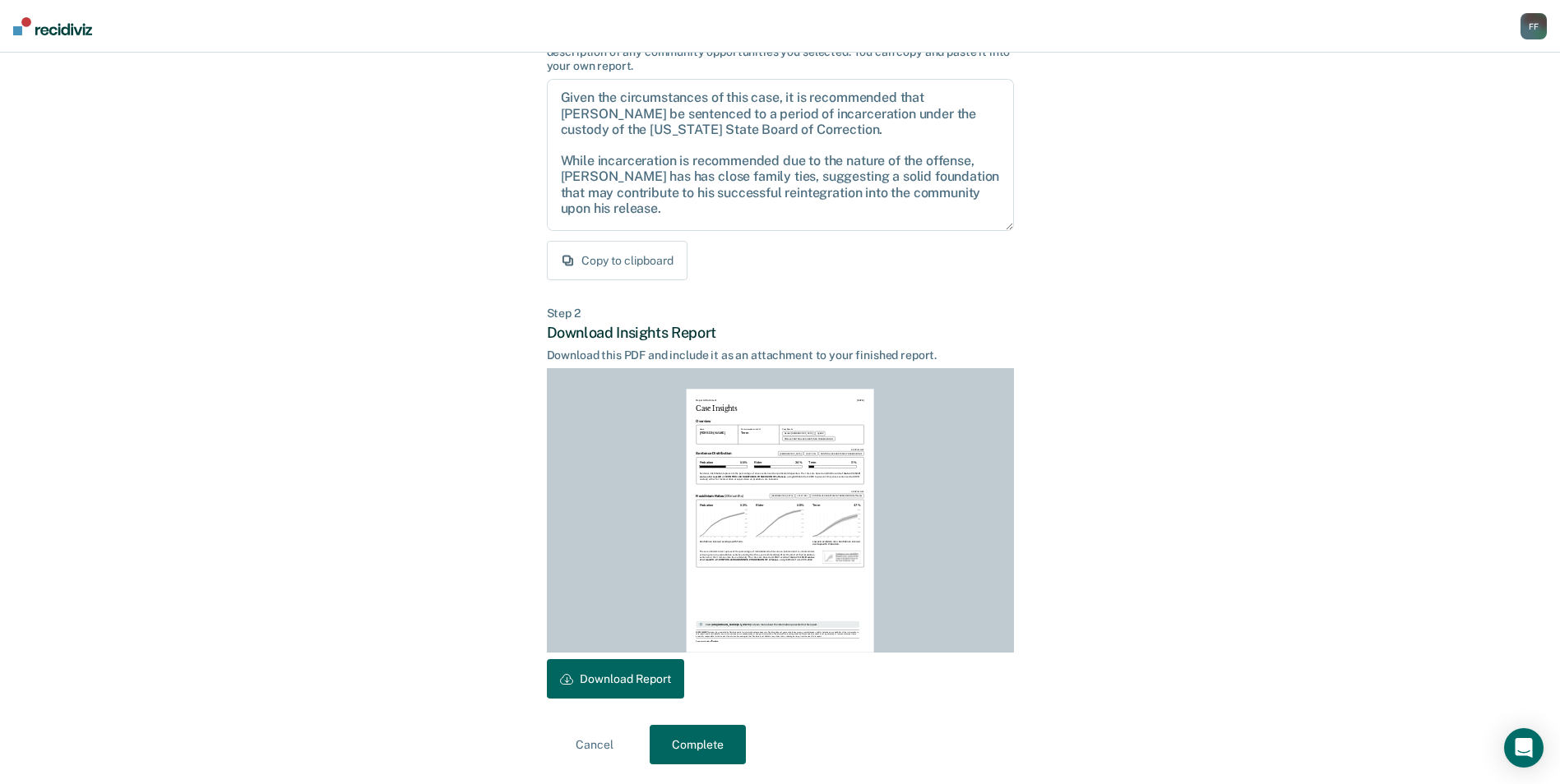
click at [613, 687] on button "Download Report" at bounding box center [615, 679] width 137 height 40
click at [687, 727] on button "Complete" at bounding box center [698, 744] width 96 height 40
